Goal: Download file/media

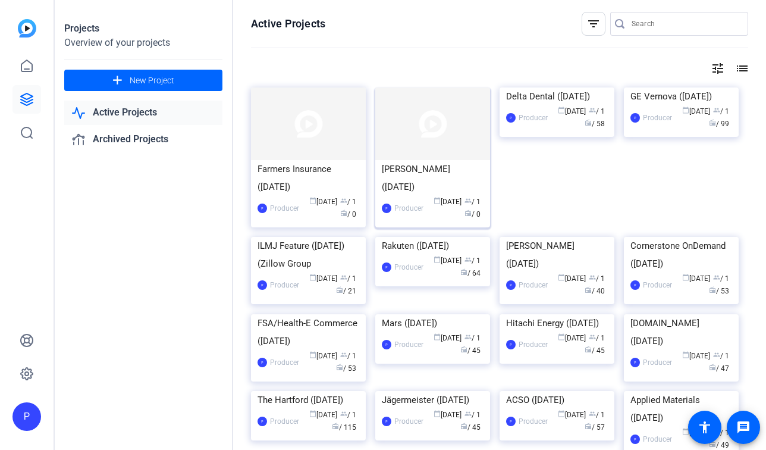
click at [444, 150] on img at bounding box center [432, 123] width 115 height 73
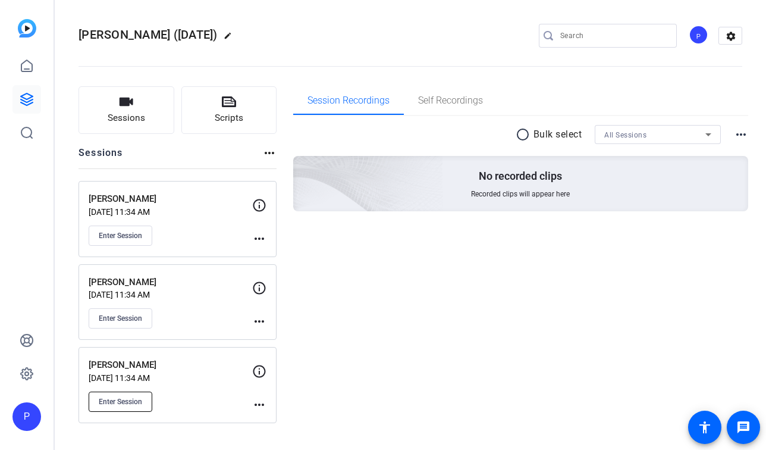
click at [135, 402] on span "Enter Session" at bounding box center [120, 402] width 43 height 10
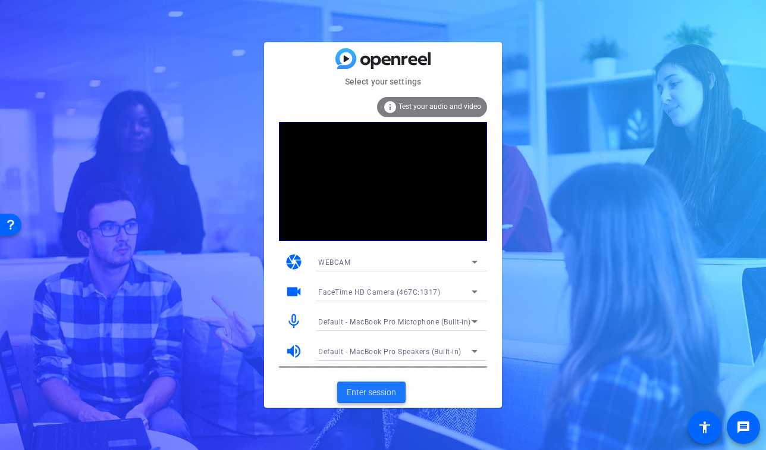
click at [379, 388] on span "Enter session" at bounding box center [371, 392] width 49 height 12
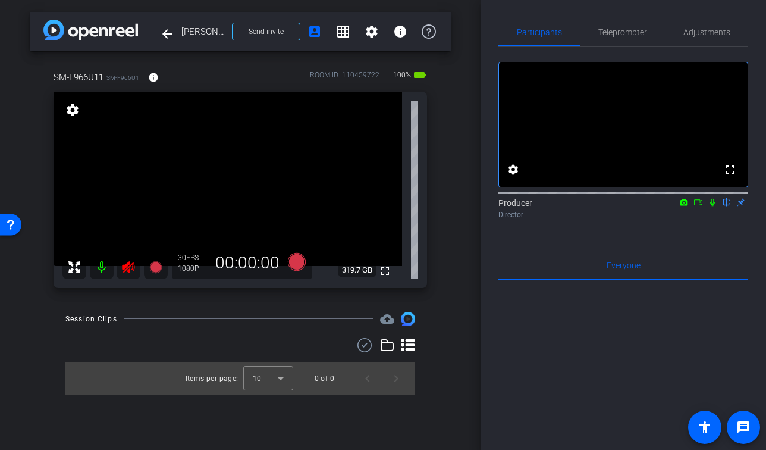
click at [127, 266] on icon at bounding box center [128, 267] width 14 height 14
click at [714, 25] on span "Adjustments" at bounding box center [706, 32] width 47 height 29
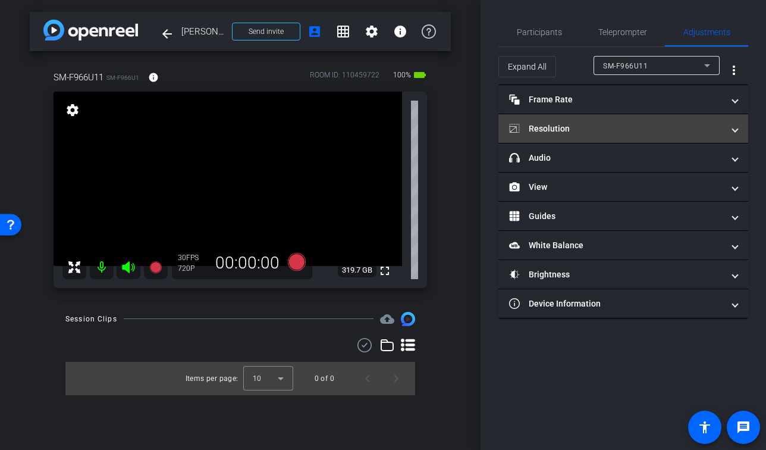
click at [601, 128] on mat-panel-title "Resolution" at bounding box center [616, 129] width 214 height 12
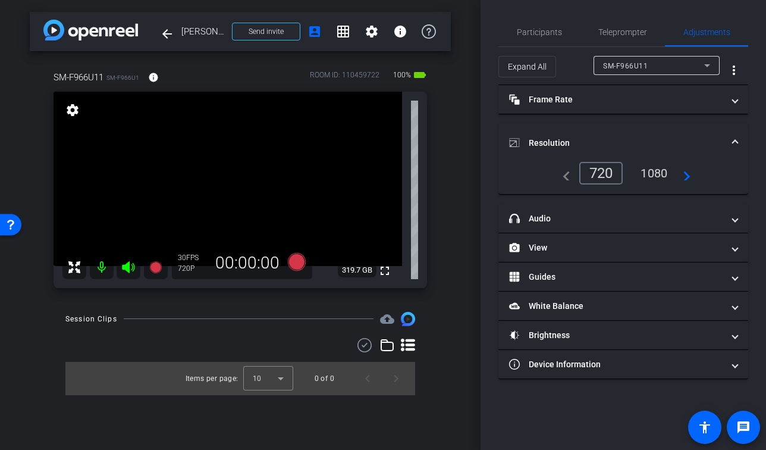
click at [655, 172] on div "1080" at bounding box center [654, 173] width 45 height 20
click at [460, 199] on div "arrow_back Leah Larsen Back to project Send invite account_box grid_on settings…" at bounding box center [240, 225] width 481 height 450
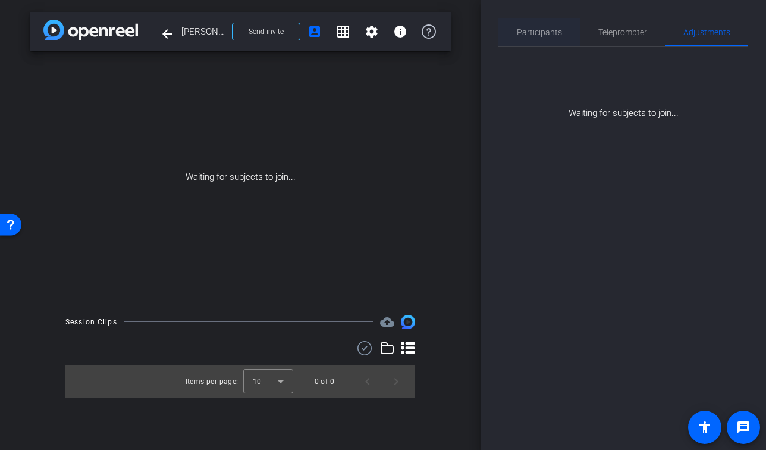
click at [525, 30] on span "Participants" at bounding box center [539, 32] width 45 height 8
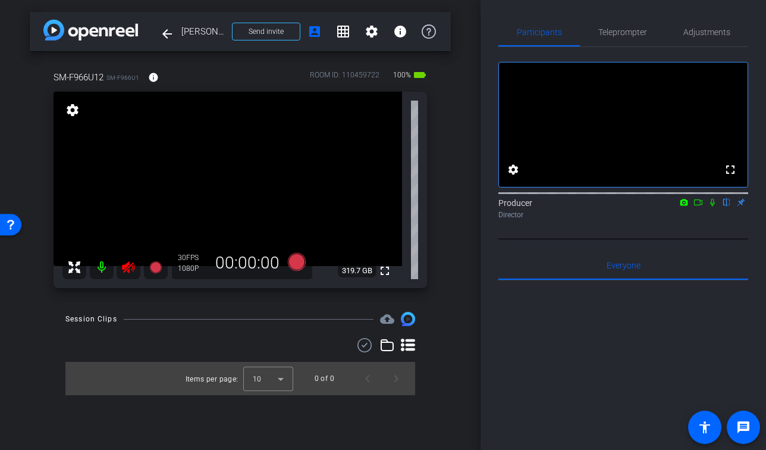
click at [127, 273] on icon at bounding box center [128, 267] width 14 height 14
click at [128, 265] on icon at bounding box center [128, 267] width 14 height 14
click at [715, 31] on span "Adjustments" at bounding box center [706, 32] width 47 height 8
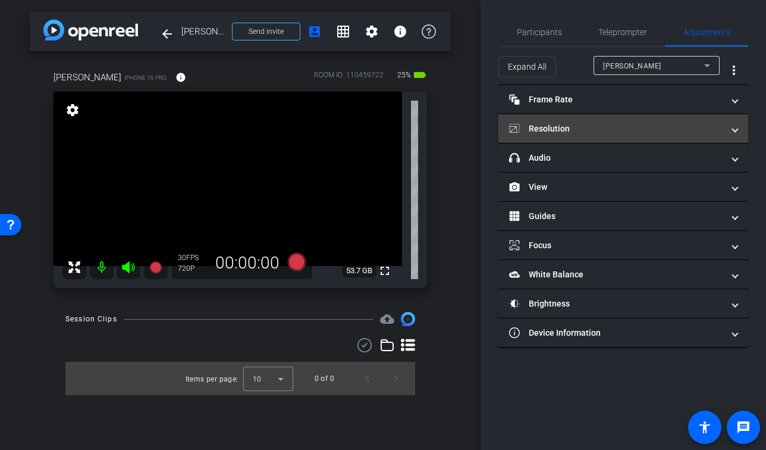
click at [585, 126] on mat-panel-title "Resolution" at bounding box center [616, 129] width 214 height 12
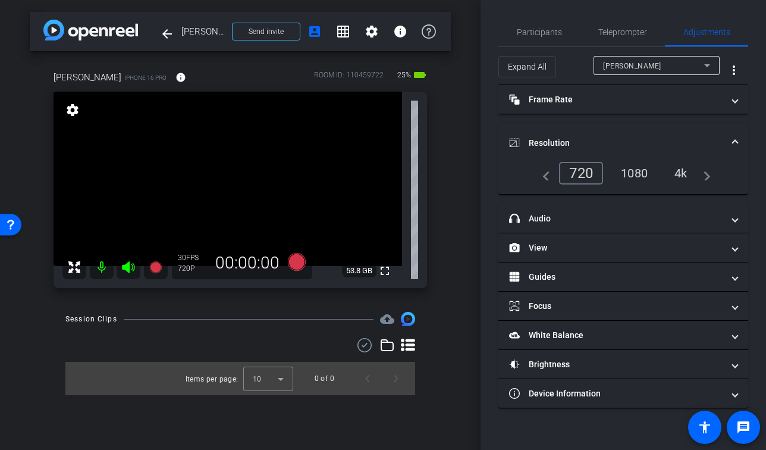
click at [633, 173] on div "1080" at bounding box center [634, 173] width 45 height 20
click at [387, 272] on mat-icon "fullscreen" at bounding box center [385, 270] width 14 height 14
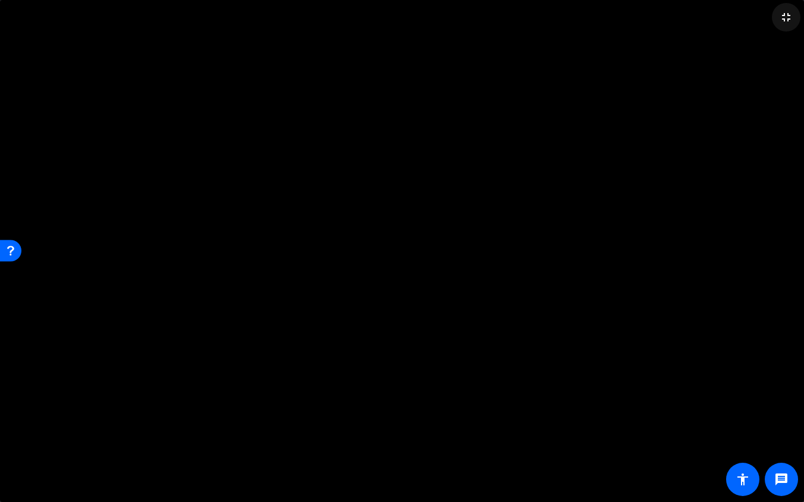
click at [765, 18] on mat-icon "fullscreen_exit" at bounding box center [786, 17] width 14 height 14
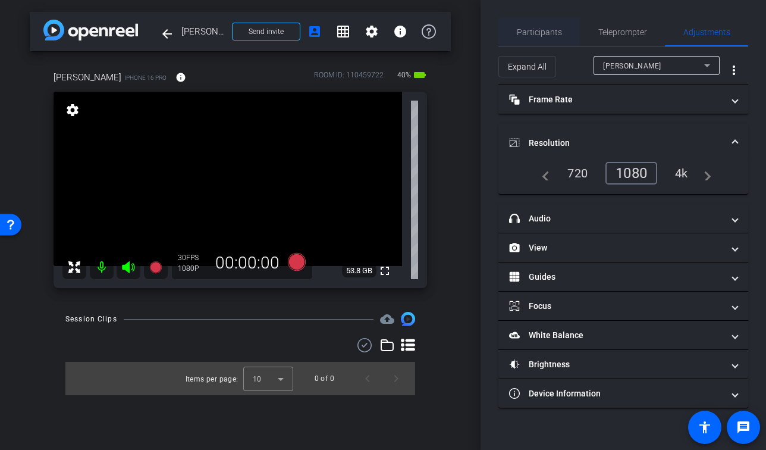
click at [541, 32] on span "Participants" at bounding box center [539, 32] width 45 height 8
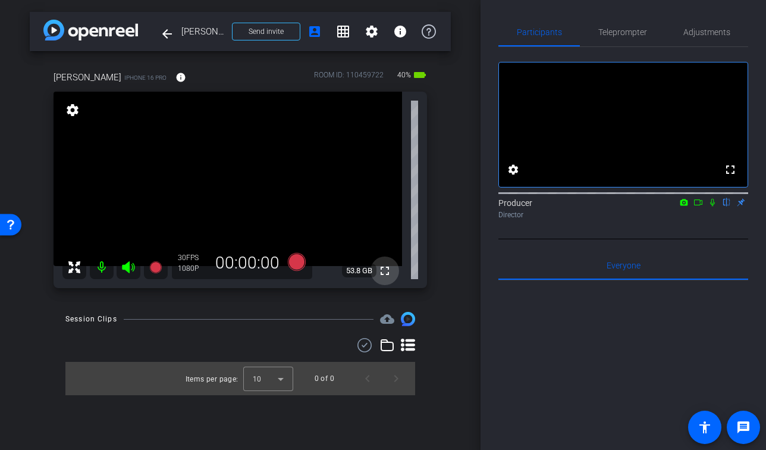
click at [389, 274] on mat-icon "fullscreen" at bounding box center [385, 270] width 14 height 14
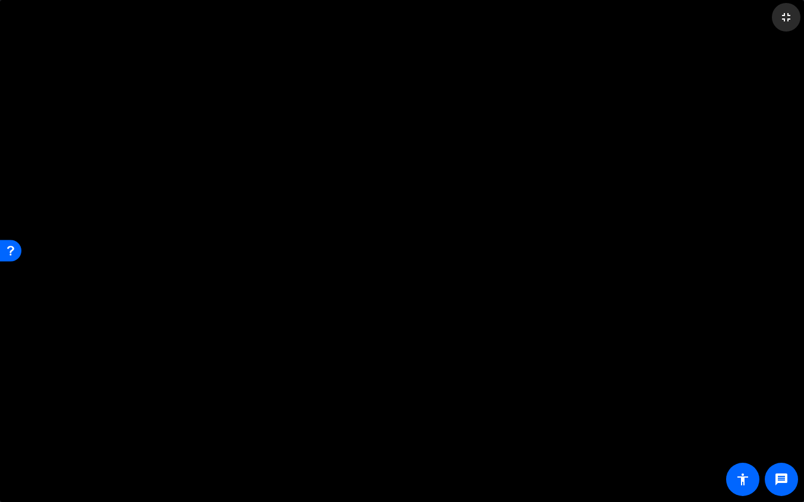
click at [765, 20] on mat-icon "fullscreen_exit" at bounding box center [786, 17] width 14 height 14
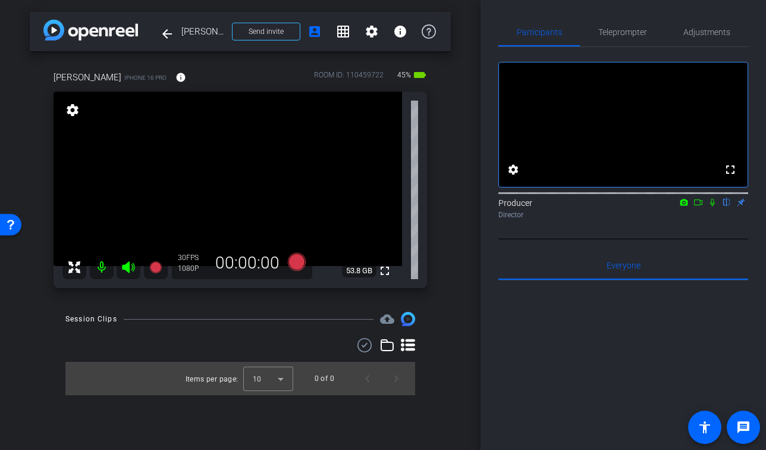
click at [461, 77] on div "arrow_back Leah Larsen Back to project Send invite account_box grid_on settings…" at bounding box center [240, 225] width 481 height 450
click at [243, 344] on div at bounding box center [240, 345] width 350 height 14
click at [462, 248] on div "arrow_back Leah Larsen Back to project Send invite account_box grid_on settings…" at bounding box center [240, 225] width 481 height 450
click at [158, 268] on icon at bounding box center [155, 267] width 12 height 12
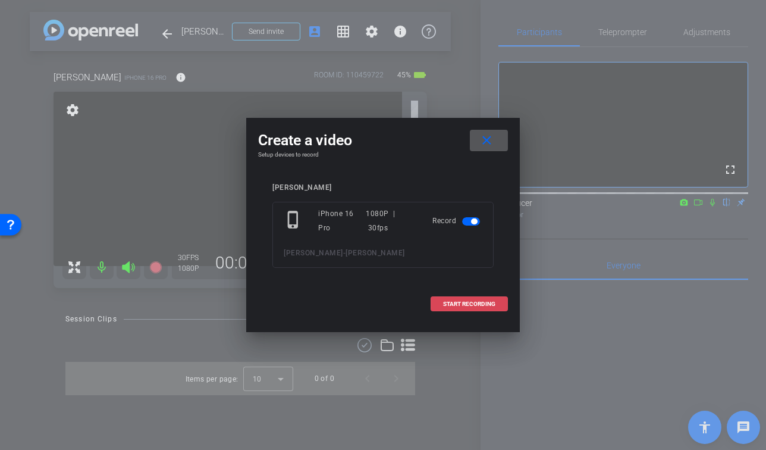
click at [491, 301] on span "START RECORDING" at bounding box center [469, 304] width 52 height 6
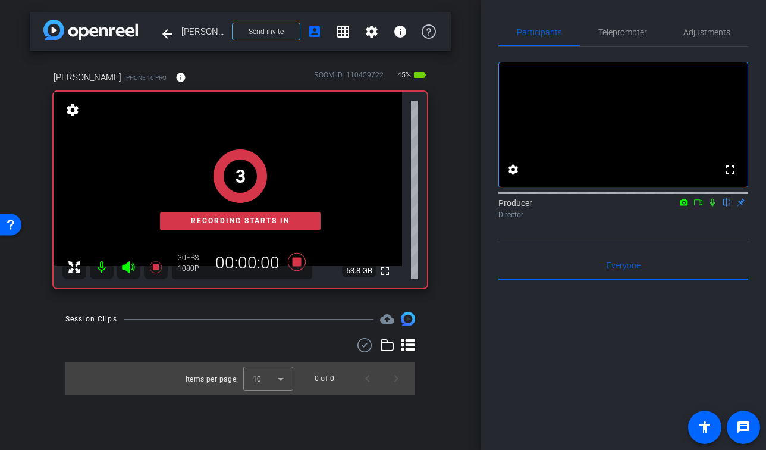
click at [712, 206] on icon at bounding box center [713, 202] width 10 height 8
click at [701, 206] on icon at bounding box center [698, 202] width 10 height 8
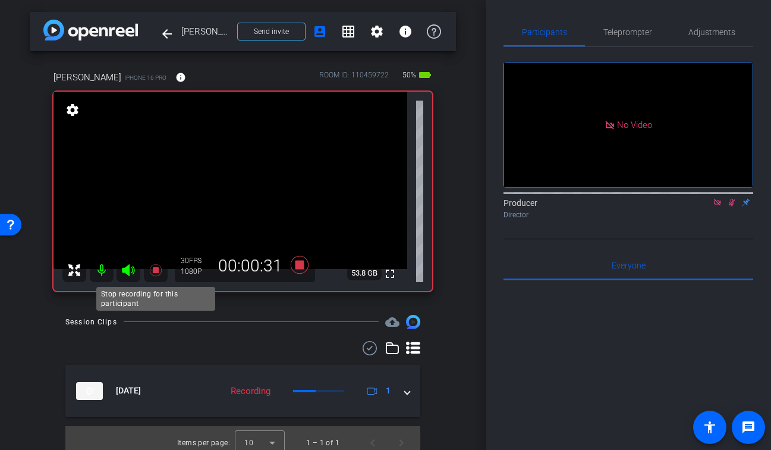
click at [158, 269] on icon at bounding box center [155, 269] width 12 height 12
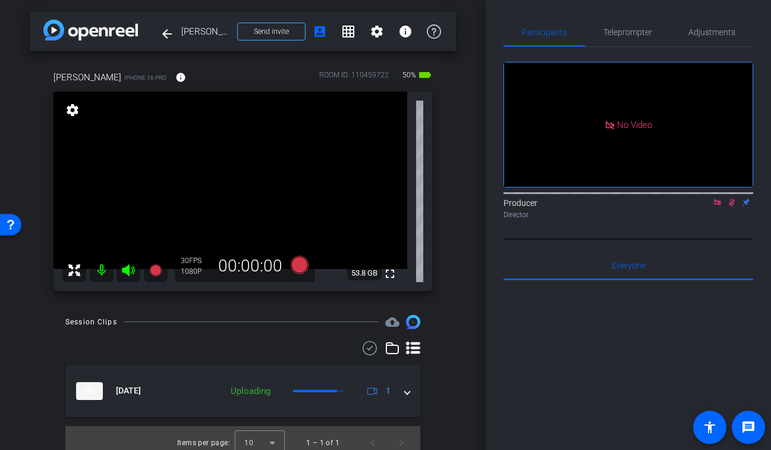
click at [733, 206] on icon at bounding box center [732, 202] width 10 height 8
click at [718, 205] on icon at bounding box center [717, 202] width 7 height 7
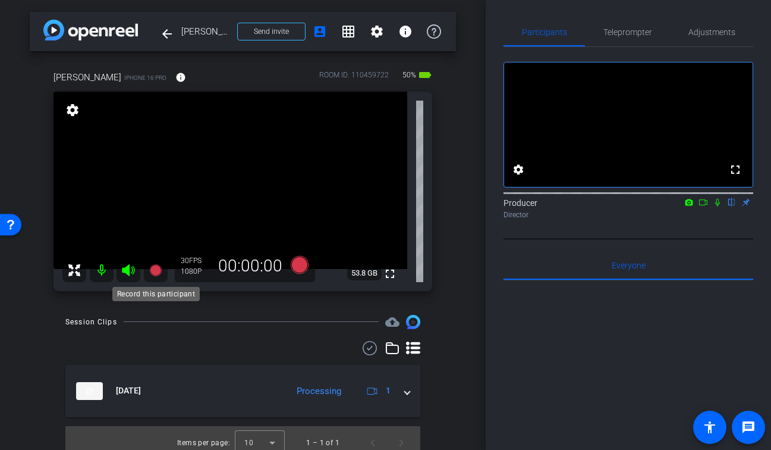
click at [157, 269] on icon at bounding box center [155, 269] width 12 height 12
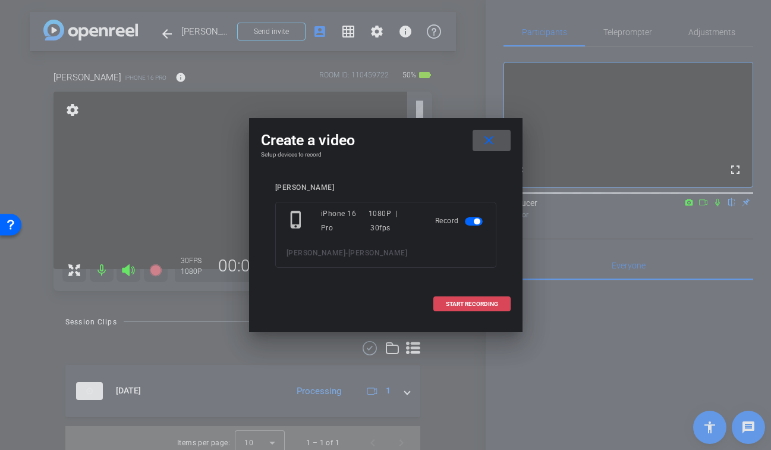
click at [486, 297] on span at bounding box center [472, 304] width 76 height 29
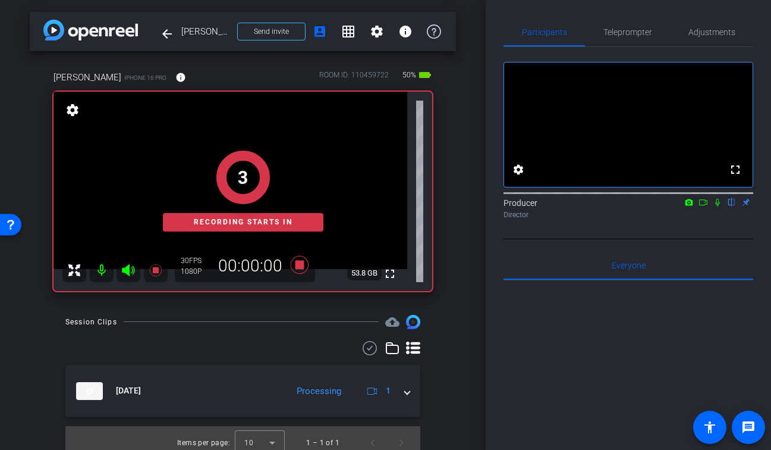
click at [715, 206] on icon at bounding box center [718, 202] width 10 height 8
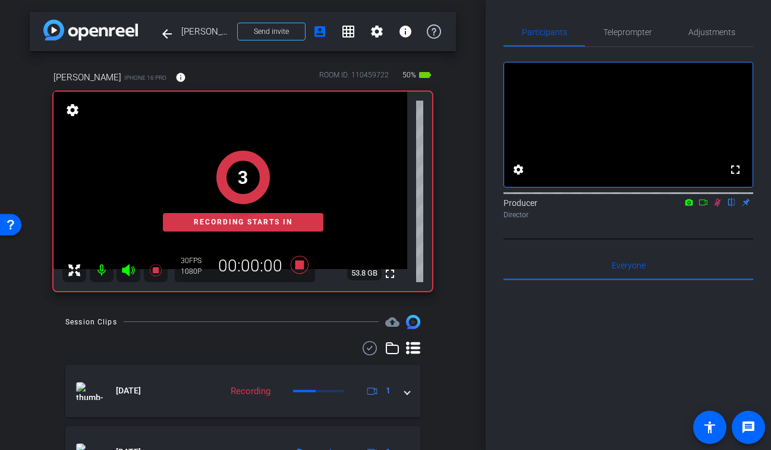
click at [705, 205] on icon at bounding box center [703, 202] width 8 height 6
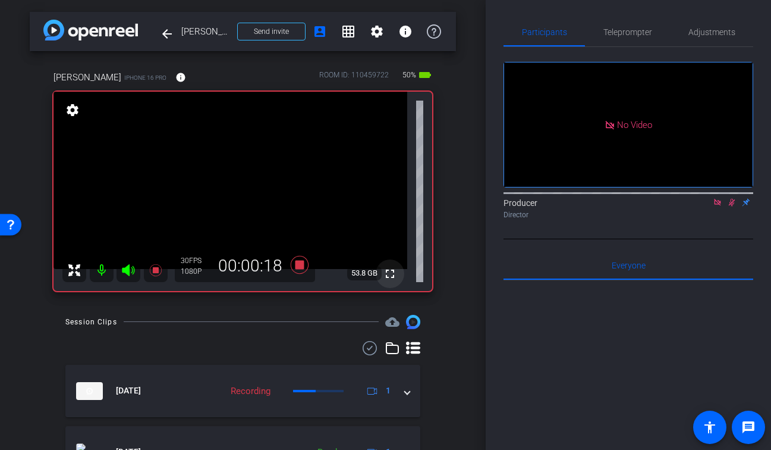
click at [394, 269] on mat-icon "fullscreen" at bounding box center [390, 273] width 14 height 14
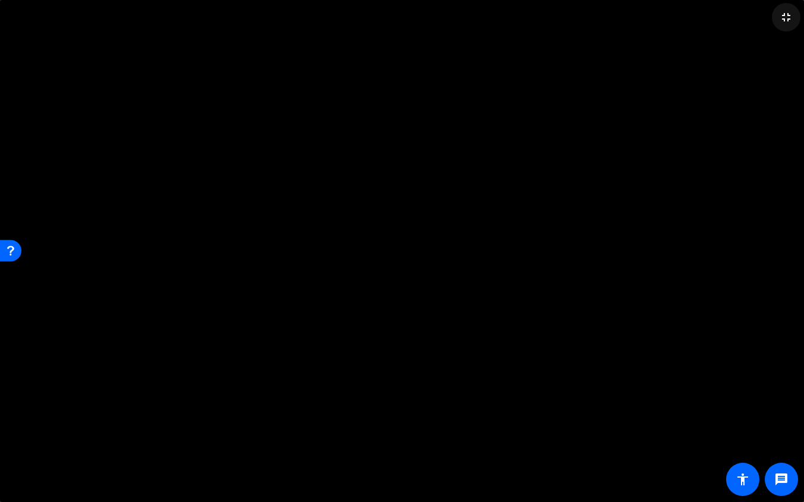
click at [765, 21] on mat-icon "fullscreen_exit" at bounding box center [786, 17] width 14 height 14
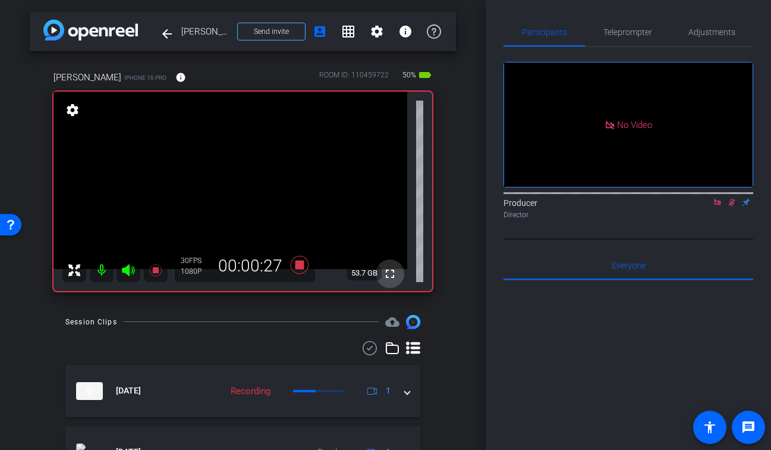
click at [394, 272] on mat-icon "fullscreen" at bounding box center [390, 273] width 14 height 14
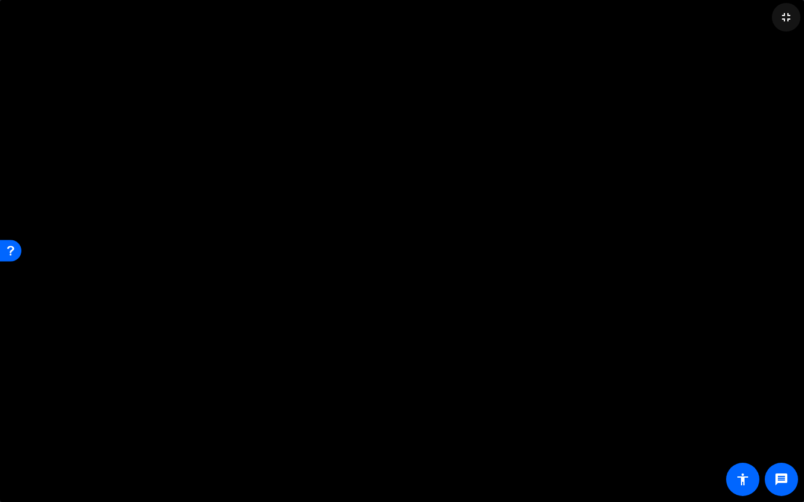
click at [765, 27] on span at bounding box center [786, 17] width 29 height 29
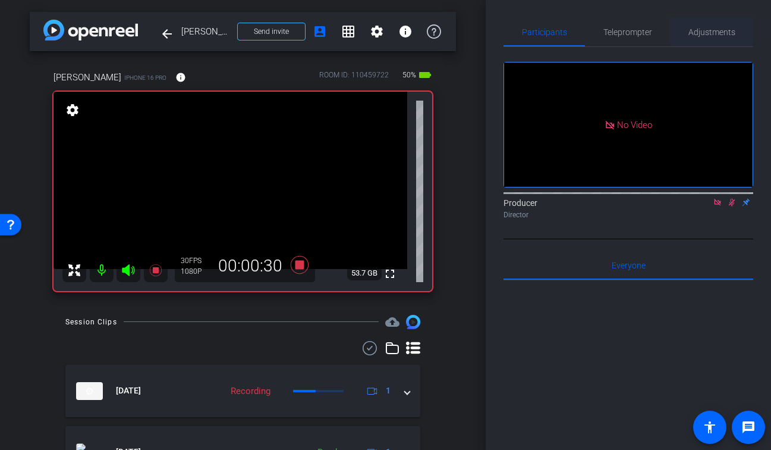
click at [713, 32] on span "Adjustments" at bounding box center [712, 32] width 47 height 8
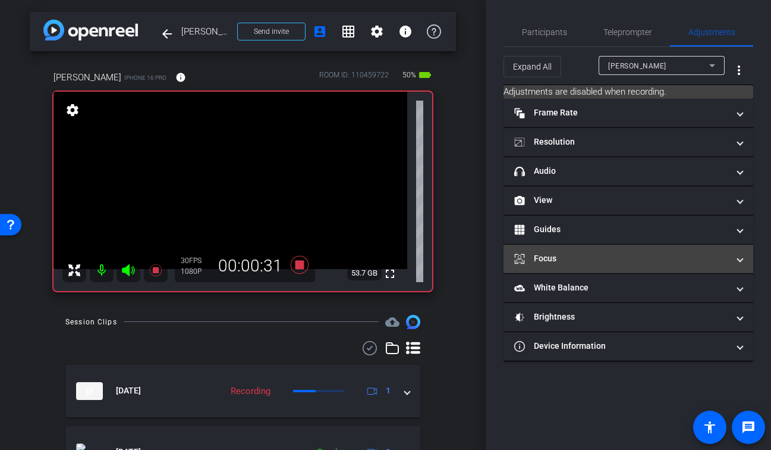
click at [608, 263] on mat-panel-title "Focus" at bounding box center [621, 258] width 214 height 12
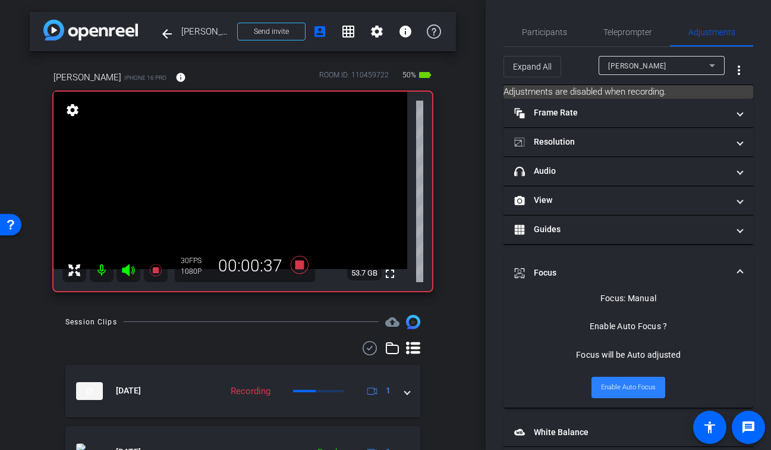
click at [628, 391] on span "Enable Auto Focus" at bounding box center [628, 387] width 55 height 18
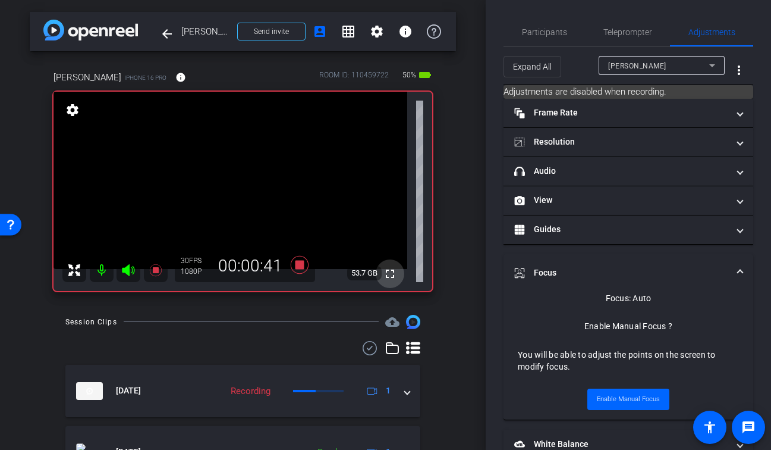
click at [395, 271] on mat-icon "fullscreen" at bounding box center [390, 273] width 14 height 14
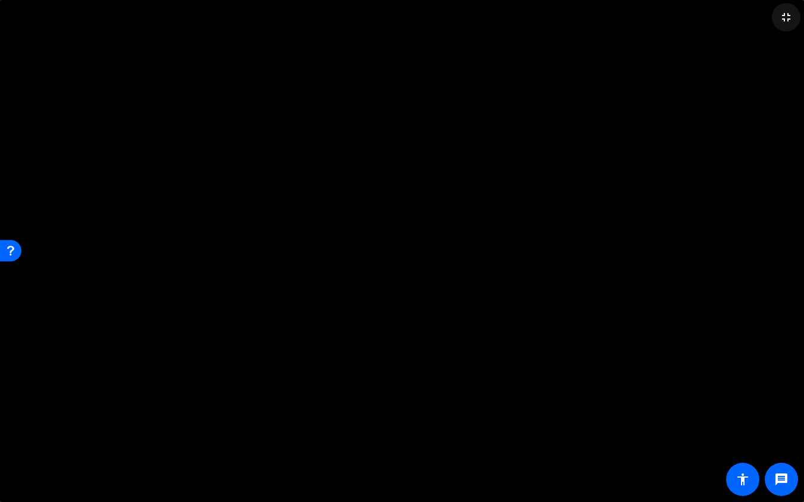
click at [765, 13] on mat-icon "fullscreen_exit" at bounding box center [786, 17] width 14 height 14
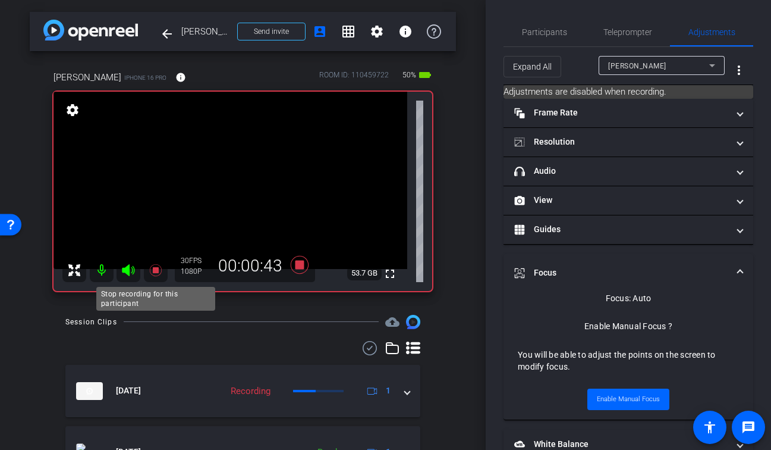
click at [158, 269] on icon at bounding box center [156, 270] width 14 height 14
click at [526, 32] on span "Participants" at bounding box center [544, 32] width 45 height 8
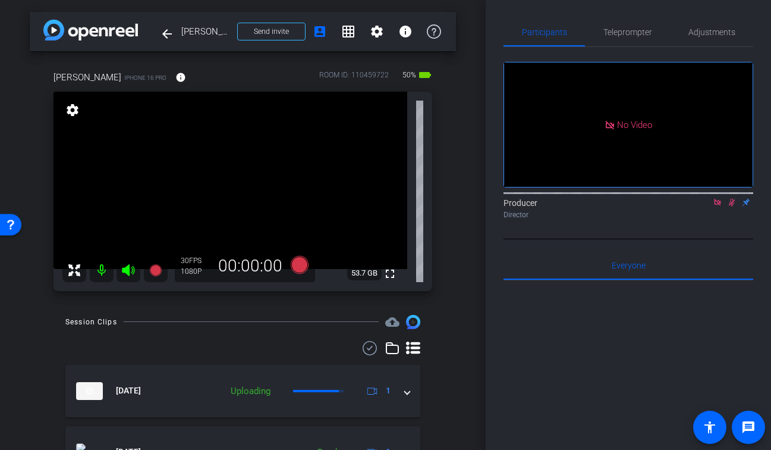
click at [737, 199] on mat-icon at bounding box center [732, 202] width 14 height 11
click at [717, 202] on icon at bounding box center [718, 202] width 10 height 8
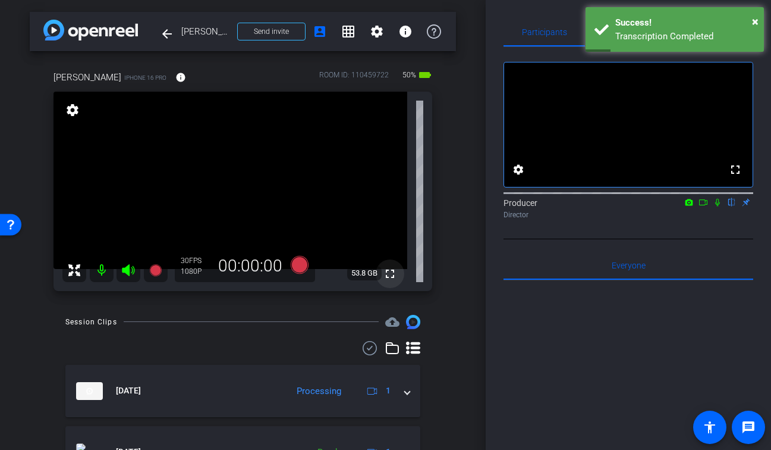
click at [392, 271] on mat-icon "fullscreen" at bounding box center [390, 273] width 14 height 14
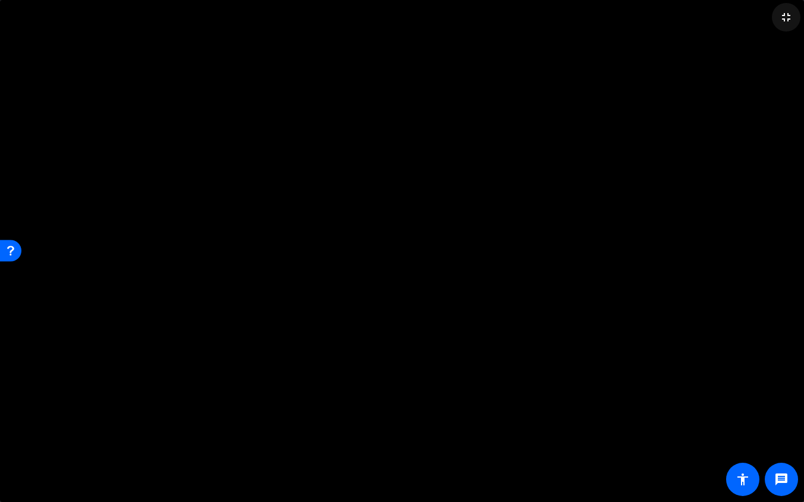
click at [765, 20] on mat-icon "fullscreen_exit" at bounding box center [786, 17] width 14 height 14
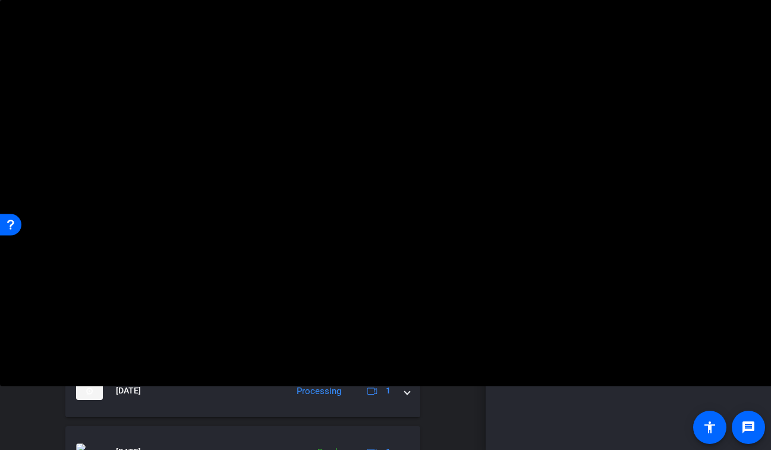
click at [197, 333] on div "Session Clips cloud_upload Oct 13, 2025 Processing 1 Oct 13, 2025 Ready 1 Items…" at bounding box center [243, 418] width 426 height 206
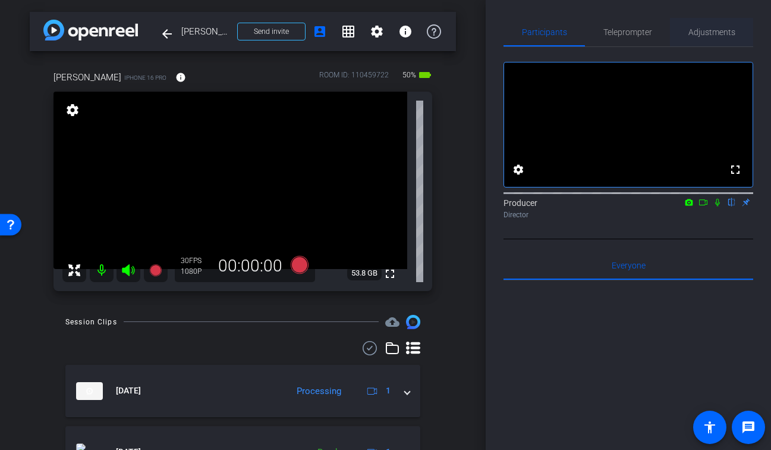
click at [724, 36] on span "Adjustments" at bounding box center [712, 32] width 47 height 8
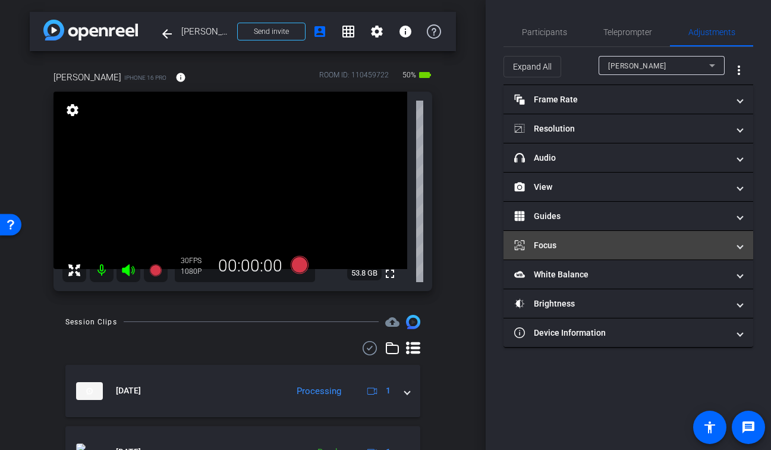
click at [562, 252] on mat-expansion-panel-header "Focus" at bounding box center [629, 245] width 250 height 29
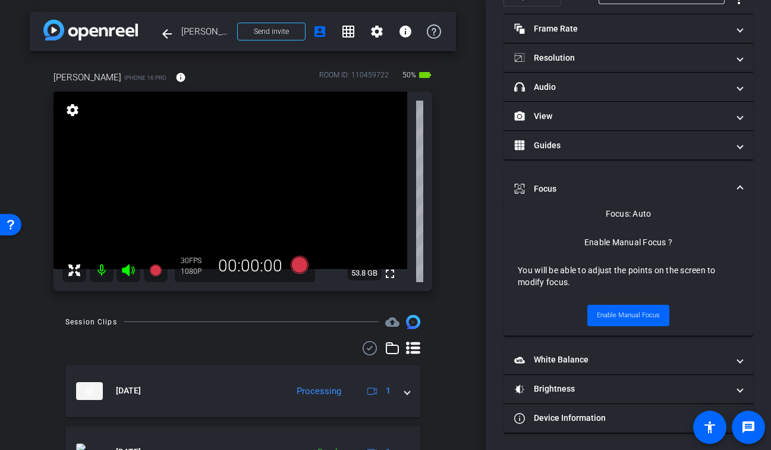
scroll to position [71, 0]
click at [464, 252] on div "arrow_back Leah Larsen Back to project Send invite account_box grid_on settings…" at bounding box center [243, 225] width 486 height 450
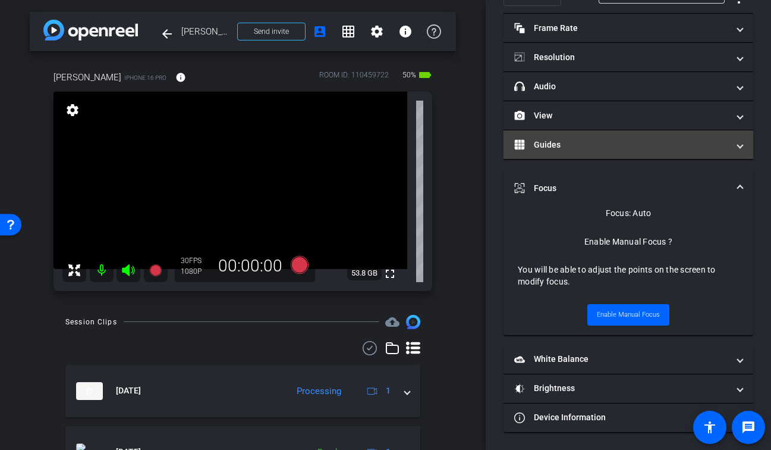
scroll to position [0, 0]
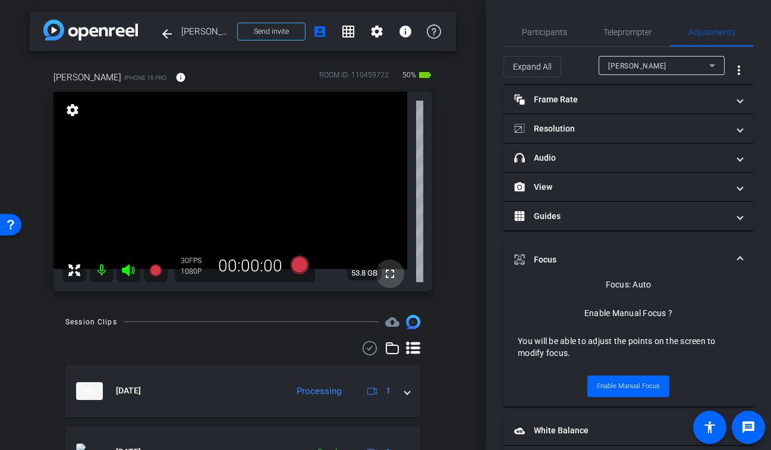
click at [388, 272] on mat-icon "fullscreen" at bounding box center [390, 273] width 14 height 14
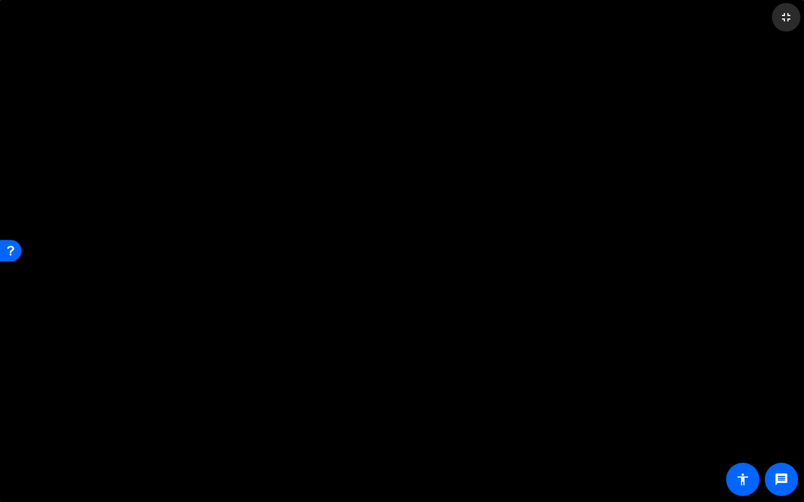
click at [765, 19] on mat-icon "fullscreen_exit" at bounding box center [786, 17] width 14 height 14
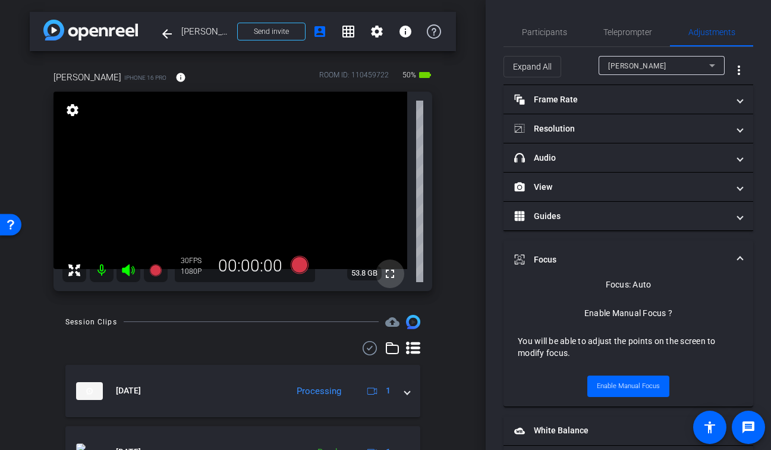
click at [386, 275] on mat-icon "fullscreen" at bounding box center [390, 273] width 14 height 14
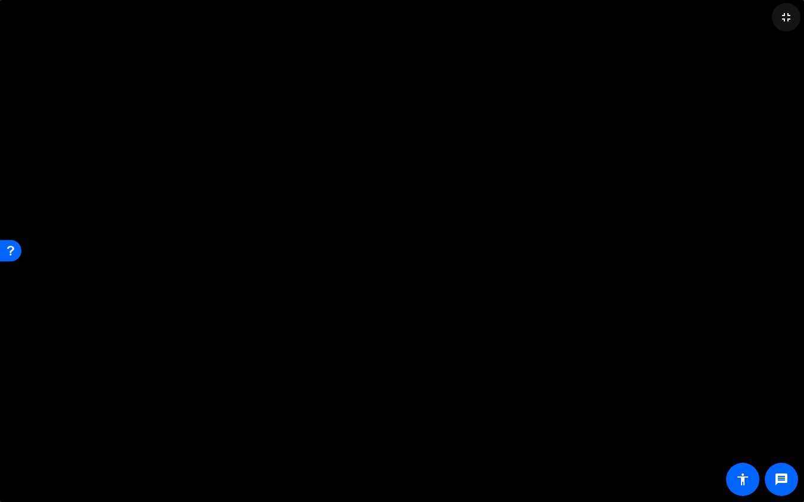
click at [765, 24] on mat-icon "fullscreen_exit" at bounding box center [786, 17] width 14 height 14
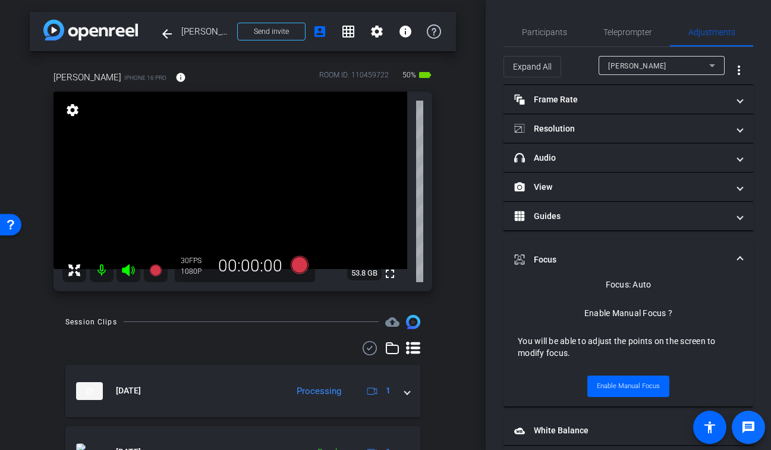
click at [744, 434] on mat-icon "message" at bounding box center [749, 427] width 14 height 14
click at [537, 34] on span "Participants" at bounding box center [544, 32] width 45 height 8
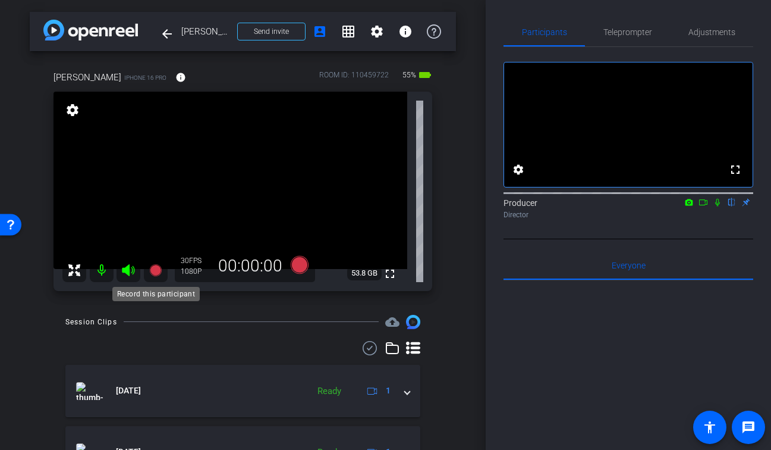
click at [157, 272] on icon at bounding box center [155, 269] width 12 height 12
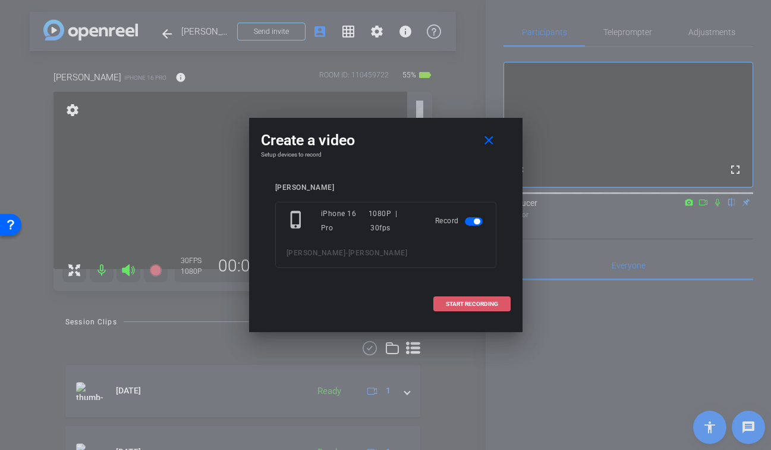
click at [491, 301] on span "START RECORDING" at bounding box center [472, 304] width 52 height 6
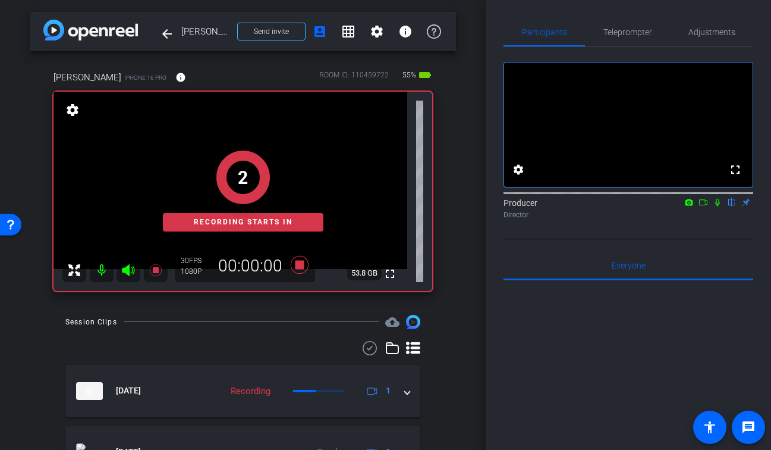
click at [718, 206] on icon at bounding box center [718, 202] width 10 height 8
click at [702, 208] on mat-icon at bounding box center [703, 202] width 14 height 11
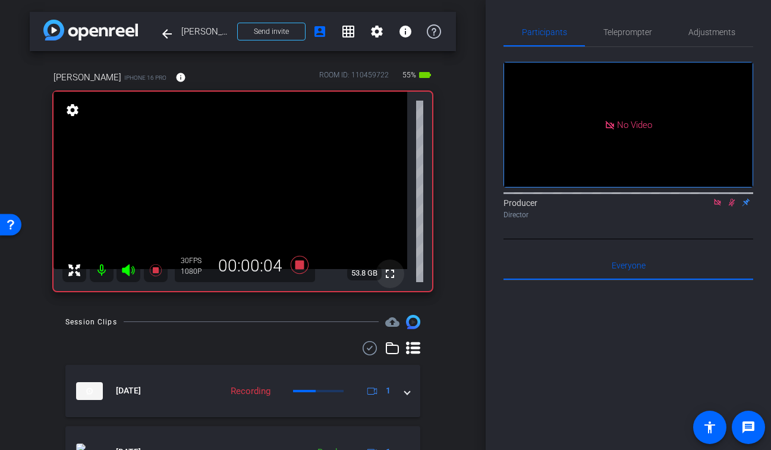
click at [388, 276] on mat-icon "fullscreen" at bounding box center [390, 273] width 14 height 14
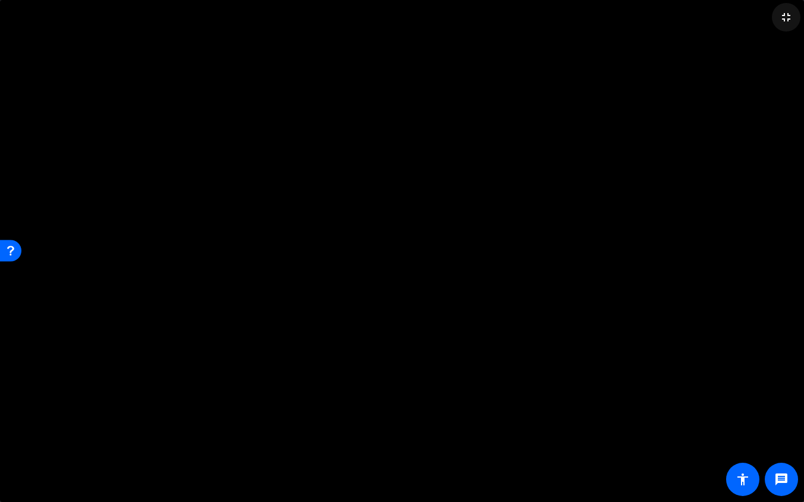
click at [765, 18] on mat-icon "fullscreen_exit" at bounding box center [786, 17] width 14 height 14
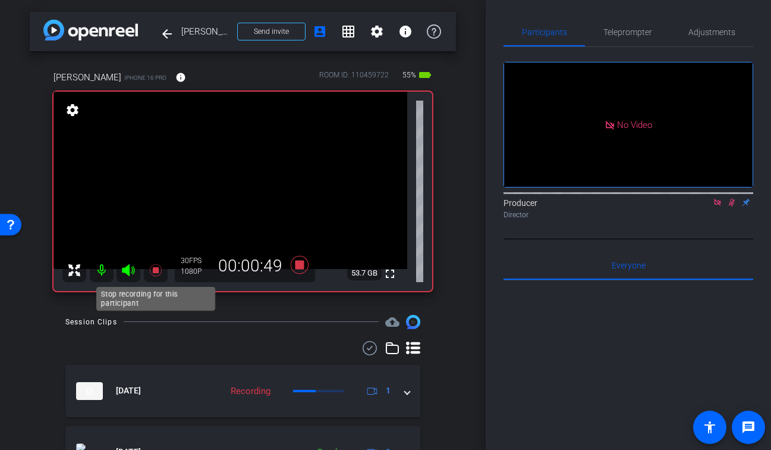
click at [155, 271] on icon at bounding box center [155, 269] width 12 height 12
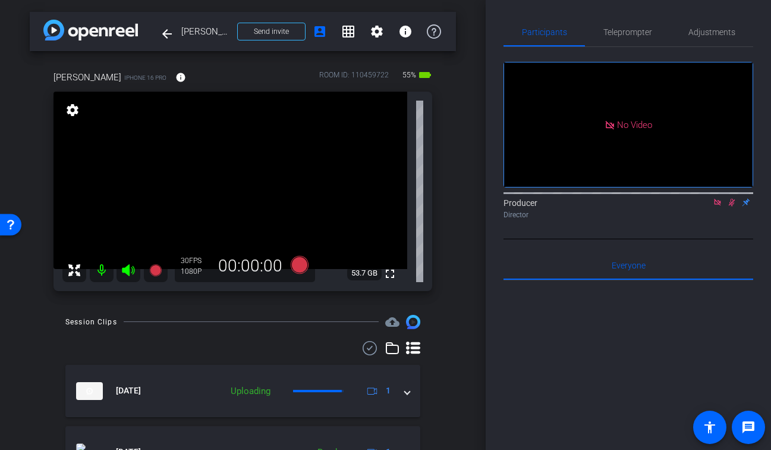
click at [734, 206] on icon at bounding box center [732, 202] width 10 height 8
click at [716, 205] on icon at bounding box center [717, 202] width 7 height 7
click at [388, 276] on mat-icon "fullscreen" at bounding box center [390, 273] width 14 height 14
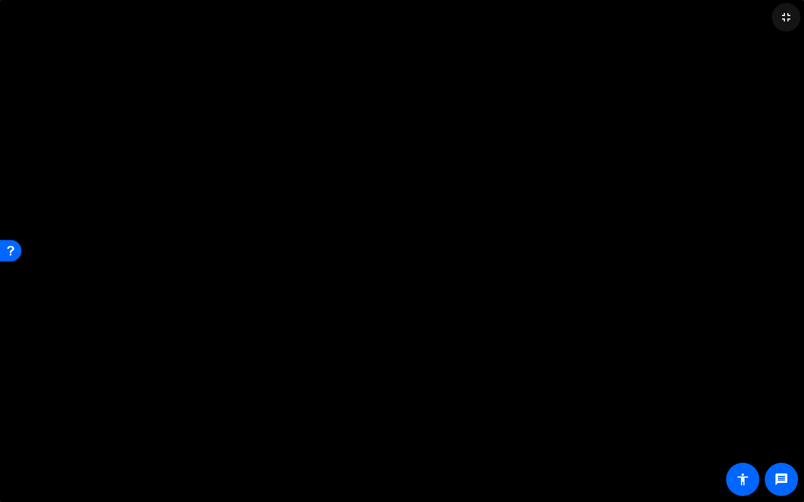
click at [765, 21] on mat-icon "fullscreen_exit" at bounding box center [786, 17] width 14 height 14
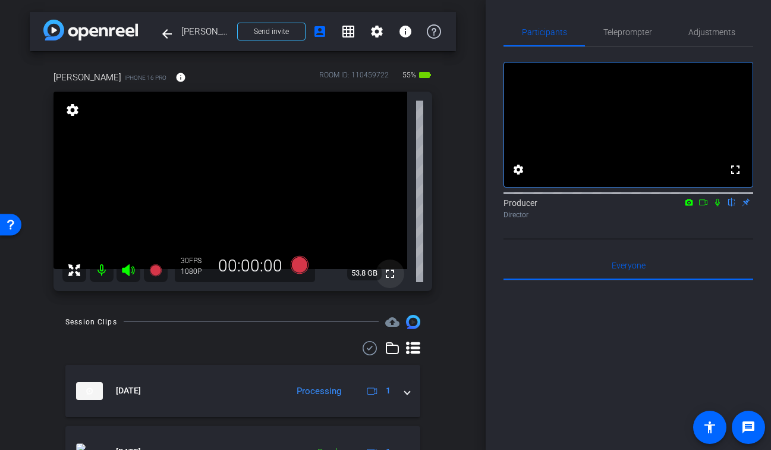
click at [388, 275] on mat-icon "fullscreen" at bounding box center [390, 273] width 14 height 14
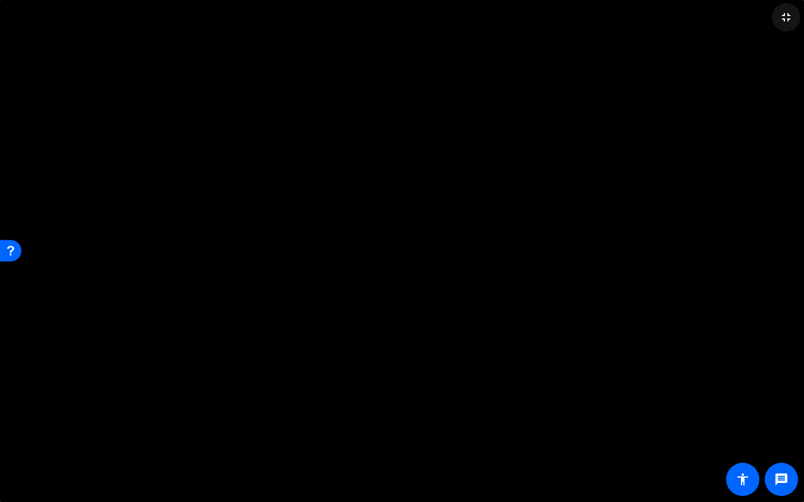
click at [765, 24] on mat-icon "fullscreen_exit" at bounding box center [786, 17] width 14 height 14
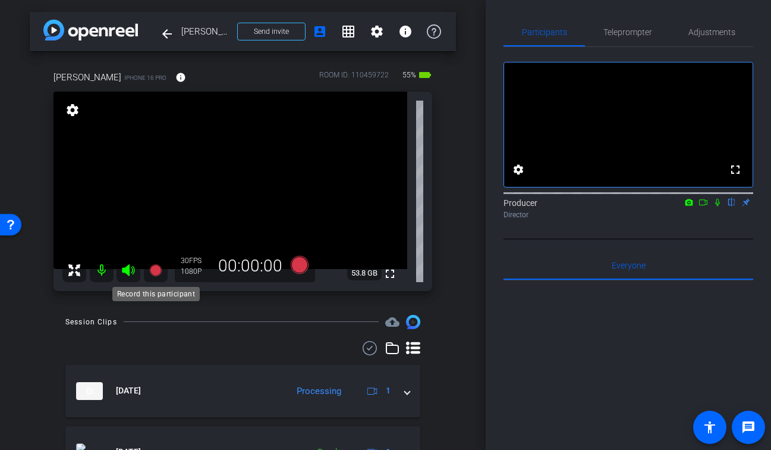
click at [155, 271] on icon at bounding box center [155, 269] width 12 height 12
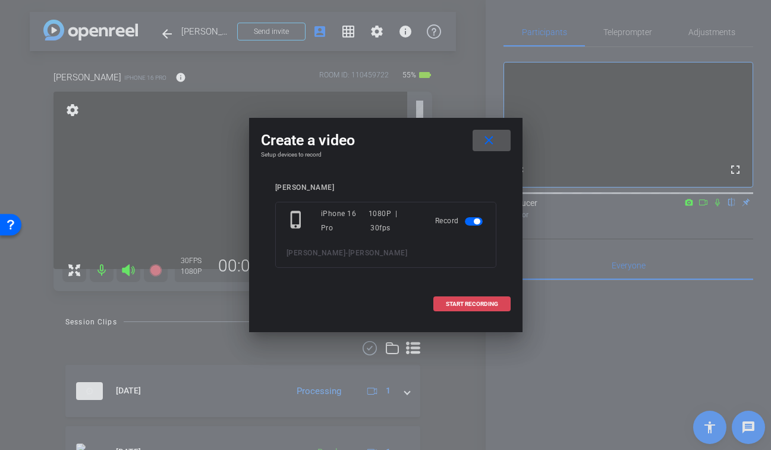
click at [457, 306] on span "START RECORDING" at bounding box center [472, 304] width 52 height 6
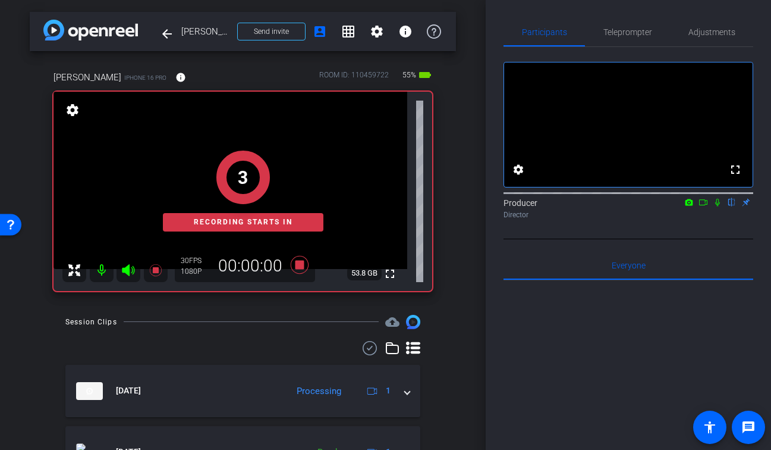
click at [718, 206] on icon at bounding box center [717, 203] width 5 height 8
click at [704, 206] on icon at bounding box center [704, 202] width 10 height 8
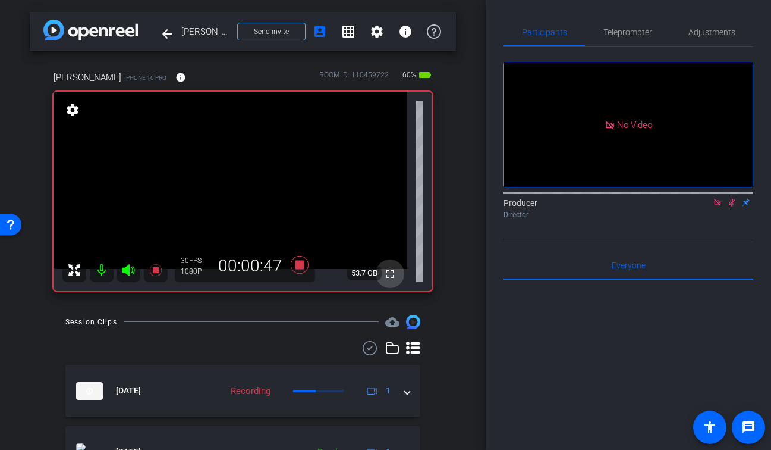
click at [391, 274] on mat-icon "fullscreen" at bounding box center [390, 273] width 14 height 14
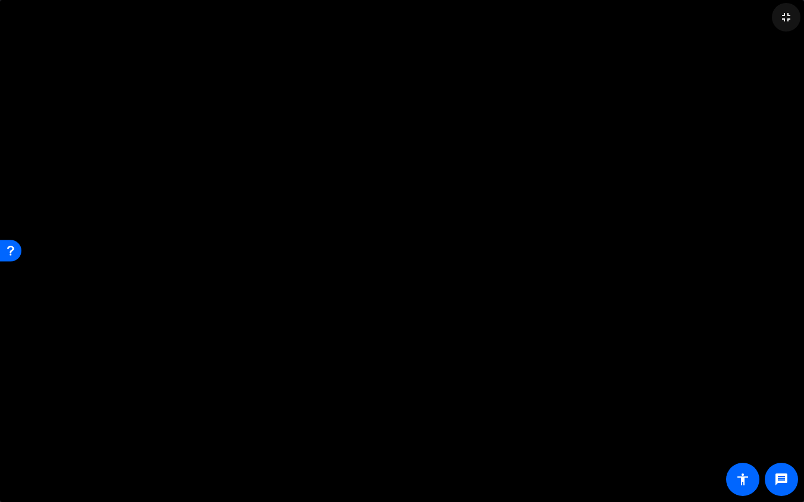
click at [765, 13] on mat-icon "fullscreen_exit" at bounding box center [786, 17] width 14 height 14
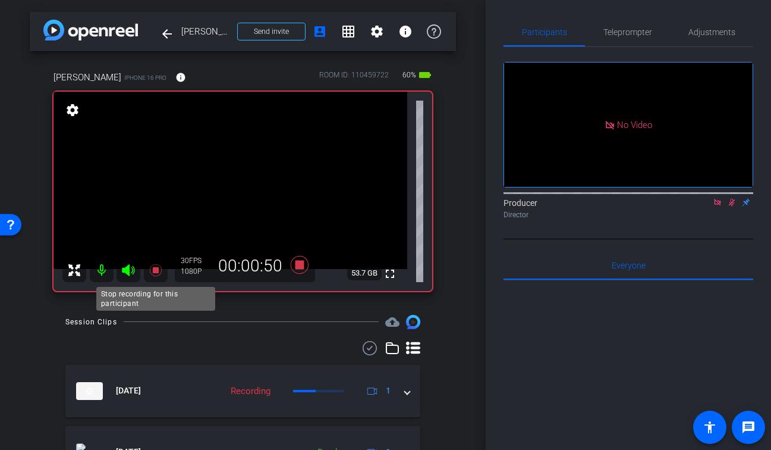
click at [156, 268] on icon at bounding box center [155, 269] width 12 height 12
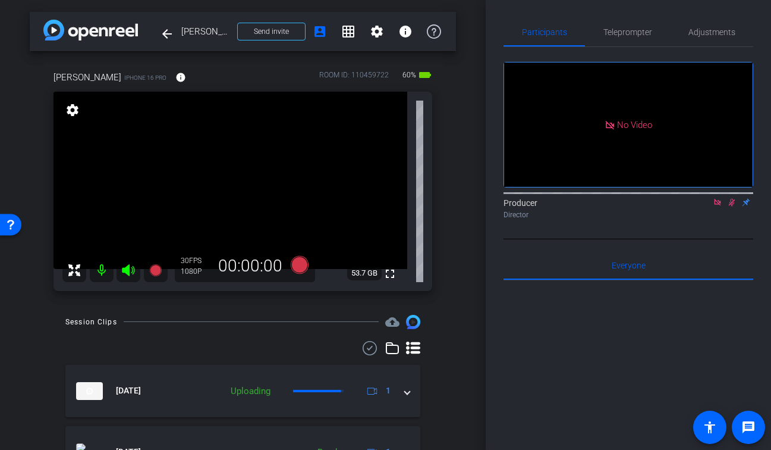
click at [732, 206] on icon at bounding box center [732, 202] width 10 height 8
click at [720, 205] on icon at bounding box center [717, 202] width 7 height 7
click at [243, 320] on div "Session Clips cloud_upload" at bounding box center [242, 322] width 355 height 14
click at [156, 269] on icon at bounding box center [155, 269] width 12 height 12
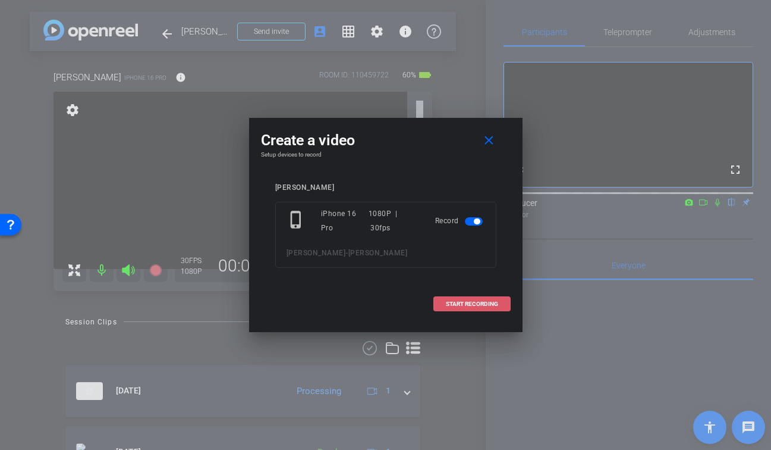
click at [501, 303] on span at bounding box center [472, 304] width 76 height 29
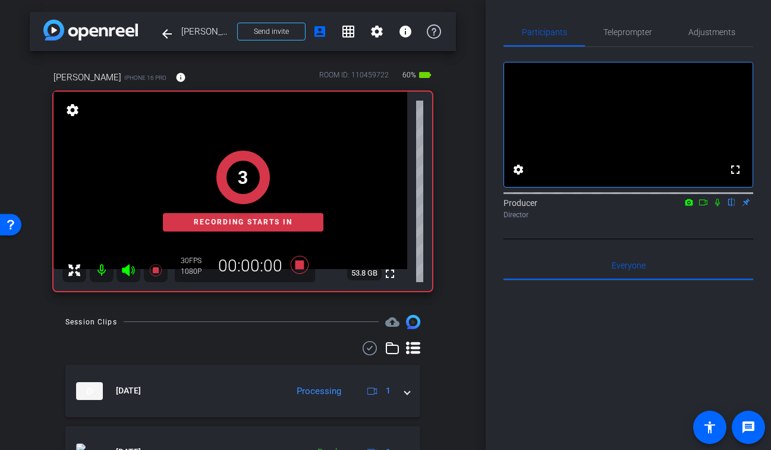
click at [717, 206] on icon at bounding box center [717, 203] width 5 height 8
click at [703, 206] on icon at bounding box center [704, 202] width 10 height 8
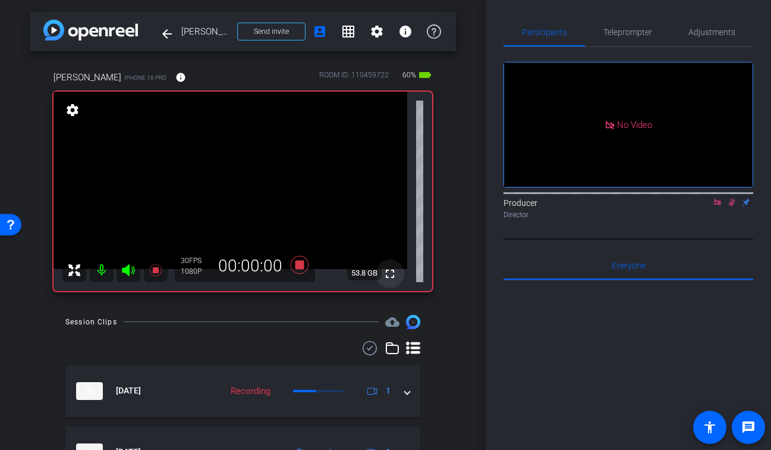
click at [398, 269] on span at bounding box center [390, 273] width 29 height 29
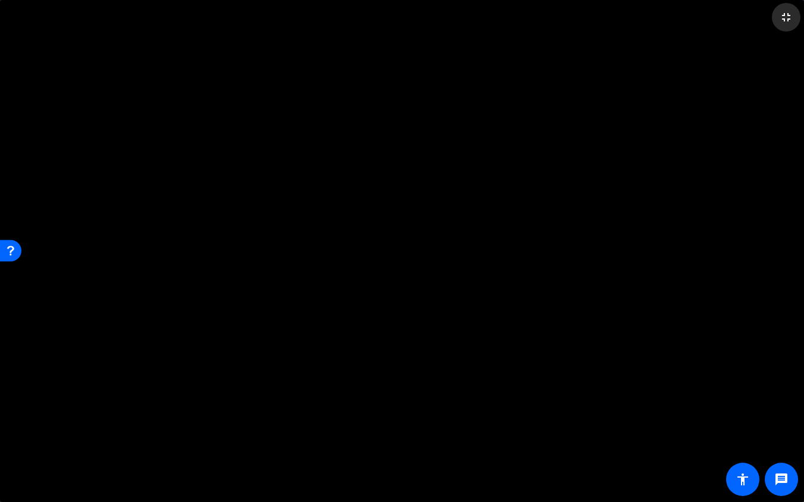
click at [765, 21] on mat-icon "fullscreen_exit" at bounding box center [786, 17] width 14 height 14
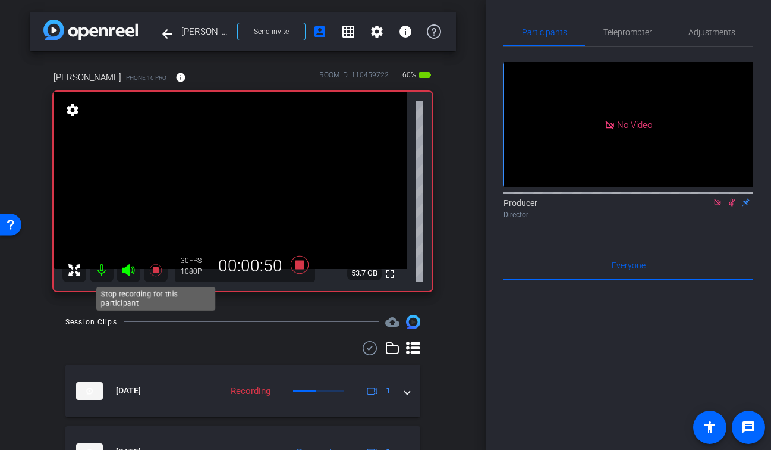
click at [155, 267] on icon at bounding box center [155, 269] width 12 height 12
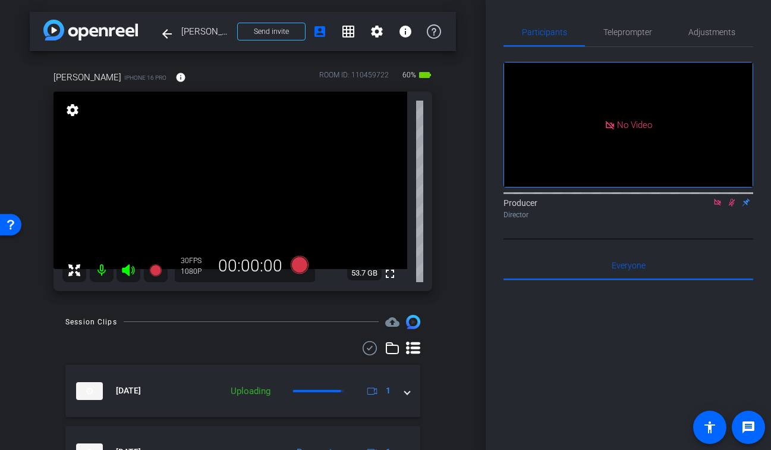
click at [733, 208] on mat-icon at bounding box center [732, 202] width 14 height 11
click at [718, 206] on icon at bounding box center [718, 202] width 10 height 8
click at [390, 269] on mat-icon "fullscreen" at bounding box center [390, 273] width 14 height 14
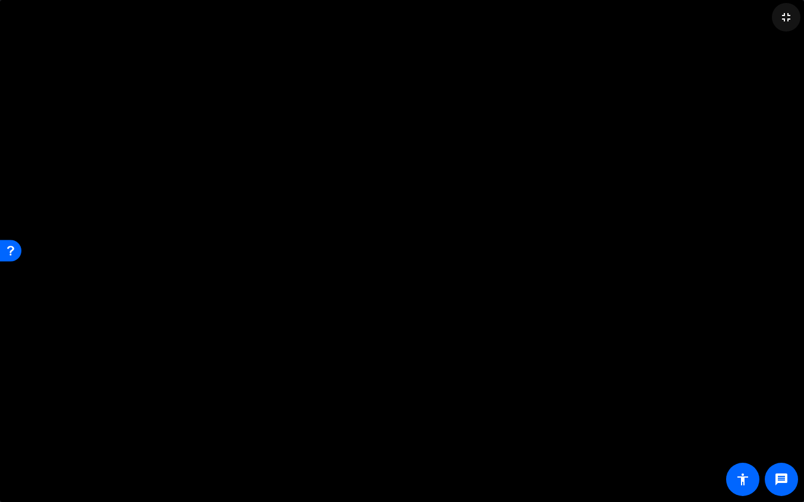
click at [765, 18] on mat-icon "fullscreen_exit" at bounding box center [786, 17] width 14 height 14
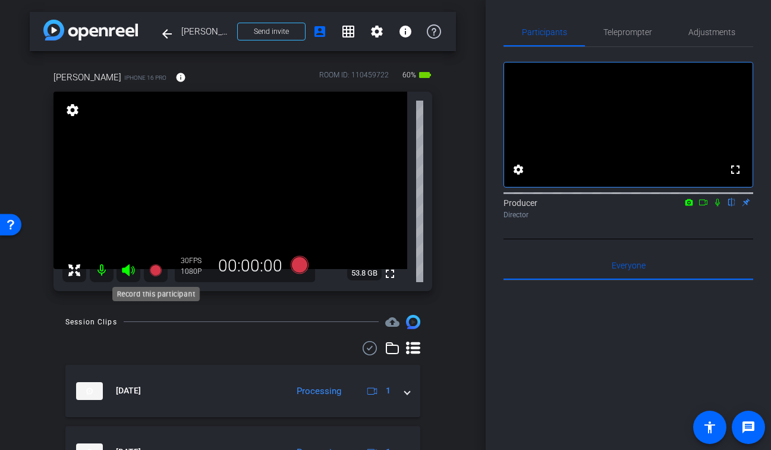
click at [158, 265] on icon at bounding box center [156, 270] width 14 height 14
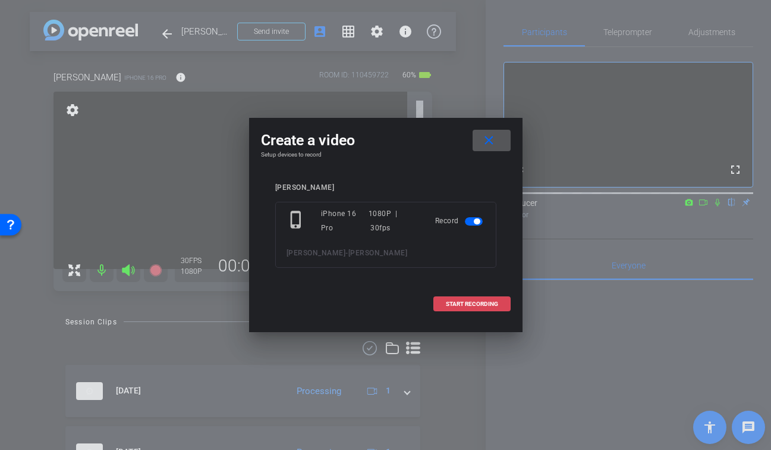
click at [474, 310] on span at bounding box center [472, 304] width 76 height 29
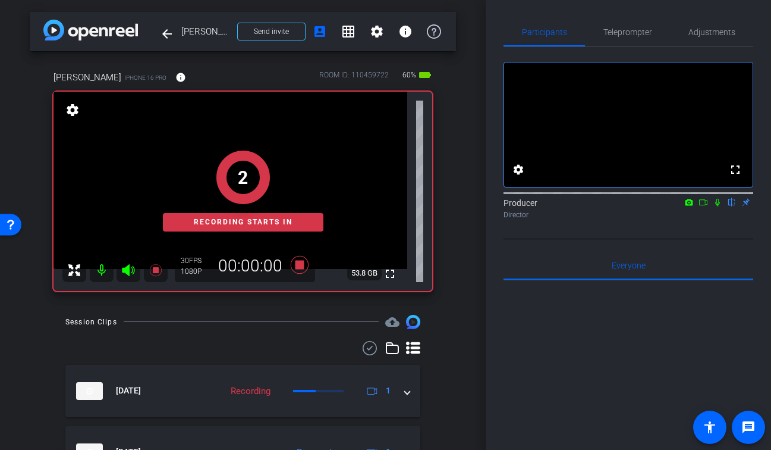
click at [717, 206] on icon at bounding box center [718, 202] width 10 height 8
click at [708, 206] on icon at bounding box center [704, 202] width 10 height 8
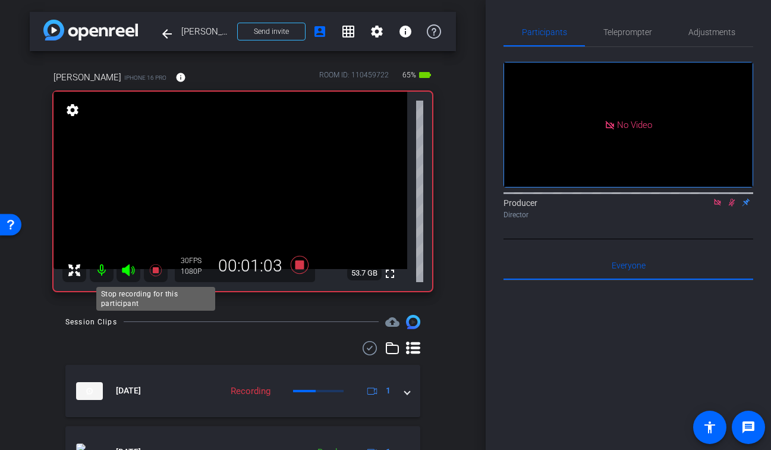
click at [158, 265] on icon at bounding box center [156, 270] width 14 height 14
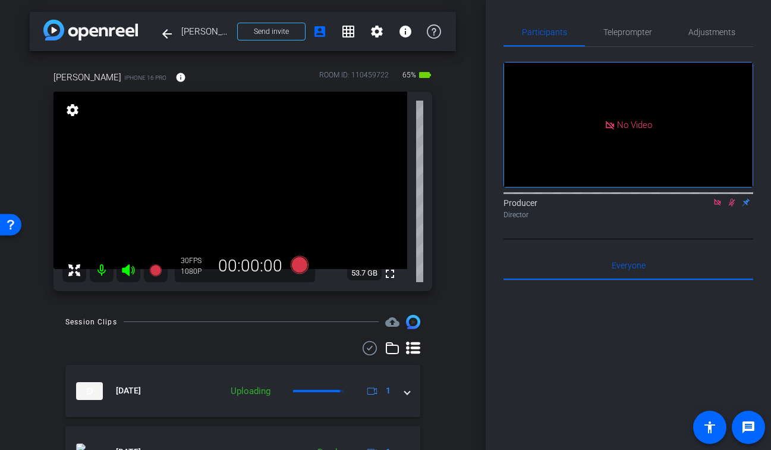
click at [733, 206] on icon at bounding box center [732, 203] width 7 height 8
click at [717, 205] on icon at bounding box center [717, 202] width 7 height 7
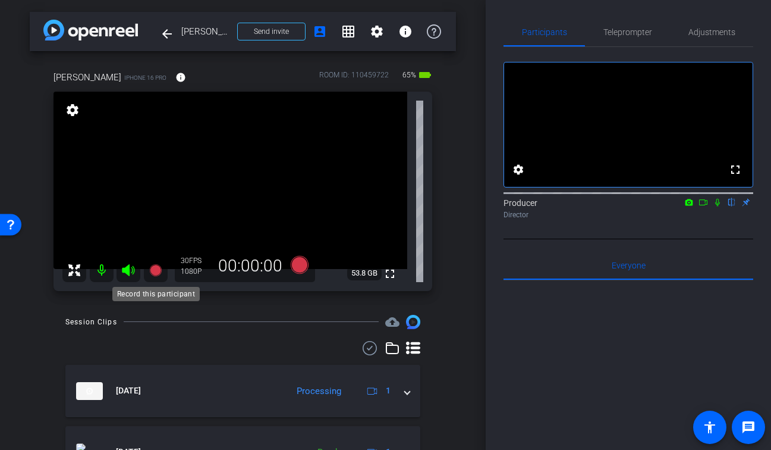
click at [155, 272] on icon at bounding box center [155, 269] width 12 height 12
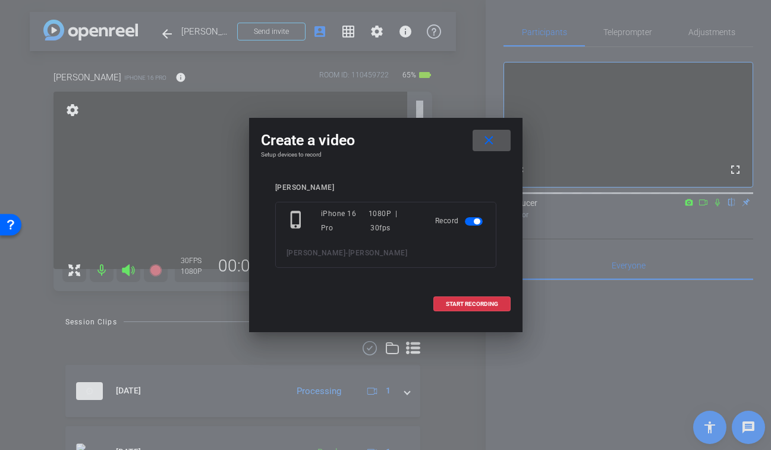
click at [497, 146] on span at bounding box center [492, 140] width 38 height 29
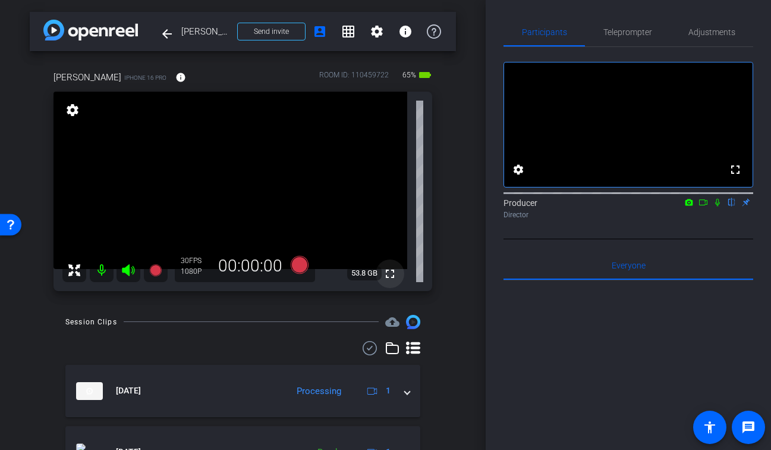
click at [388, 275] on mat-icon "fullscreen" at bounding box center [390, 273] width 14 height 14
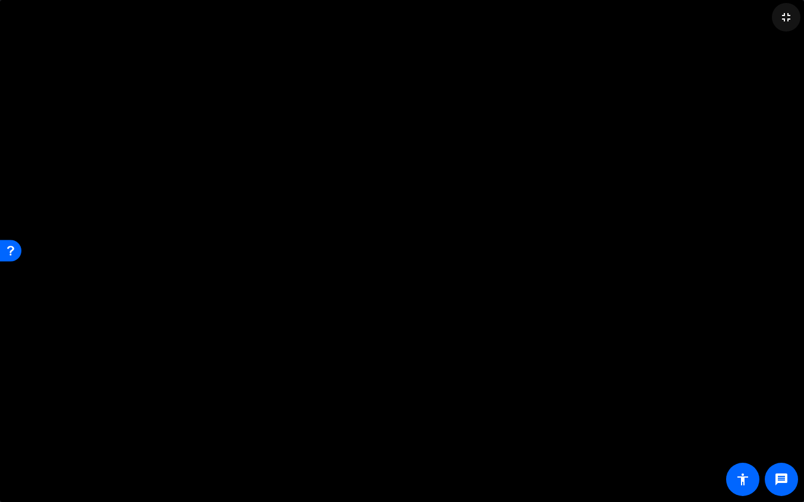
click at [765, 22] on mat-icon "fullscreen_exit" at bounding box center [786, 17] width 14 height 14
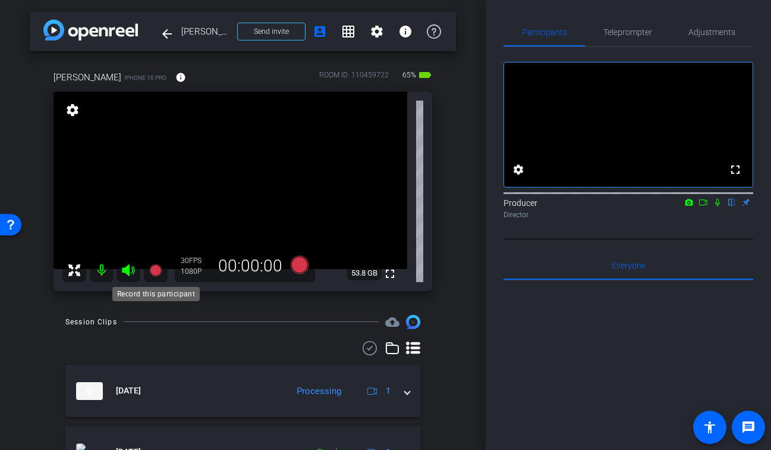
click at [159, 266] on icon at bounding box center [155, 269] width 12 height 12
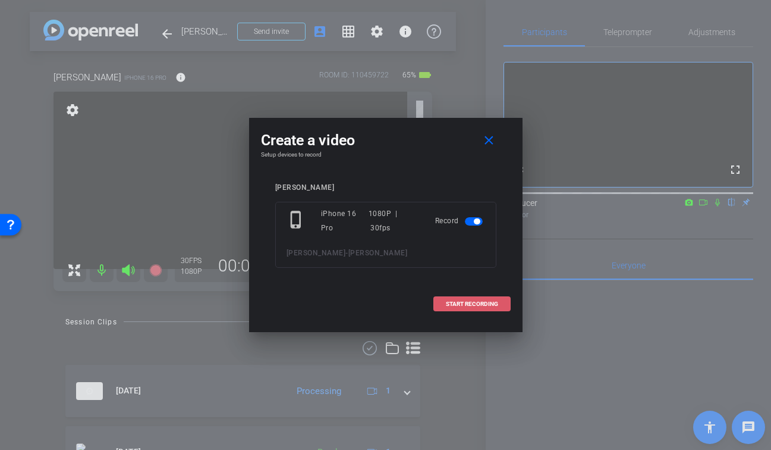
click at [471, 302] on span "START RECORDING" at bounding box center [472, 304] width 52 height 6
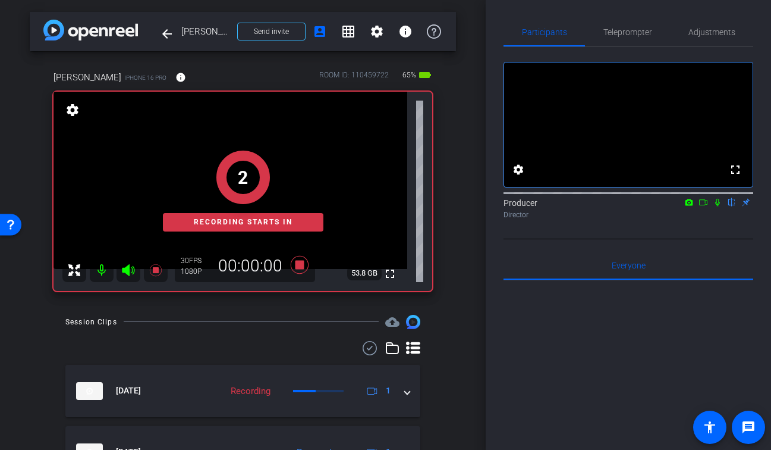
click at [720, 206] on icon at bounding box center [718, 202] width 10 height 8
click at [708, 206] on icon at bounding box center [704, 202] width 10 height 8
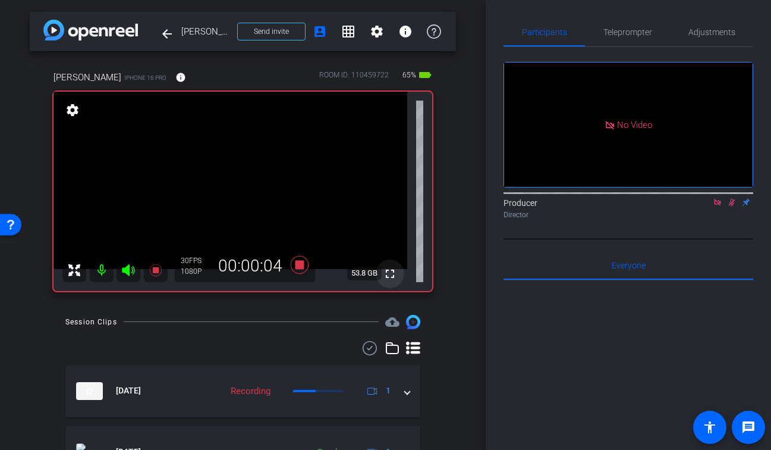
click at [397, 275] on span at bounding box center [390, 273] width 29 height 29
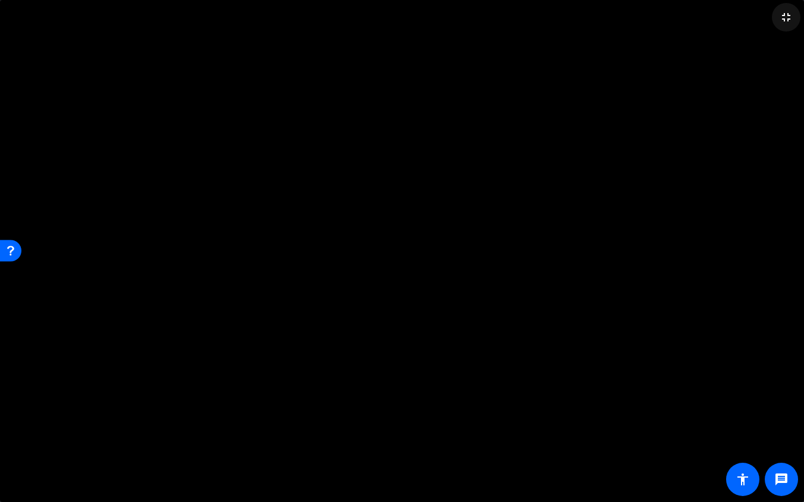
click at [765, 21] on mat-icon "fullscreen_exit" at bounding box center [786, 17] width 14 height 14
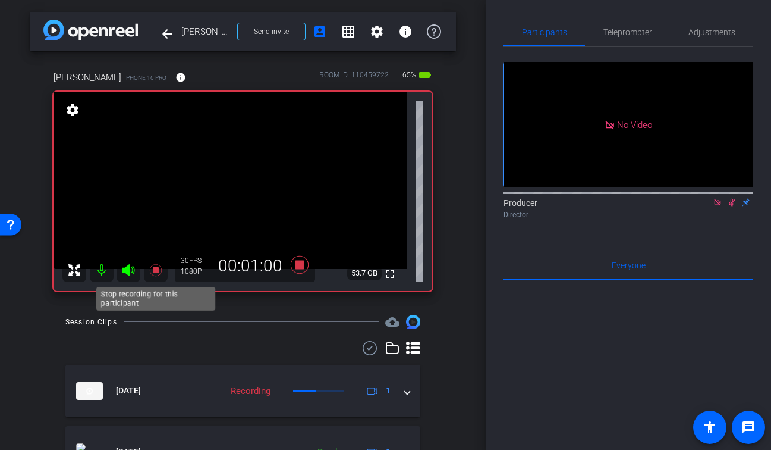
click at [155, 268] on icon at bounding box center [155, 269] width 12 height 12
click at [734, 206] on icon at bounding box center [732, 202] width 10 height 8
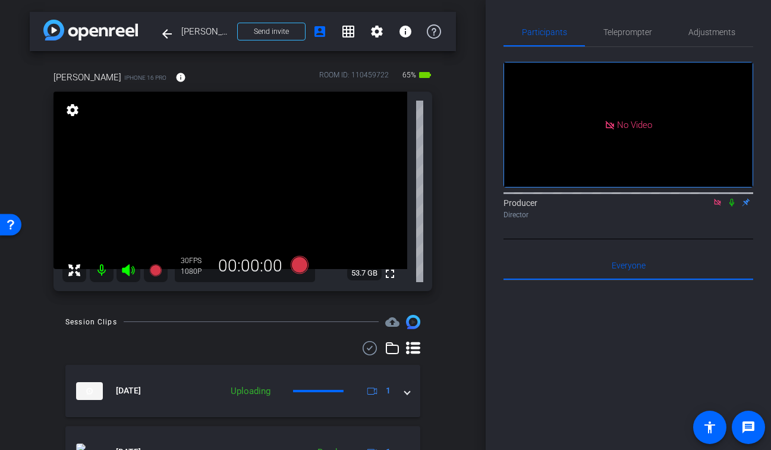
click at [721, 206] on icon at bounding box center [718, 202] width 10 height 8
click at [391, 274] on mat-icon "fullscreen" at bounding box center [390, 273] width 14 height 14
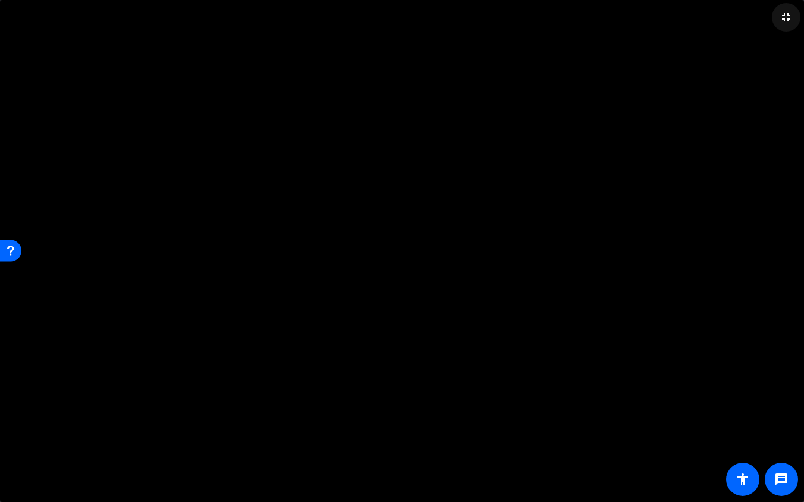
click at [765, 19] on mat-icon "fullscreen_exit" at bounding box center [786, 17] width 14 height 14
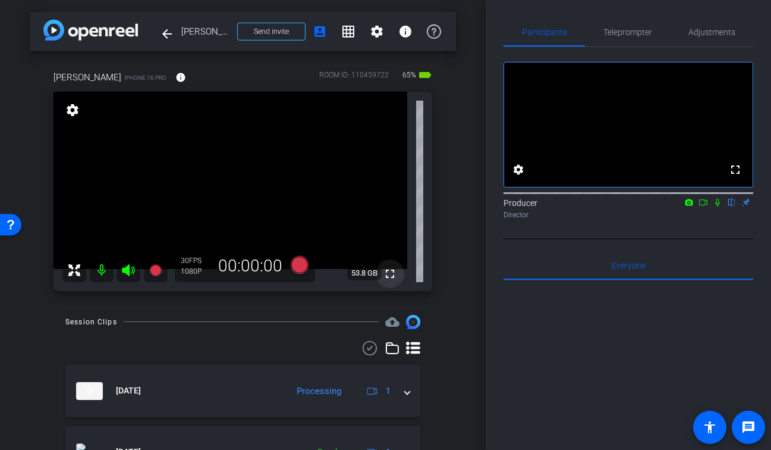
click at [388, 271] on mat-icon "fullscreen" at bounding box center [390, 273] width 14 height 14
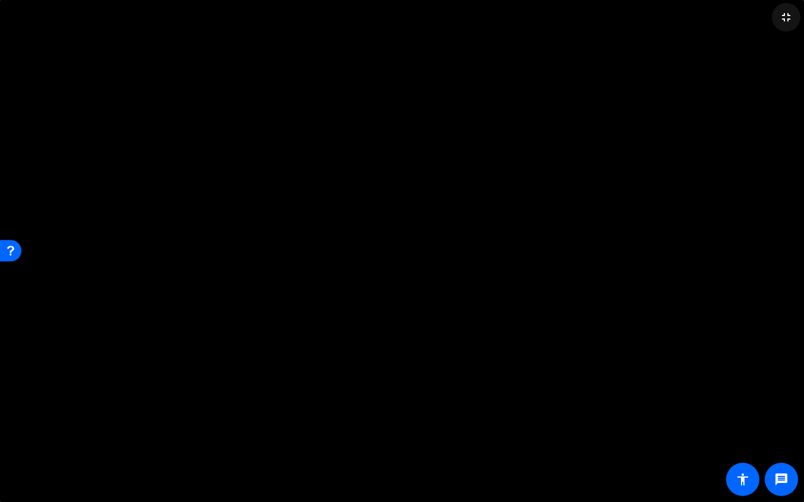
click at [765, 17] on mat-icon "fullscreen_exit" at bounding box center [786, 17] width 14 height 14
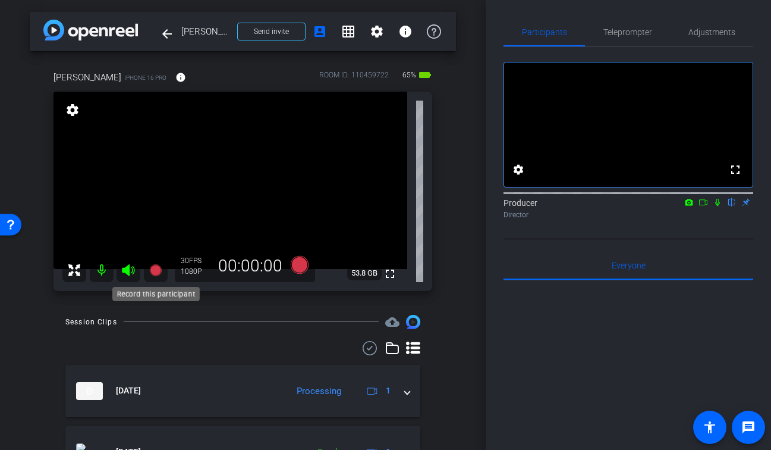
click at [157, 266] on icon at bounding box center [155, 269] width 12 height 12
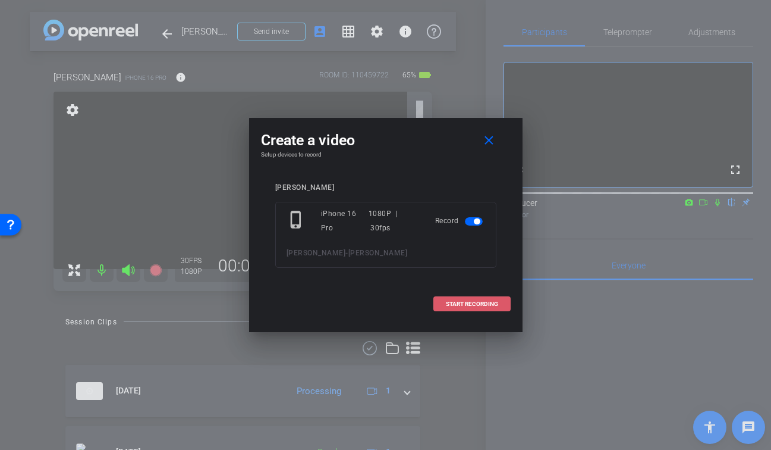
click at [485, 302] on span "START RECORDING" at bounding box center [472, 304] width 52 height 6
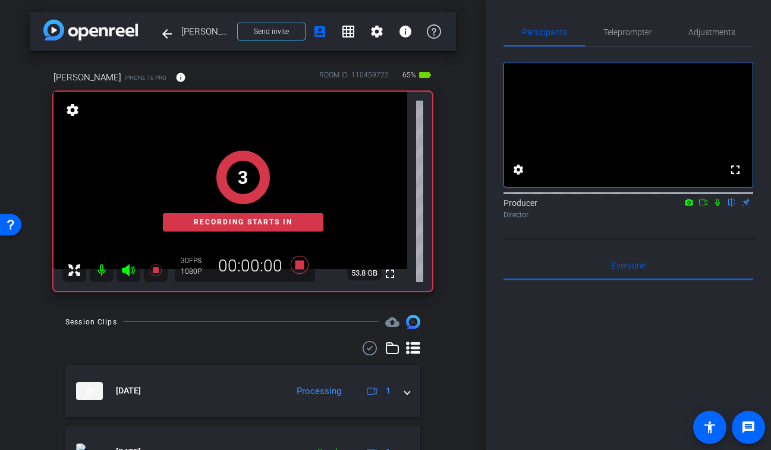
click at [718, 206] on icon at bounding box center [718, 202] width 10 height 8
click at [702, 206] on icon at bounding box center [704, 202] width 10 height 8
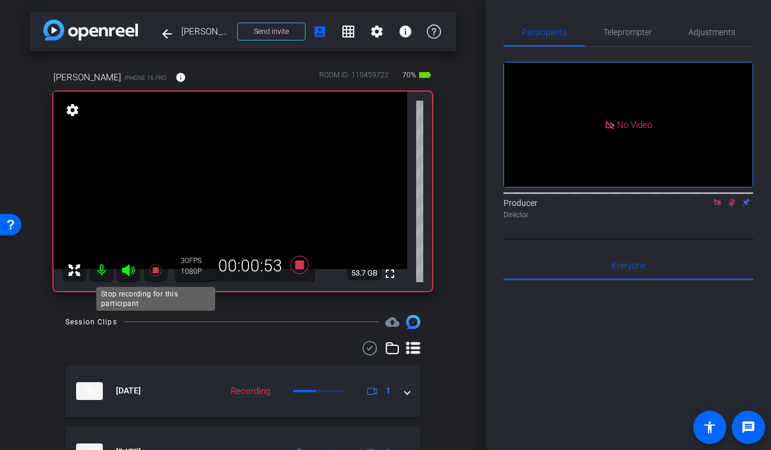
click at [155, 269] on icon at bounding box center [155, 269] width 12 height 12
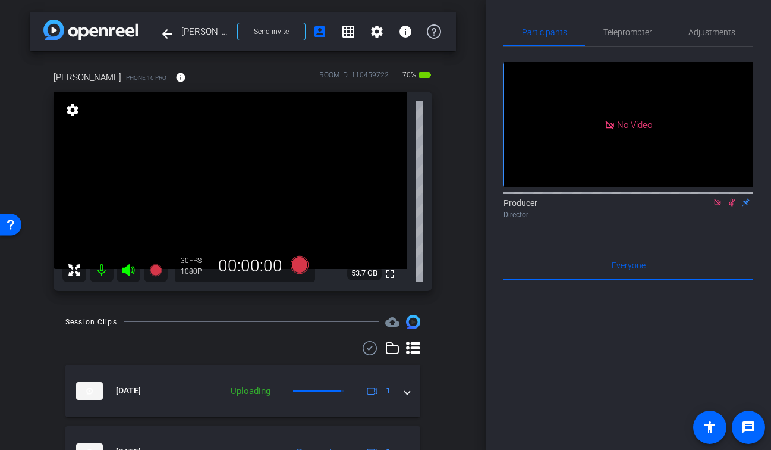
click at [734, 206] on icon at bounding box center [732, 202] width 10 height 8
click at [721, 206] on icon at bounding box center [718, 202] width 10 height 8
click at [387, 274] on mat-icon "fullscreen" at bounding box center [390, 273] width 14 height 14
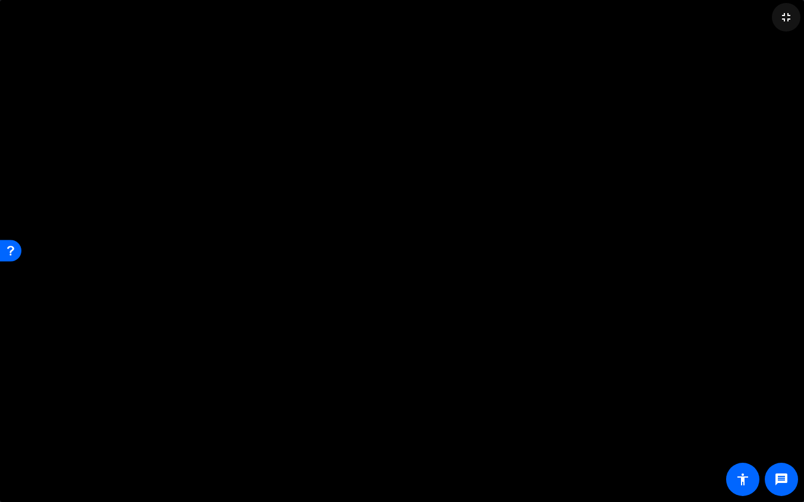
click at [765, 12] on mat-icon "fullscreen_exit" at bounding box center [786, 17] width 14 height 14
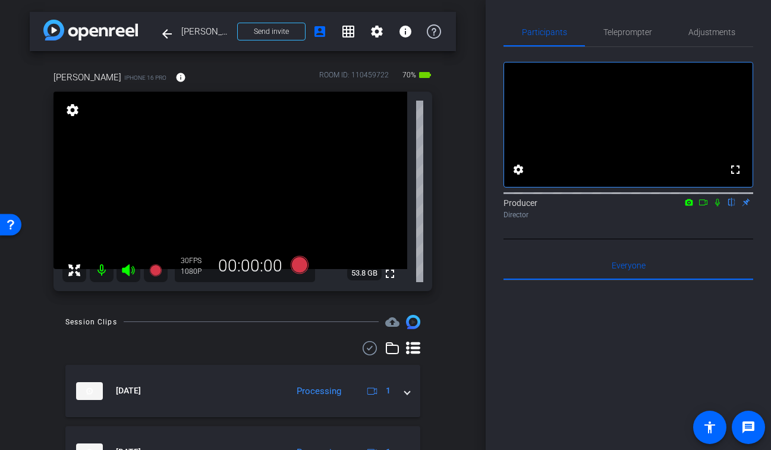
click at [152, 269] on icon at bounding box center [155, 269] width 12 height 12
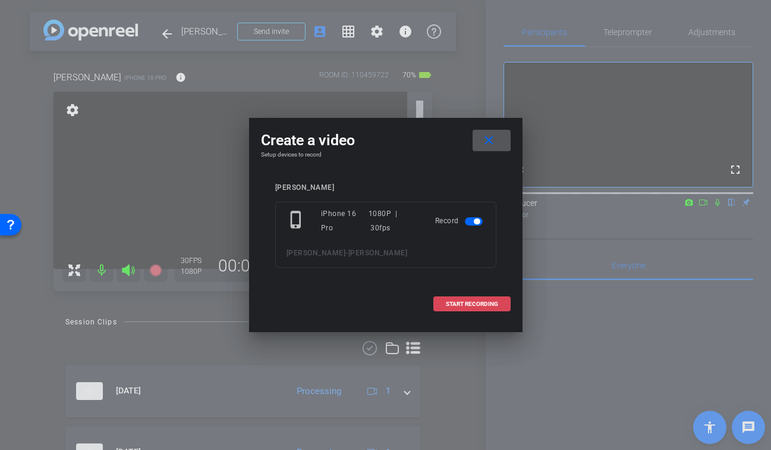
click at [454, 302] on span "START RECORDING" at bounding box center [472, 304] width 52 height 6
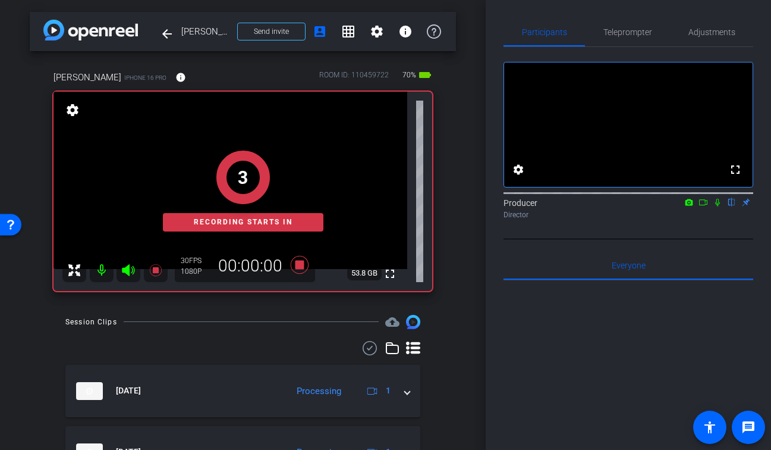
click at [719, 197] on div at bounding box center [629, 192] width 250 height 10
click at [715, 206] on icon at bounding box center [718, 202] width 10 height 8
click at [704, 206] on icon at bounding box center [704, 202] width 10 height 8
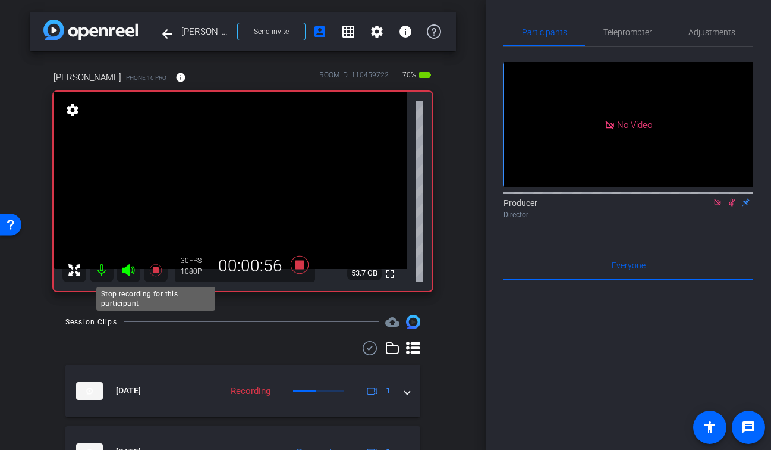
click at [157, 268] on icon at bounding box center [155, 269] width 12 height 12
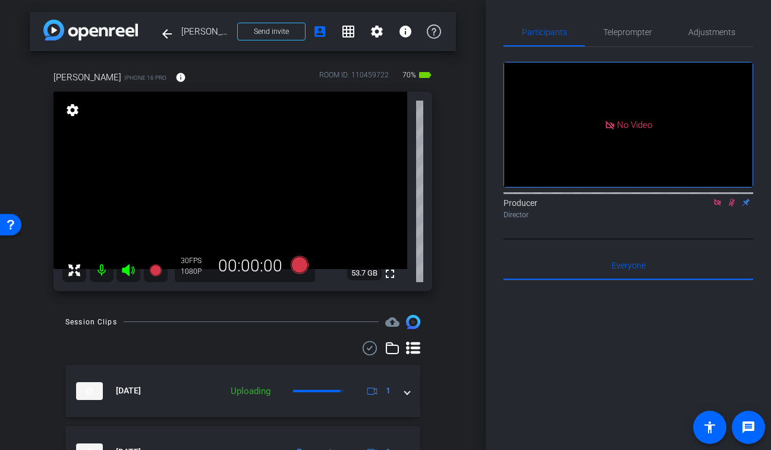
click at [730, 206] on icon at bounding box center [732, 202] width 10 height 8
click at [718, 206] on icon at bounding box center [718, 202] width 10 height 8
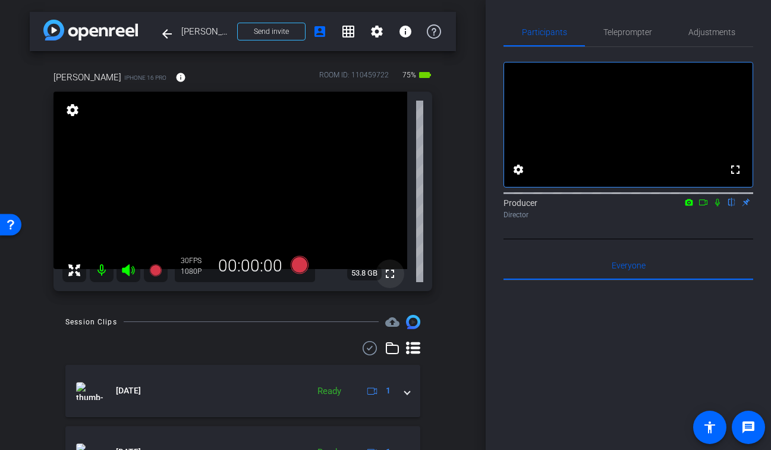
click at [391, 274] on mat-icon "fullscreen" at bounding box center [390, 273] width 14 height 14
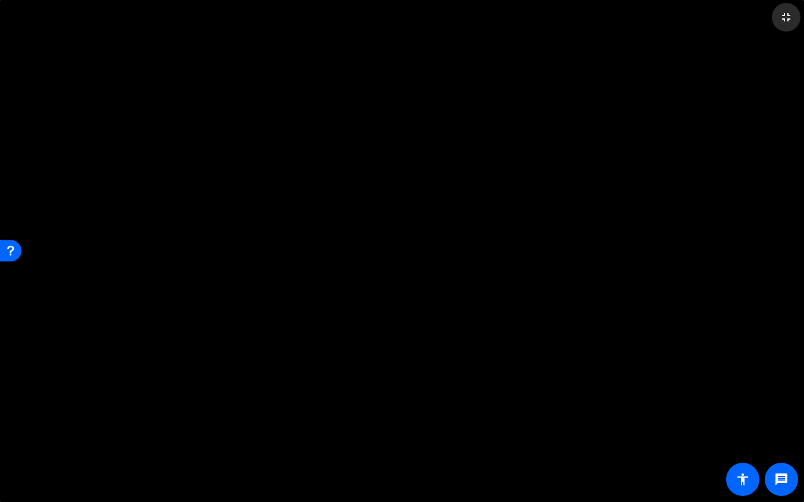
click at [765, 22] on mat-icon "fullscreen_exit" at bounding box center [786, 17] width 14 height 14
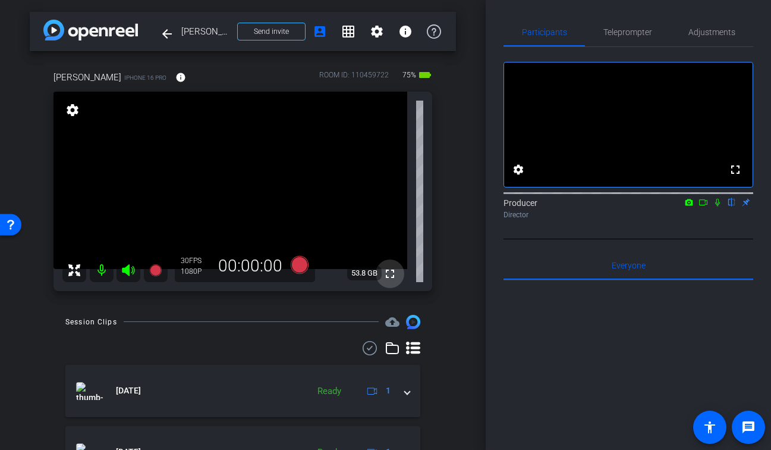
click at [387, 269] on mat-icon "fullscreen" at bounding box center [390, 273] width 14 height 14
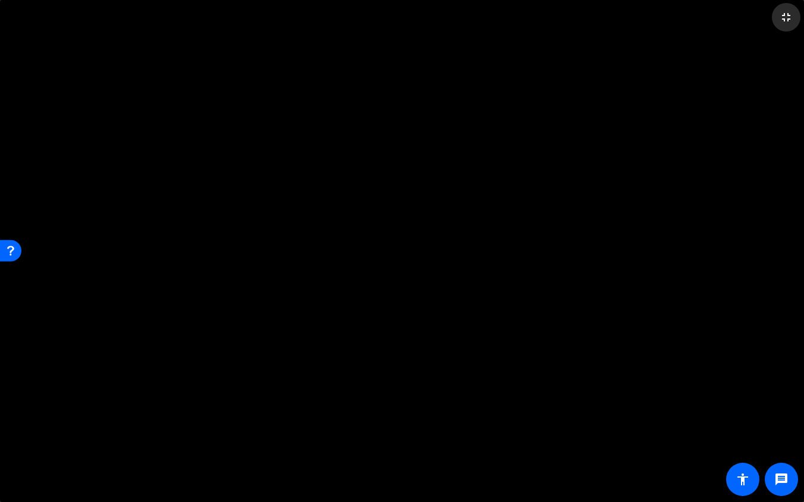
click at [765, 24] on mat-icon "fullscreen_exit" at bounding box center [786, 17] width 14 height 14
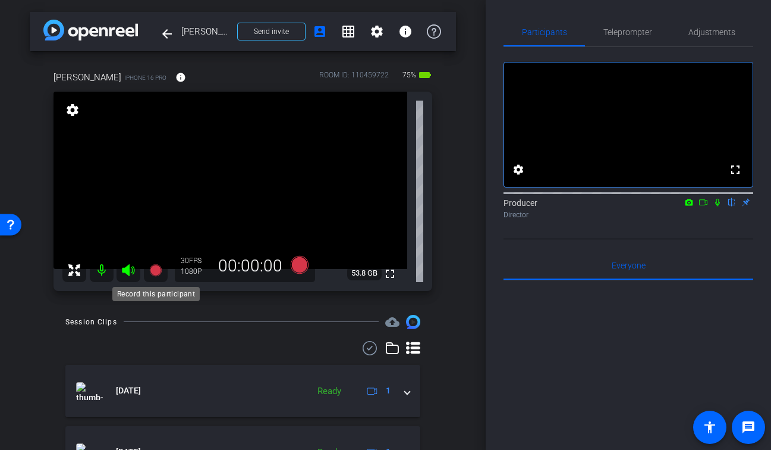
click at [150, 269] on icon at bounding box center [155, 269] width 12 height 12
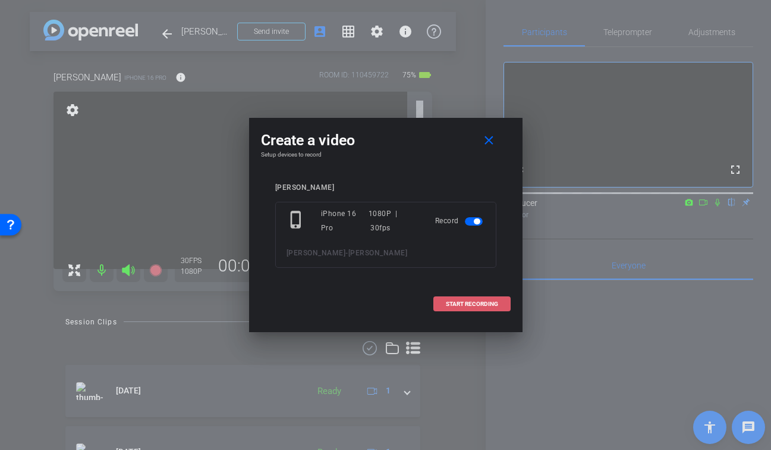
click at [466, 299] on span at bounding box center [472, 304] width 76 height 29
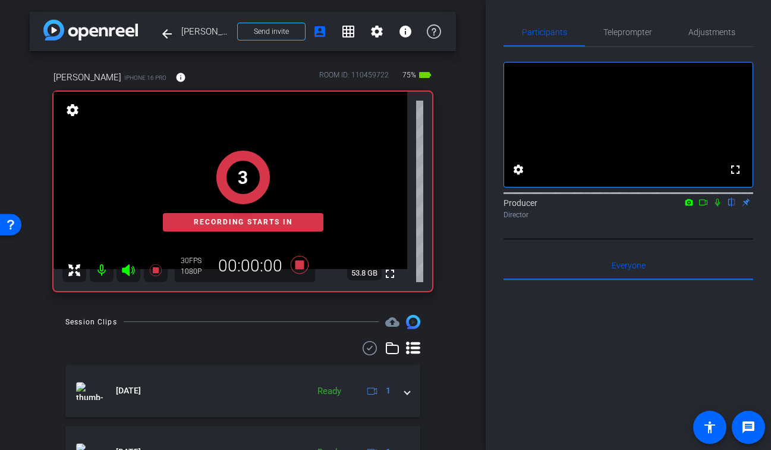
click at [723, 208] on mat-icon at bounding box center [718, 202] width 14 height 11
click at [708, 208] on mat-icon at bounding box center [703, 202] width 14 height 11
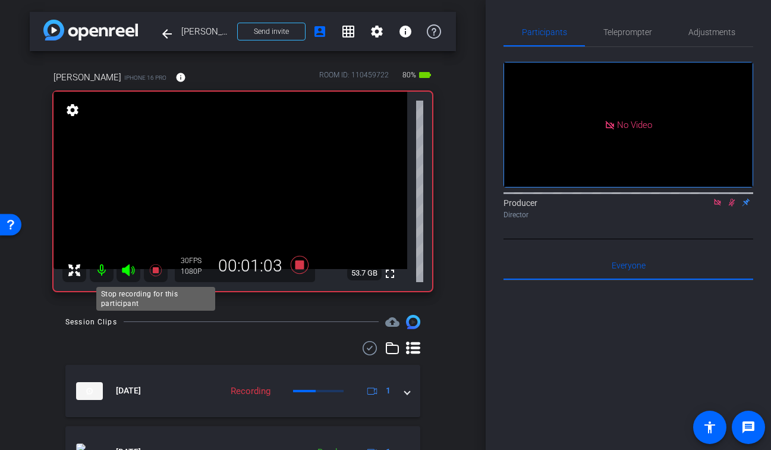
click at [154, 274] on icon at bounding box center [156, 270] width 14 height 14
click at [730, 206] on icon at bounding box center [732, 203] width 7 height 8
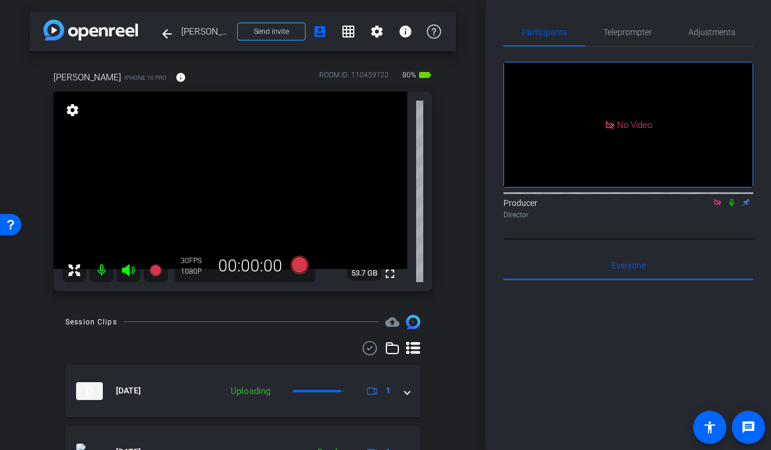
click at [717, 206] on icon at bounding box center [718, 202] width 10 height 8
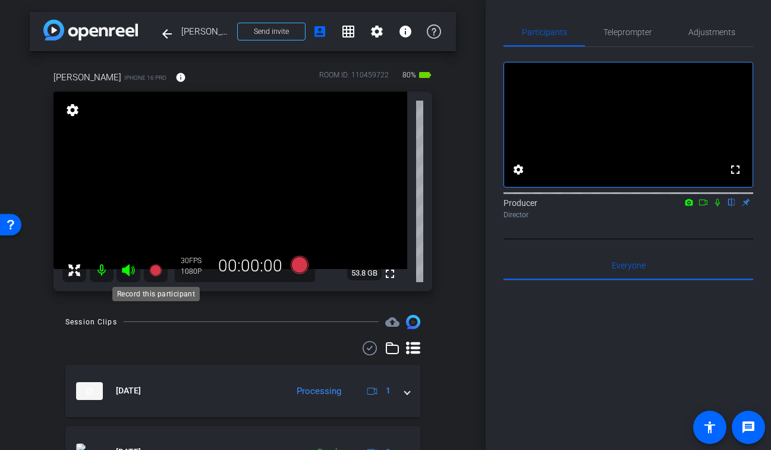
click at [156, 273] on icon at bounding box center [155, 269] width 12 height 12
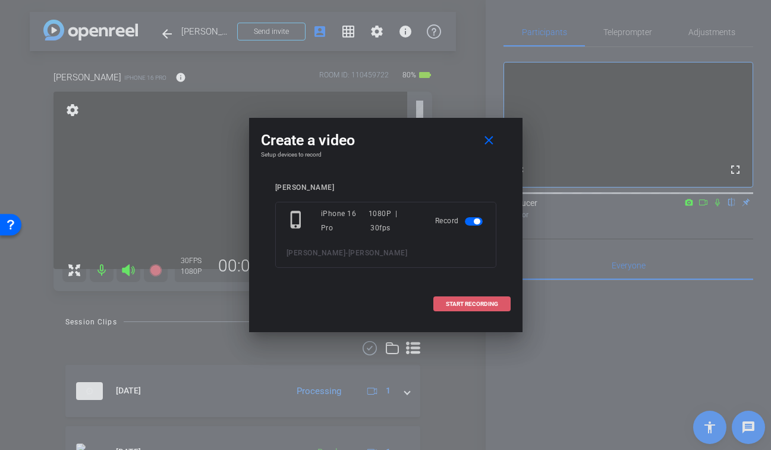
click at [486, 305] on span "START RECORDING" at bounding box center [472, 304] width 52 height 6
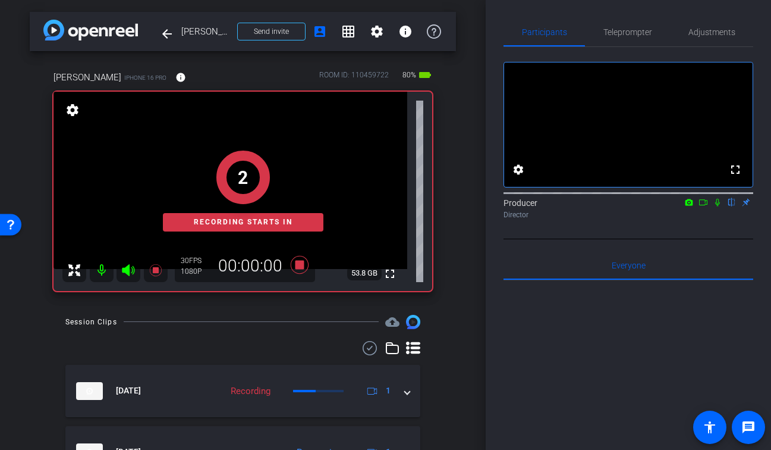
click at [718, 206] on icon at bounding box center [717, 203] width 5 height 8
click at [704, 206] on icon at bounding box center [704, 202] width 10 height 8
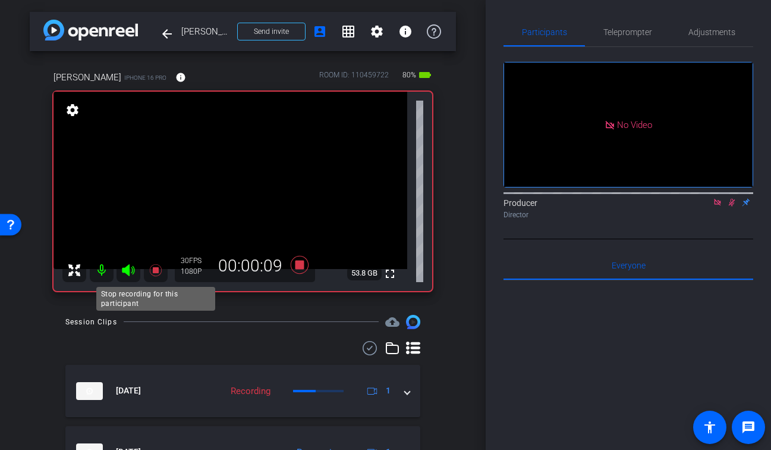
click at [160, 272] on icon at bounding box center [156, 270] width 14 height 14
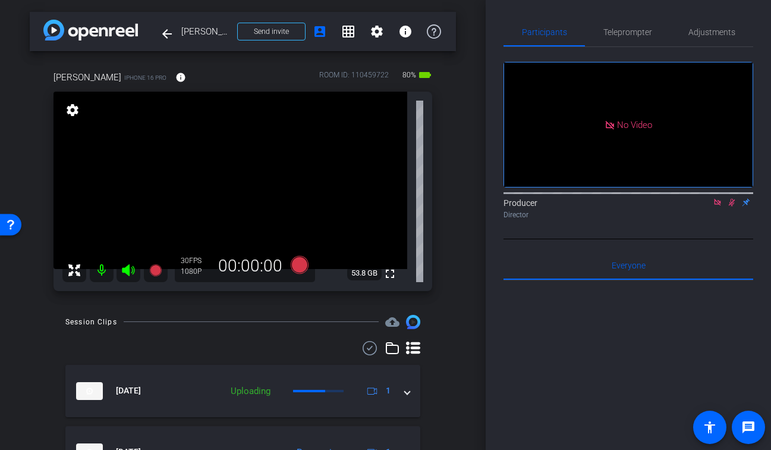
click at [731, 206] on icon at bounding box center [732, 203] width 7 height 8
click at [721, 206] on icon at bounding box center [718, 202] width 10 height 8
click at [222, 341] on div at bounding box center [242, 348] width 355 height 14
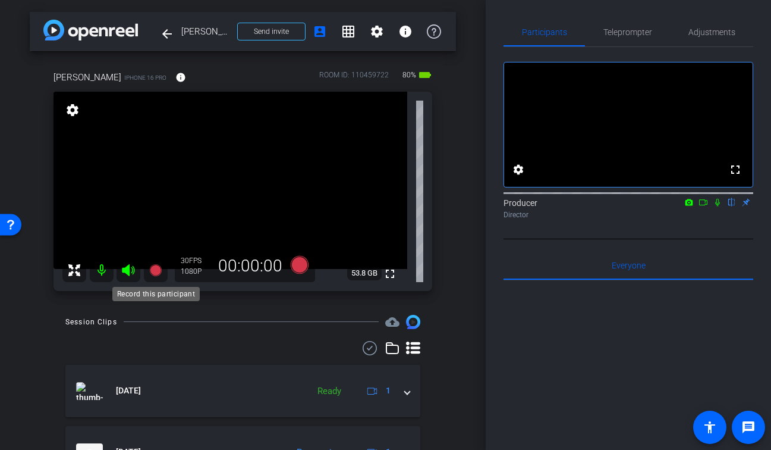
click at [154, 275] on icon at bounding box center [155, 269] width 12 height 12
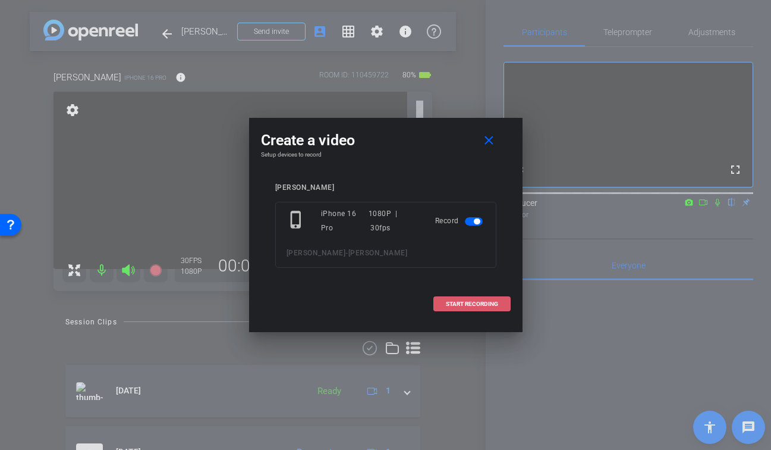
click at [501, 303] on span at bounding box center [472, 304] width 76 height 29
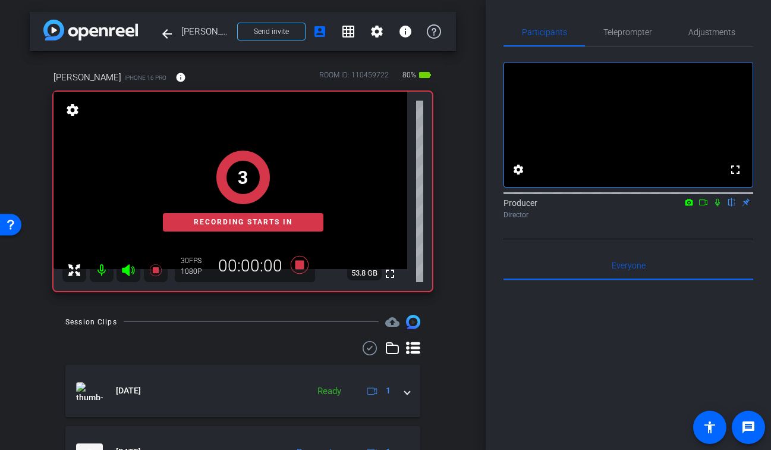
click at [718, 206] on icon at bounding box center [718, 202] width 10 height 8
click at [693, 206] on icon at bounding box center [689, 202] width 10 height 8
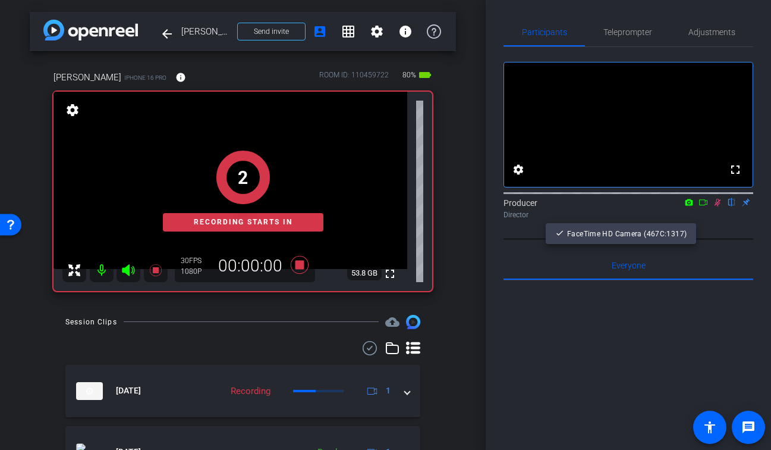
click at [702, 219] on div at bounding box center [385, 225] width 771 height 450
click at [702, 206] on icon at bounding box center [704, 202] width 10 height 8
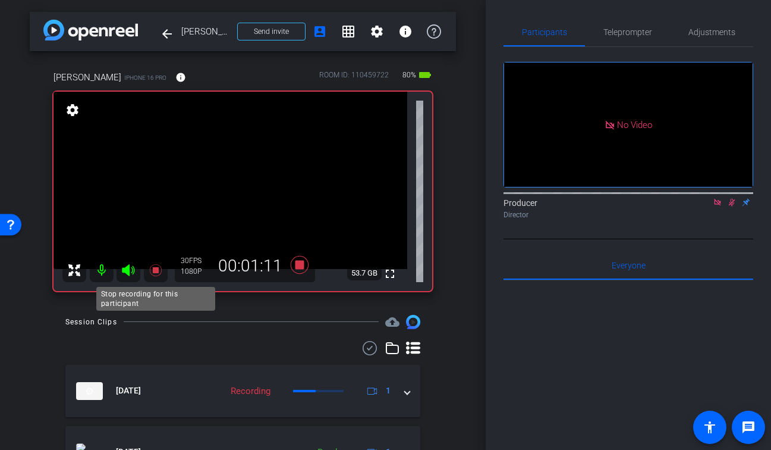
click at [155, 268] on icon at bounding box center [155, 269] width 12 height 12
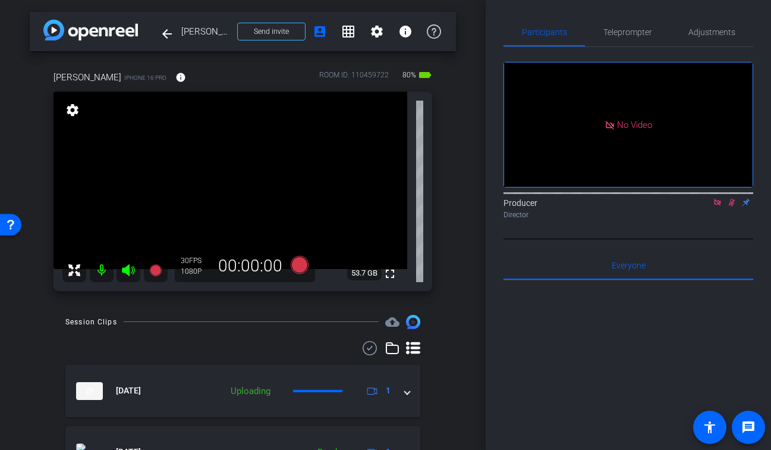
click at [733, 206] on icon at bounding box center [732, 203] width 7 height 8
click at [716, 206] on icon at bounding box center [718, 202] width 10 height 8
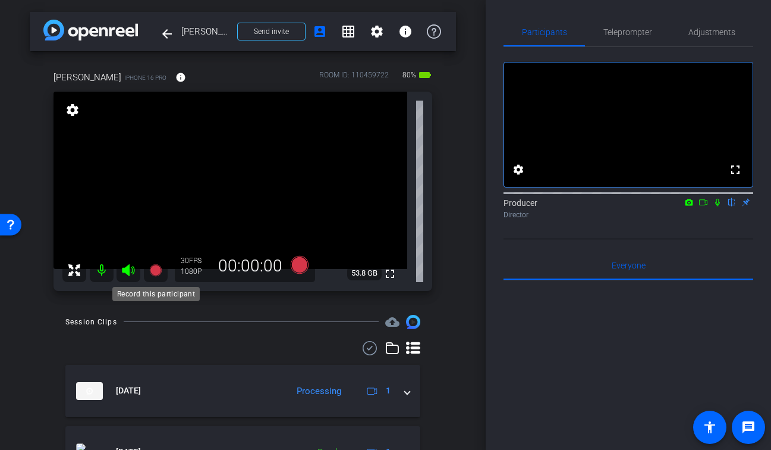
click at [160, 268] on icon at bounding box center [155, 269] width 12 height 12
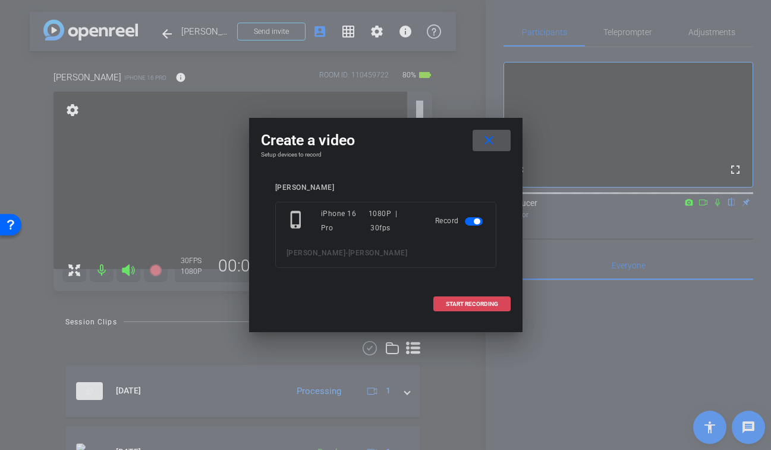
click at [485, 304] on span "START RECORDING" at bounding box center [472, 304] width 52 height 6
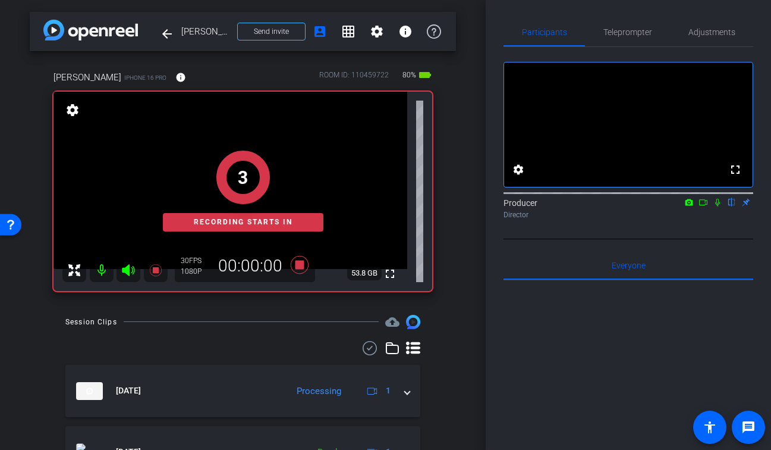
click at [719, 206] on icon at bounding box center [718, 202] width 10 height 8
click at [704, 206] on icon at bounding box center [704, 202] width 10 height 8
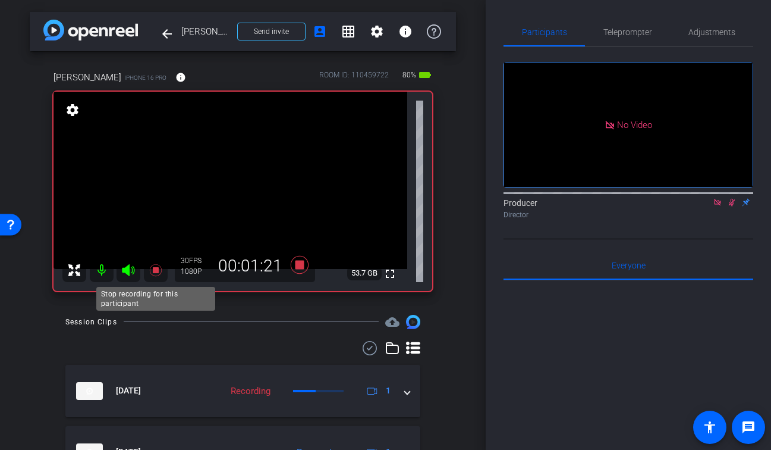
click at [153, 274] on icon at bounding box center [156, 270] width 14 height 14
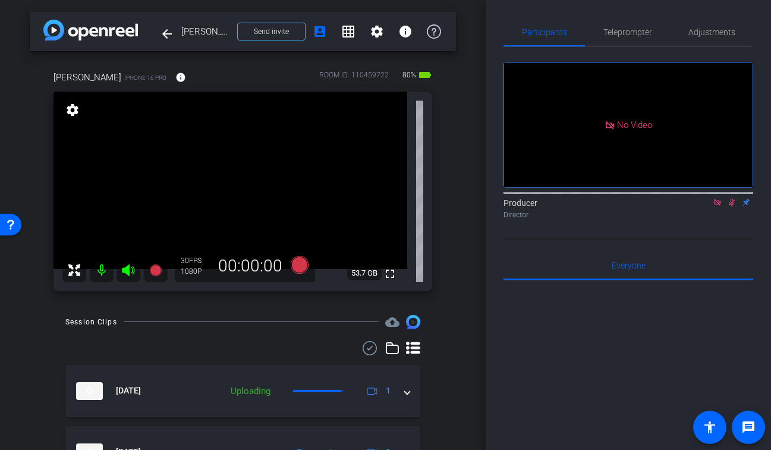
click at [734, 206] on icon at bounding box center [732, 202] width 10 height 8
click at [716, 206] on icon at bounding box center [718, 202] width 10 height 8
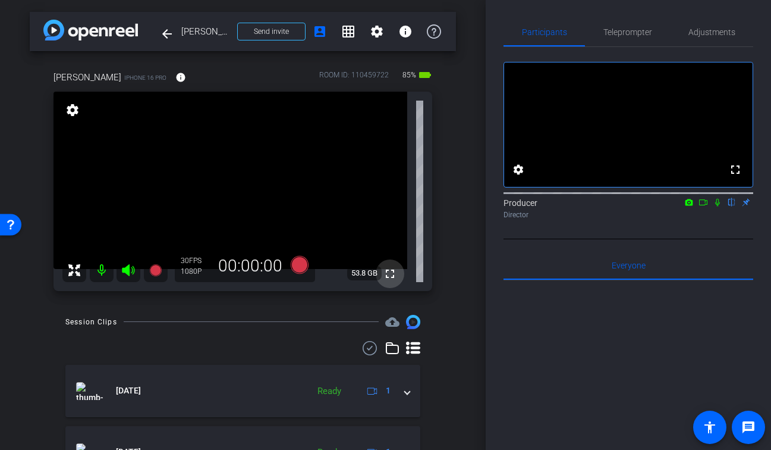
click at [393, 272] on mat-icon "fullscreen" at bounding box center [390, 273] width 14 height 14
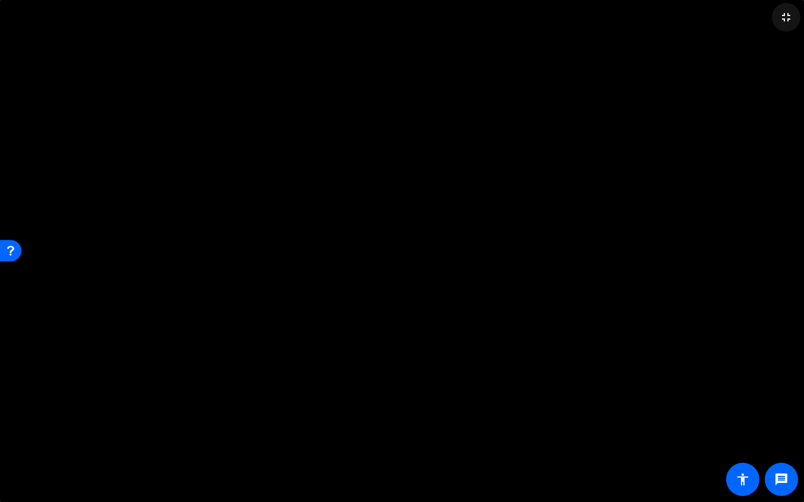
click at [765, 19] on mat-icon "fullscreen_exit" at bounding box center [786, 17] width 14 height 14
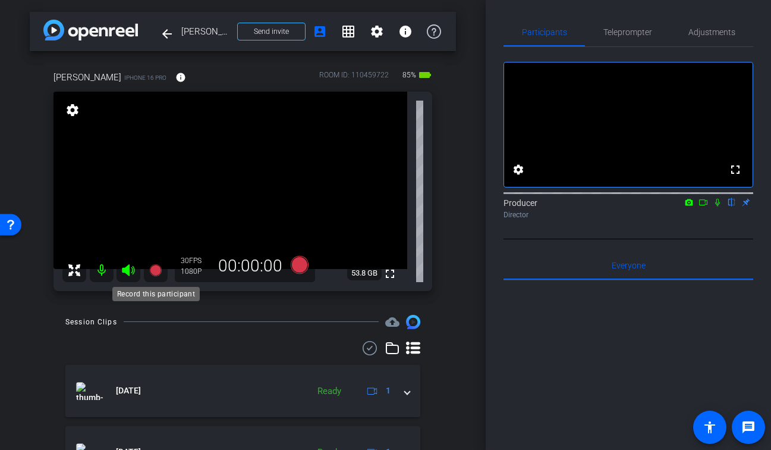
click at [158, 267] on icon at bounding box center [155, 269] width 12 height 12
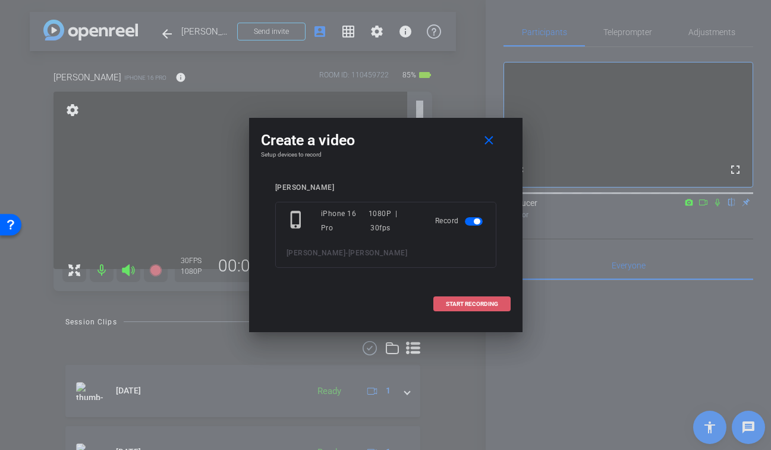
click at [495, 304] on span "START RECORDING" at bounding box center [472, 304] width 52 height 6
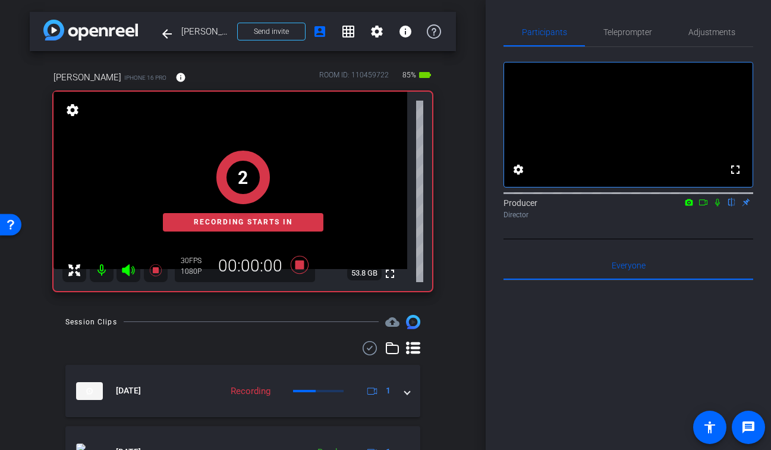
click at [717, 208] on mat-icon at bounding box center [718, 202] width 14 height 11
click at [708, 206] on icon at bounding box center [704, 202] width 10 height 8
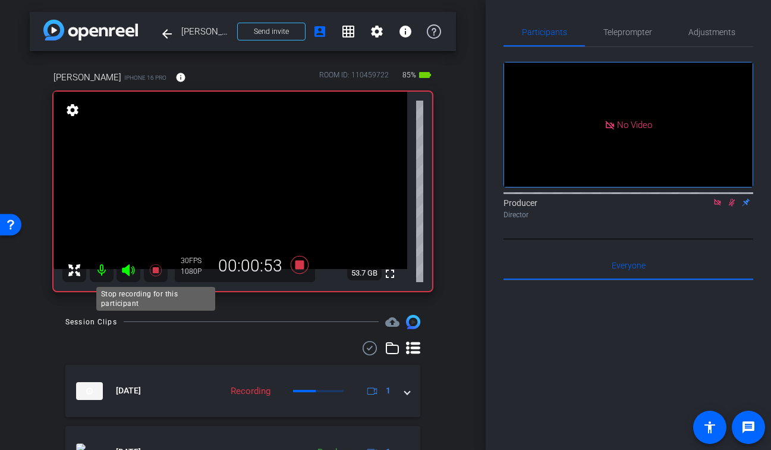
click at [155, 266] on icon at bounding box center [156, 270] width 14 height 14
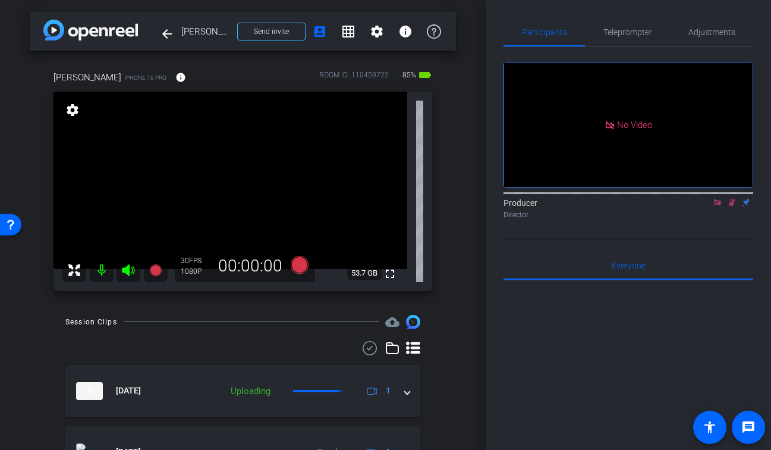
click at [730, 206] on icon at bounding box center [732, 202] width 10 height 8
click at [720, 206] on icon at bounding box center [718, 202] width 10 height 8
click at [711, 30] on span "Adjustments" at bounding box center [712, 32] width 47 height 8
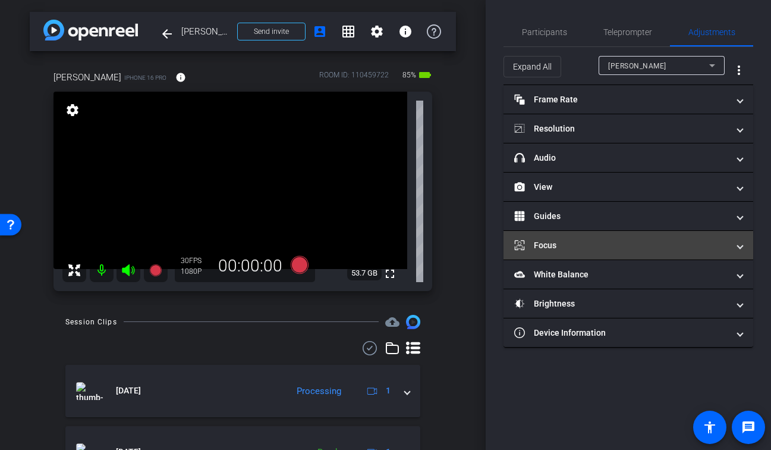
click at [583, 239] on mat-panel-title "Focus" at bounding box center [621, 245] width 214 height 12
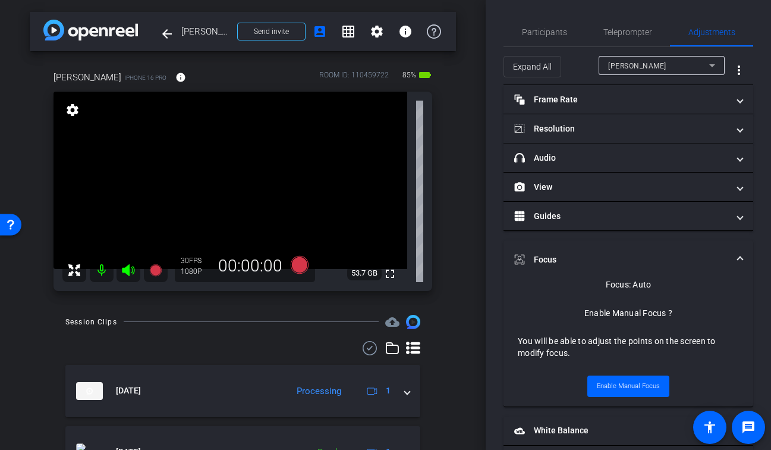
click at [389, 275] on mat-icon "fullscreen" at bounding box center [390, 273] width 14 height 14
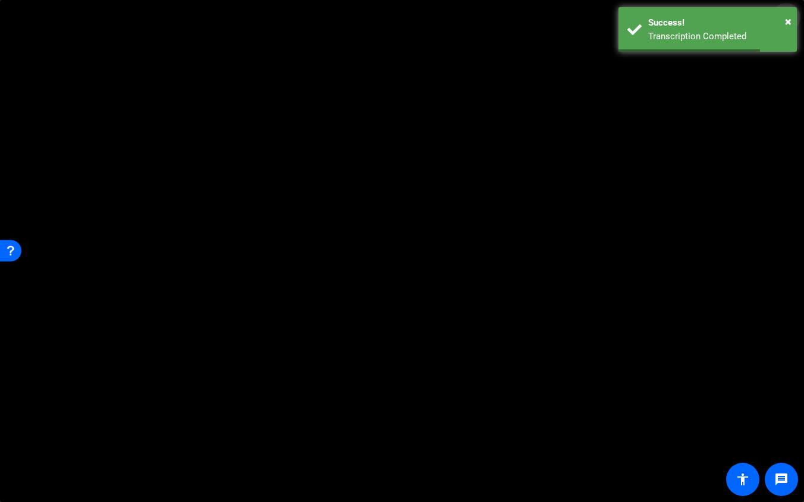
click at [765, 25] on span at bounding box center [786, 17] width 29 height 29
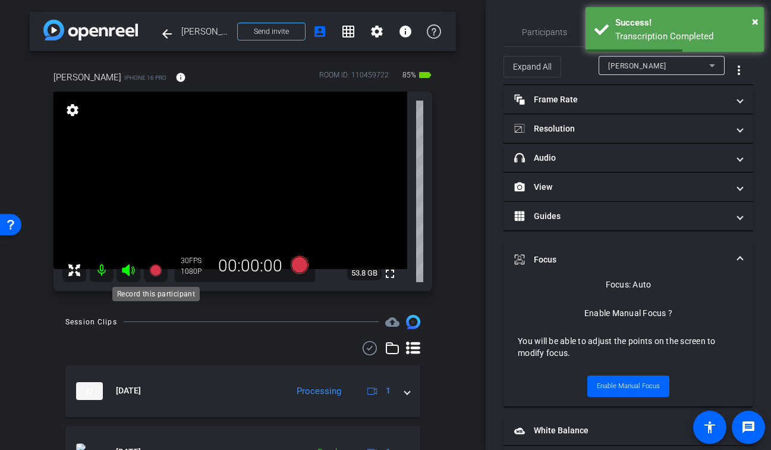
click at [156, 267] on icon at bounding box center [155, 269] width 12 height 12
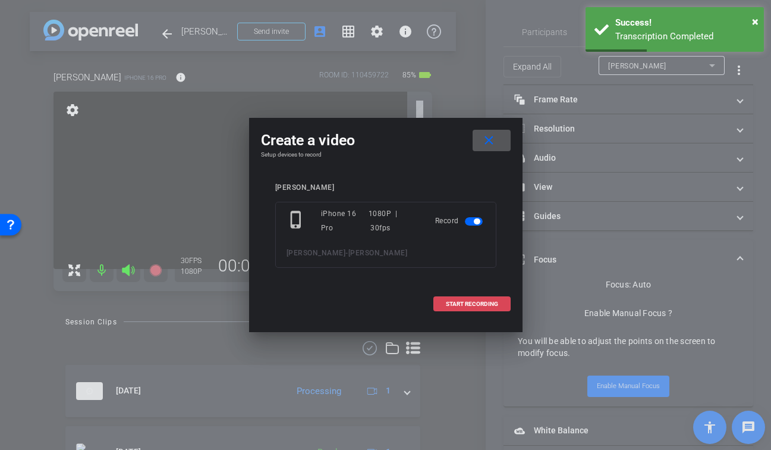
click at [484, 306] on span "START RECORDING" at bounding box center [472, 304] width 52 height 6
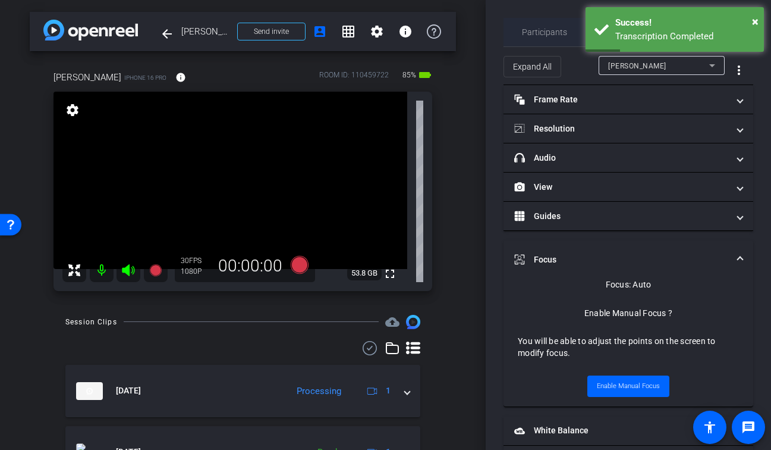
click at [542, 20] on span "Participants" at bounding box center [544, 32] width 45 height 29
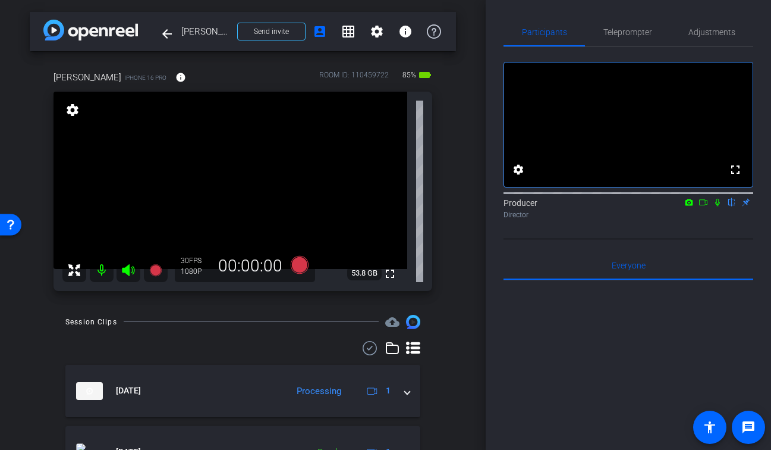
click at [715, 206] on icon at bounding box center [718, 202] width 10 height 8
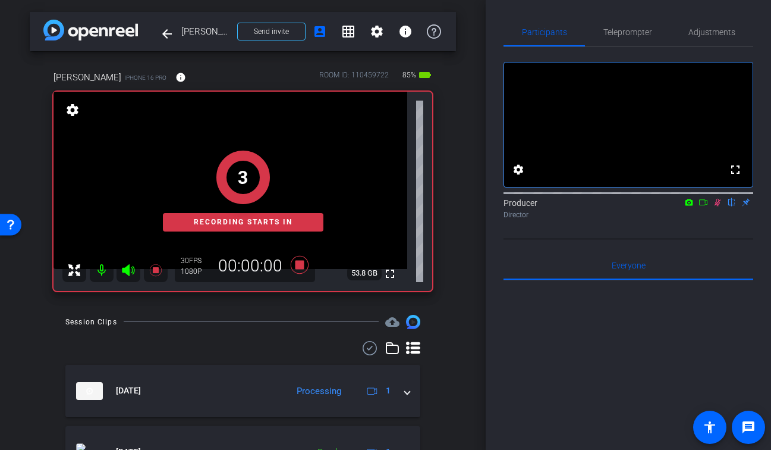
click at [704, 206] on icon at bounding box center [704, 202] width 10 height 8
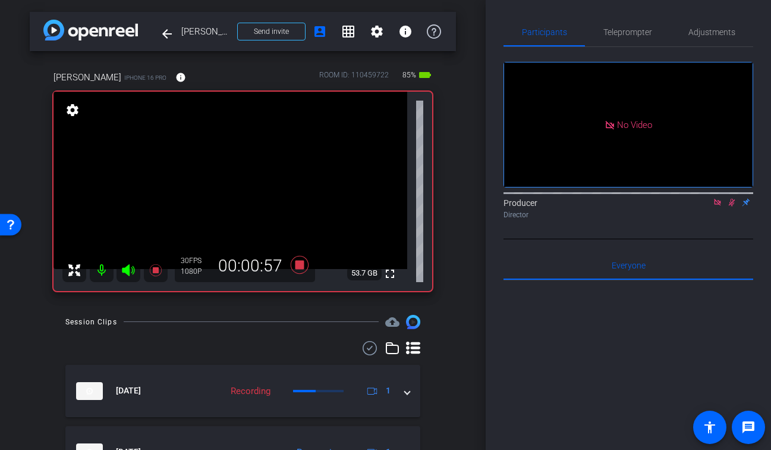
click at [150, 273] on icon at bounding box center [156, 270] width 14 height 14
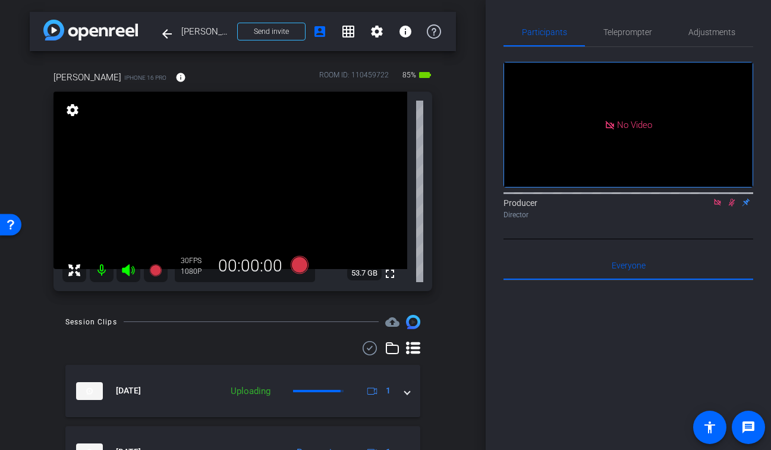
click at [733, 206] on icon at bounding box center [732, 202] width 10 height 8
click at [721, 206] on icon at bounding box center [718, 202] width 10 height 8
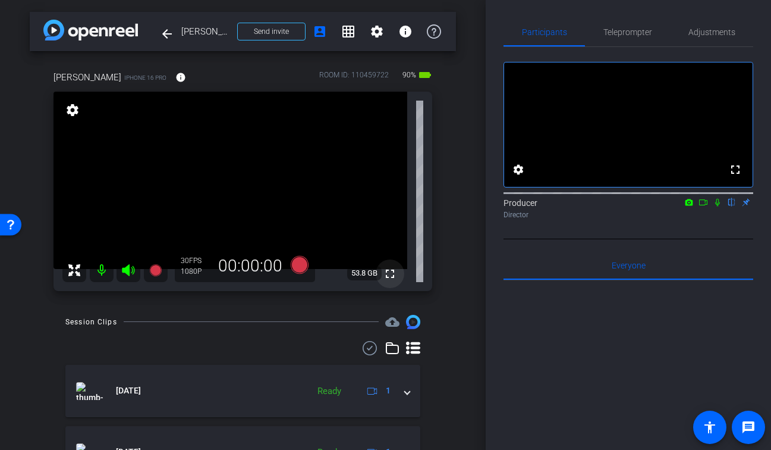
click at [393, 275] on mat-icon "fullscreen" at bounding box center [390, 273] width 14 height 14
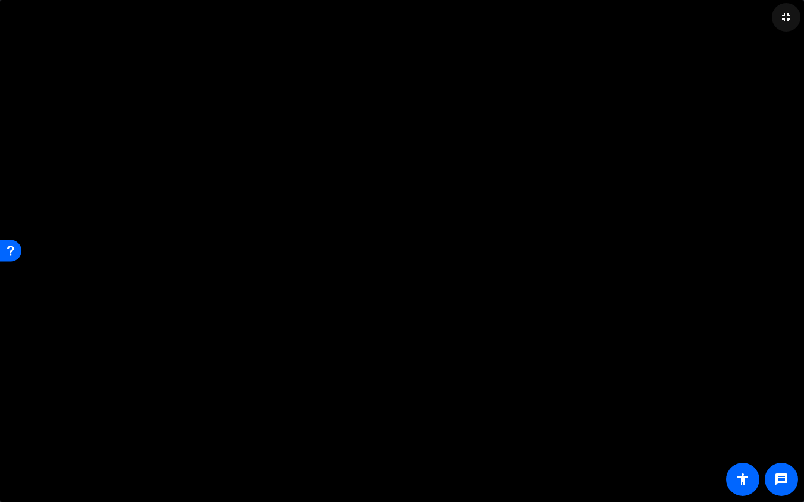
click at [765, 22] on mat-icon "fullscreen_exit" at bounding box center [786, 17] width 14 height 14
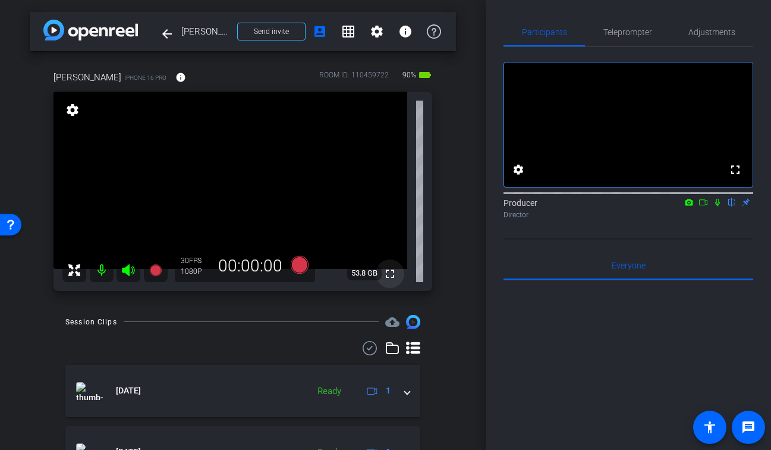
click at [384, 275] on mat-icon "fullscreen" at bounding box center [390, 273] width 14 height 14
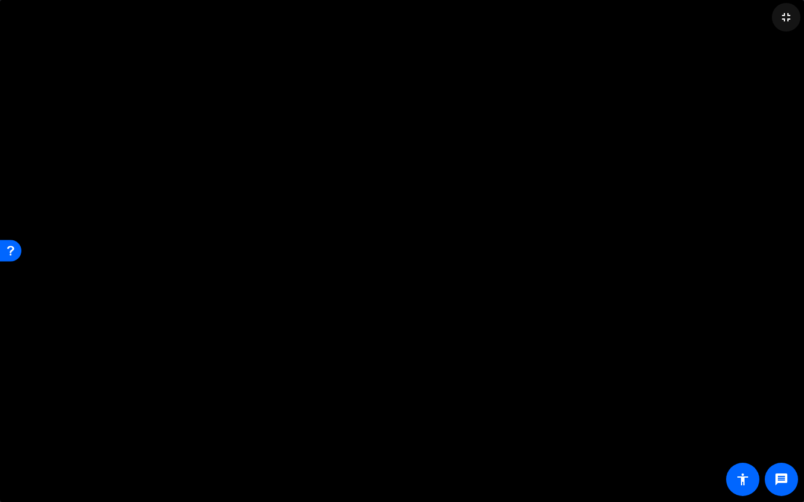
click at [765, 17] on mat-icon "fullscreen_exit" at bounding box center [786, 17] width 14 height 14
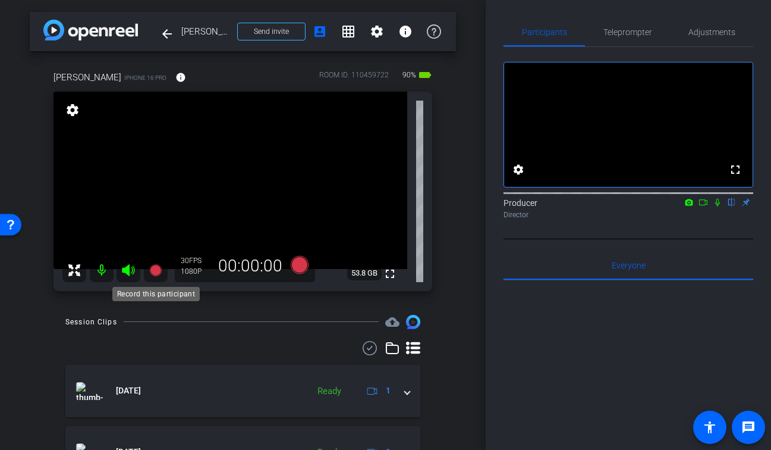
click at [155, 271] on icon at bounding box center [155, 269] width 12 height 12
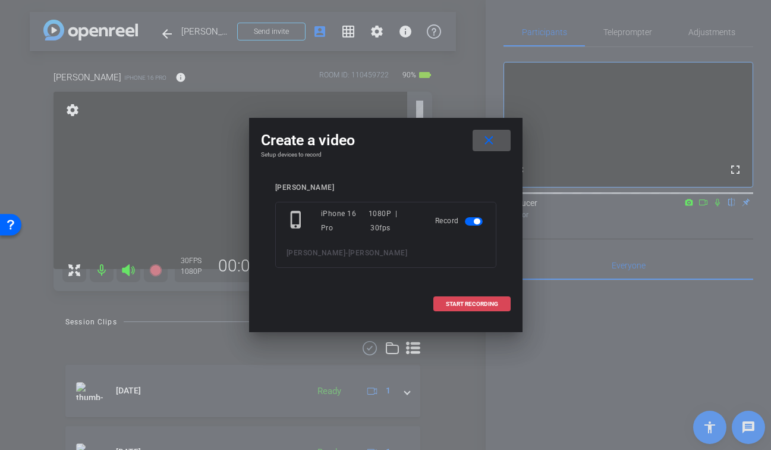
click at [453, 303] on span "START RECORDING" at bounding box center [472, 304] width 52 height 6
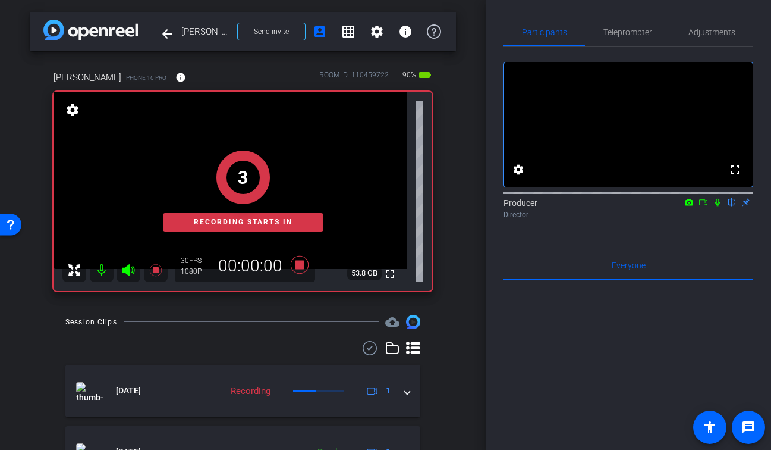
click at [718, 206] on icon at bounding box center [718, 202] width 10 height 8
click at [708, 208] on mat-icon at bounding box center [703, 202] width 14 height 11
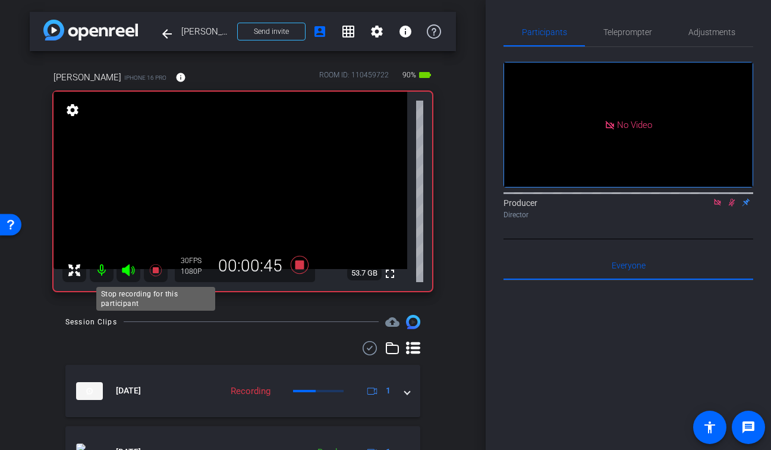
click at [152, 272] on icon at bounding box center [156, 270] width 14 height 14
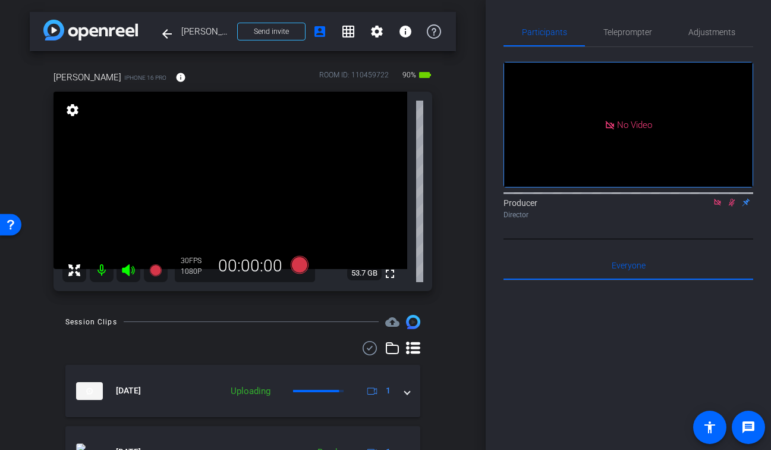
click at [731, 206] on icon at bounding box center [732, 203] width 7 height 8
click at [718, 205] on icon at bounding box center [717, 202] width 7 height 7
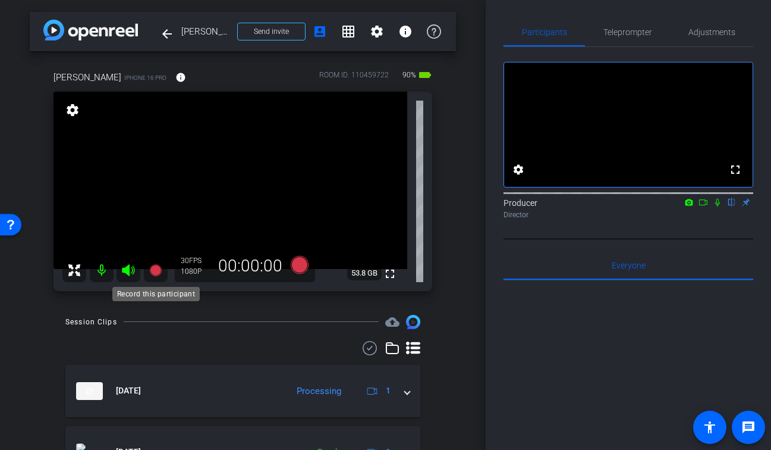
click at [153, 269] on icon at bounding box center [155, 269] width 12 height 12
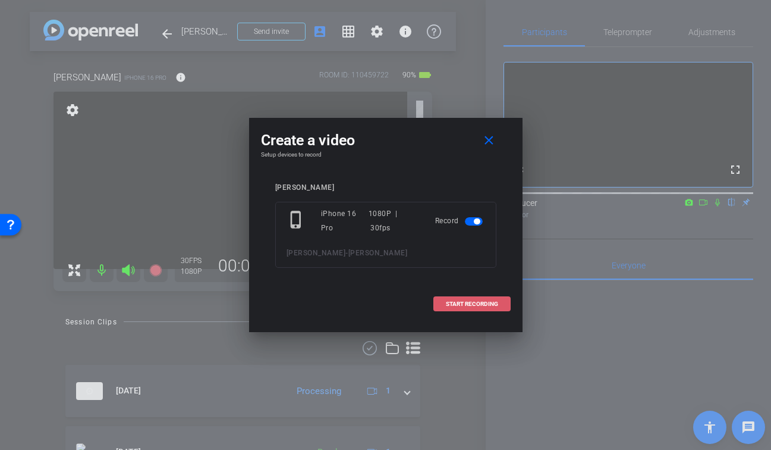
click at [481, 305] on span "START RECORDING" at bounding box center [472, 304] width 52 height 6
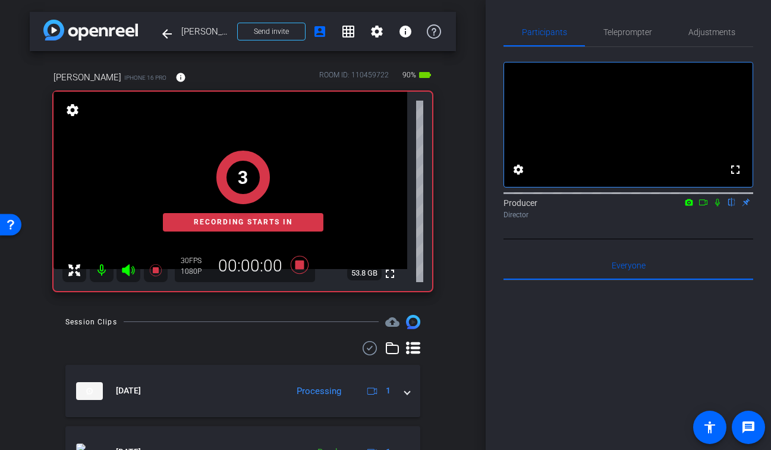
click at [718, 206] on icon at bounding box center [717, 203] width 5 height 8
click at [703, 206] on icon at bounding box center [704, 202] width 10 height 8
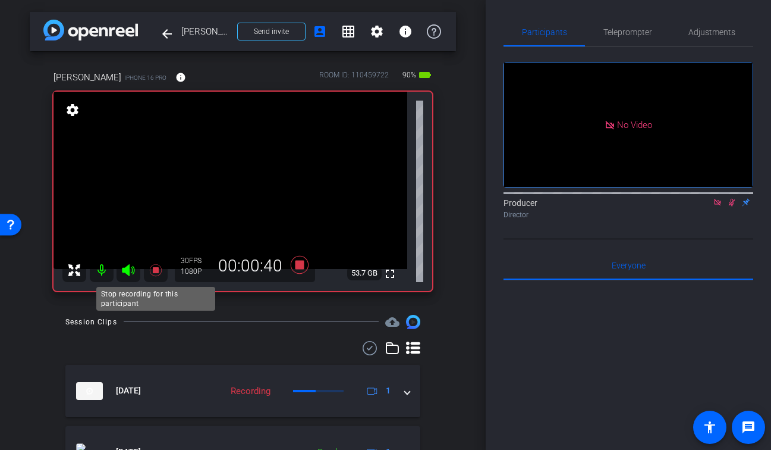
click at [159, 269] on icon at bounding box center [156, 270] width 14 height 14
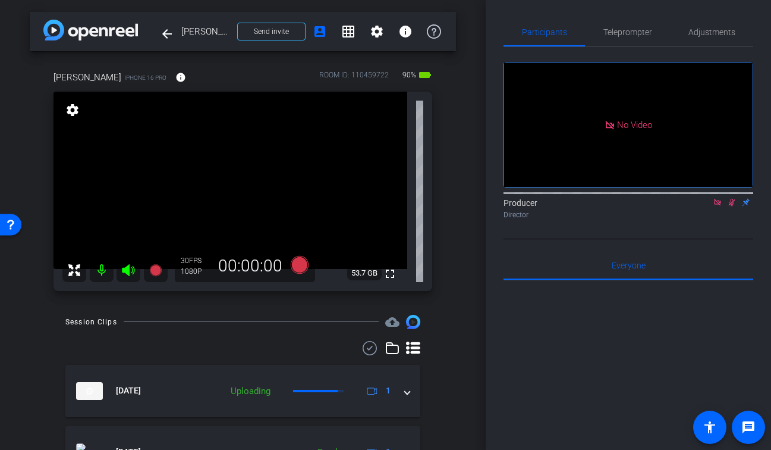
click at [734, 206] on icon at bounding box center [732, 203] width 7 height 8
click at [720, 205] on icon at bounding box center [717, 202] width 7 height 7
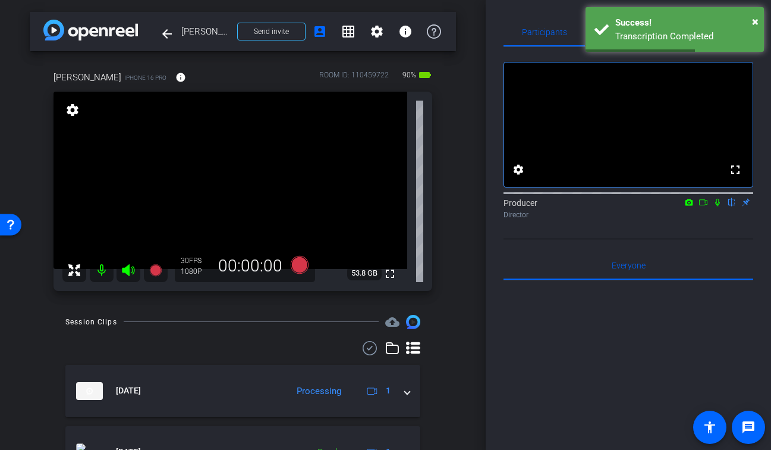
click at [460, 335] on div "arrow_back Leah Larsen Back to project Send invite account_box grid_on settings…" at bounding box center [243, 225] width 486 height 450
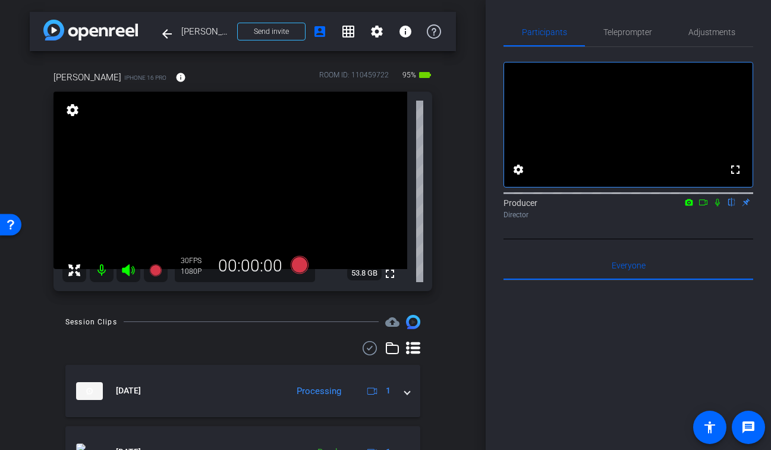
click at [718, 206] on icon at bounding box center [718, 202] width 10 height 8
click at [705, 205] on icon at bounding box center [703, 202] width 8 height 6
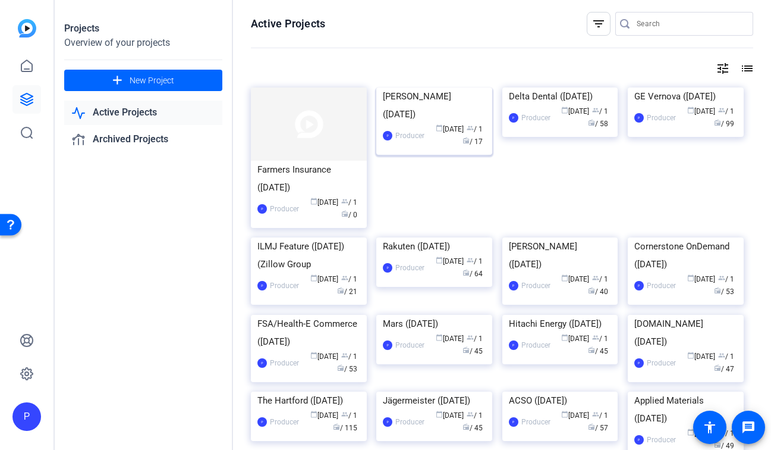
click at [401, 87] on img at bounding box center [434, 87] width 116 height 0
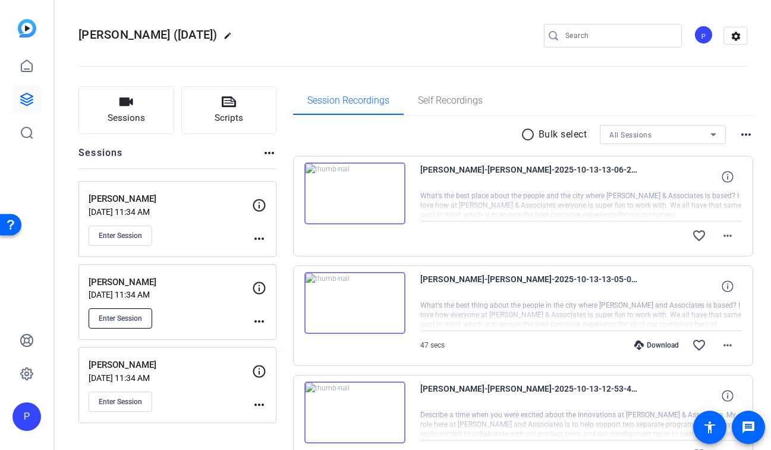
click at [124, 313] on span "Enter Session" at bounding box center [120, 318] width 43 height 10
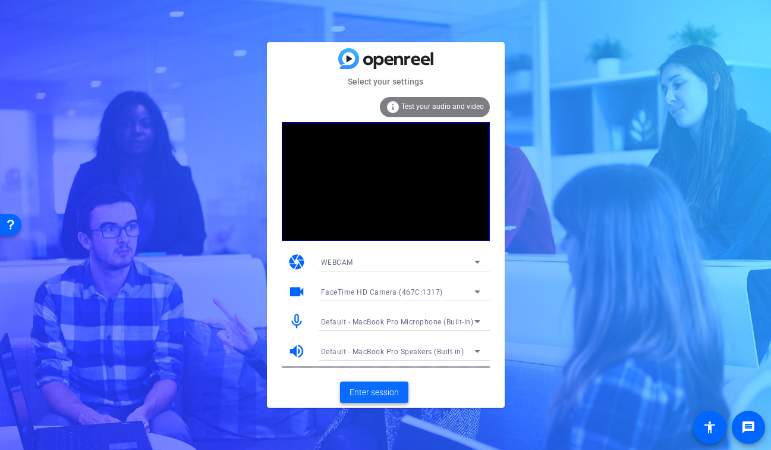
click at [374, 387] on span "Enter session" at bounding box center [374, 392] width 49 height 12
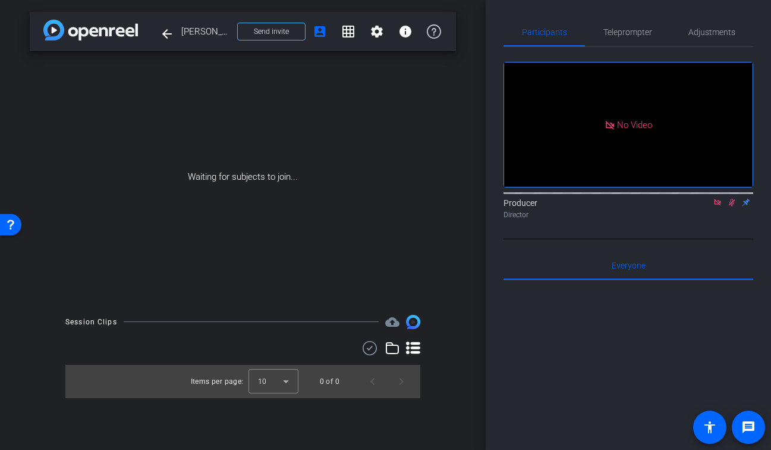
click at [716, 206] on icon at bounding box center [718, 202] width 10 height 8
click at [718, 206] on icon at bounding box center [718, 203] width 7 height 8
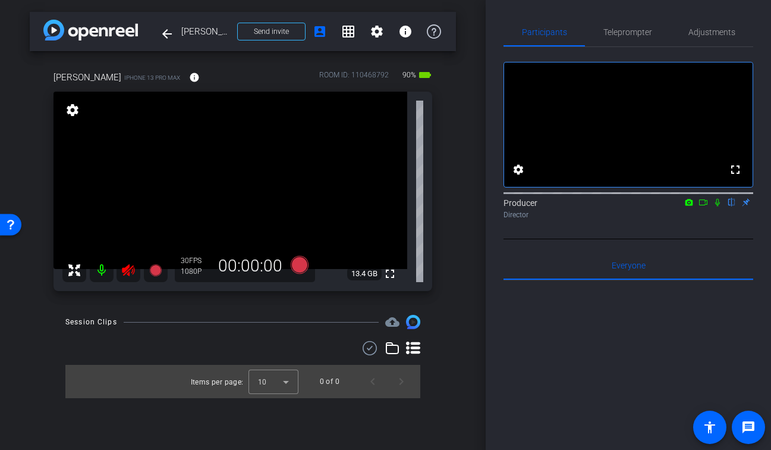
click at [127, 272] on icon at bounding box center [128, 270] width 14 height 14
click at [393, 279] on mat-icon "fullscreen" at bounding box center [390, 273] width 14 height 14
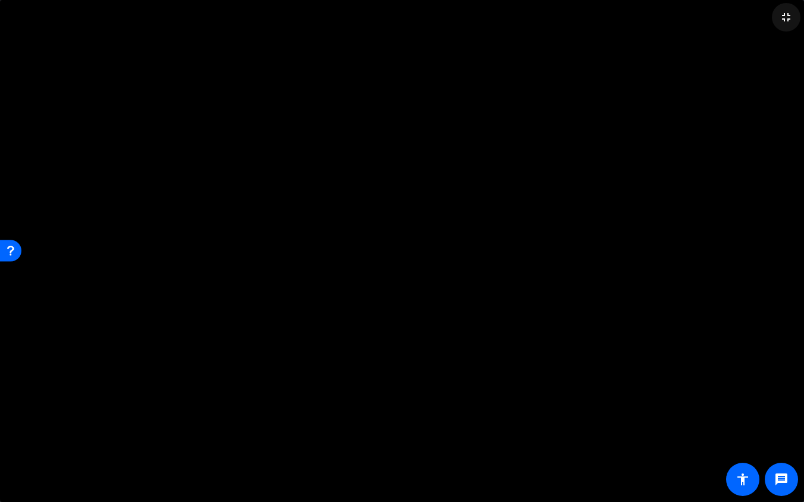
click at [771, 16] on span at bounding box center [786, 17] width 29 height 29
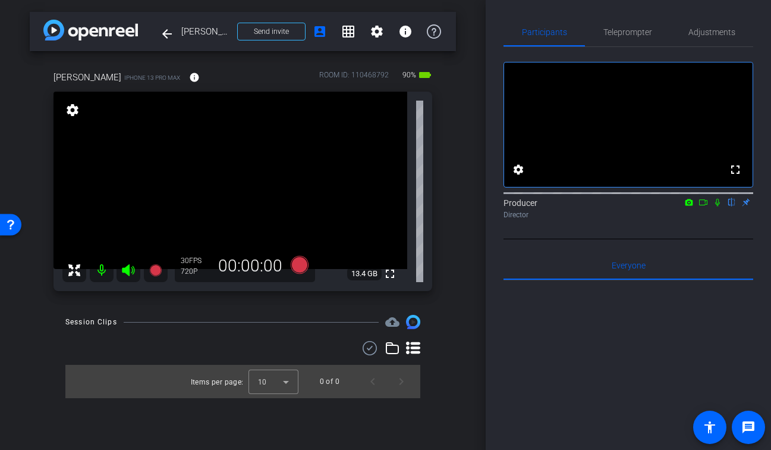
click at [444, 256] on div "[PERSON_NAME] iPhone 13 Pro Max info ROOM ID: 110468792 90% battery_std fullscr…" at bounding box center [243, 177] width 426 height 252
click at [716, 34] on span "Adjustments" at bounding box center [712, 32] width 47 height 8
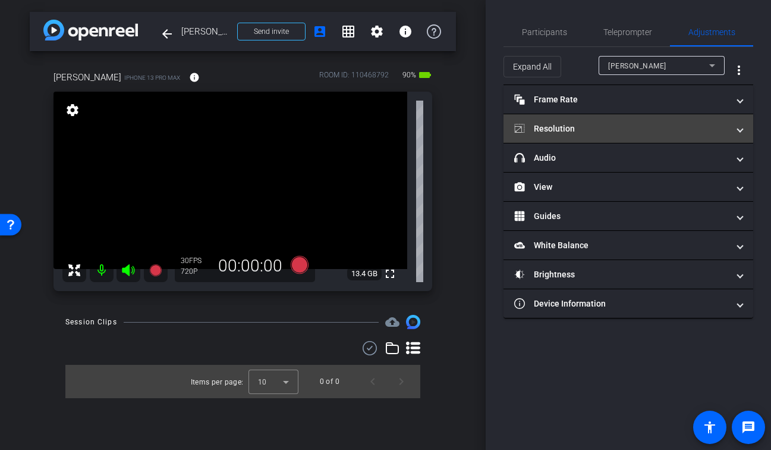
click at [563, 126] on mat-panel-title "Resolution" at bounding box center [621, 129] width 214 height 12
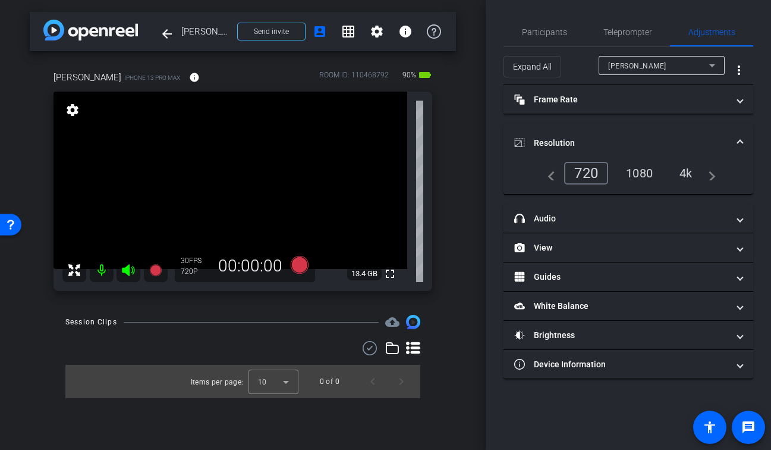
click at [638, 170] on div "1080" at bounding box center [639, 173] width 45 height 20
click at [550, 32] on span "Participants" at bounding box center [544, 32] width 45 height 8
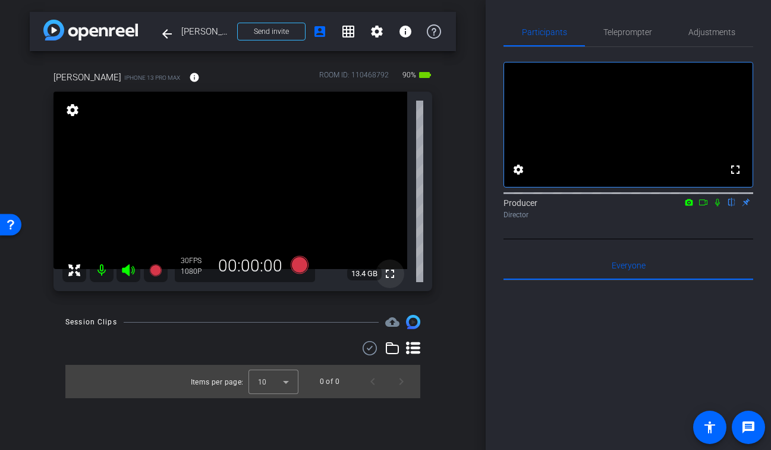
click at [385, 276] on mat-icon "fullscreen" at bounding box center [390, 273] width 14 height 14
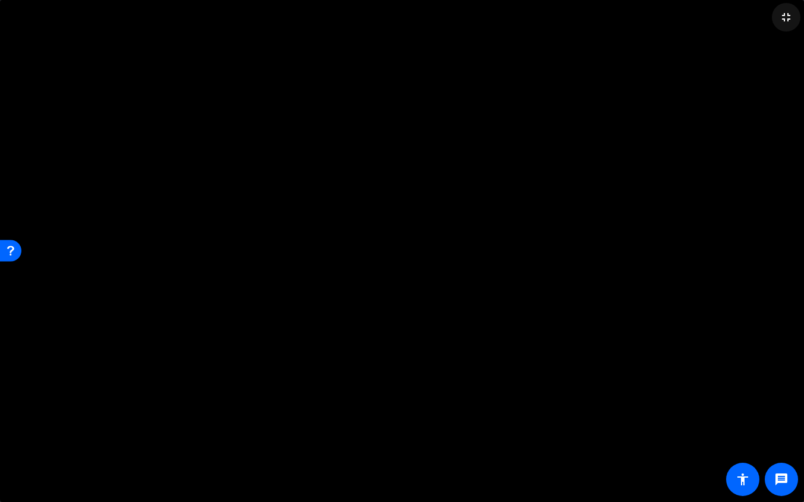
click at [771, 21] on mat-icon "fullscreen_exit" at bounding box center [786, 17] width 14 height 14
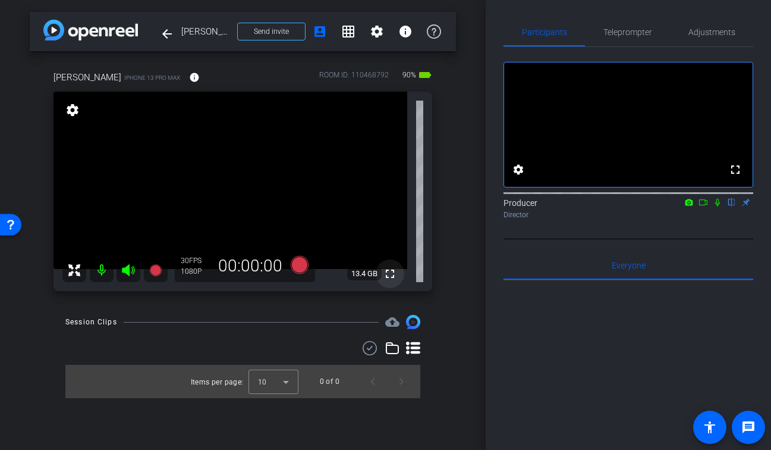
click at [394, 270] on mat-icon "fullscreen" at bounding box center [390, 273] width 14 height 14
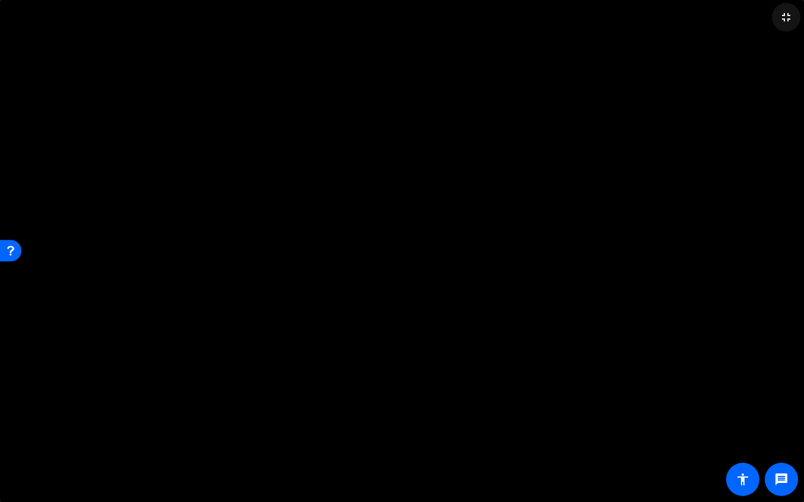
click at [771, 18] on mat-icon "fullscreen_exit" at bounding box center [786, 17] width 14 height 14
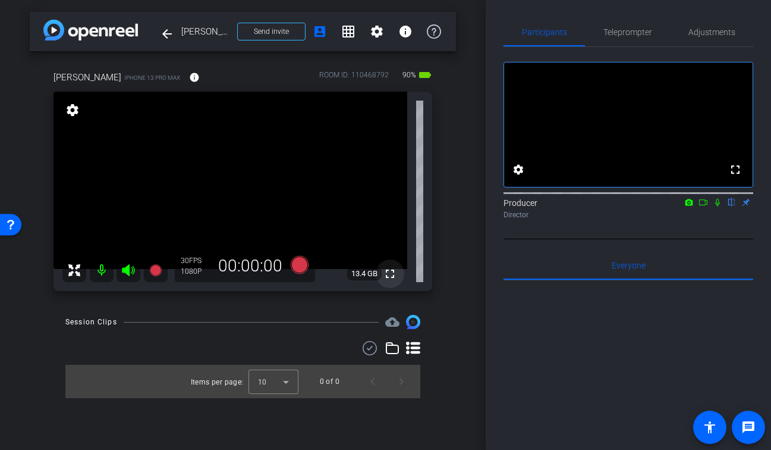
click at [392, 277] on mat-icon "fullscreen" at bounding box center [390, 273] width 14 height 14
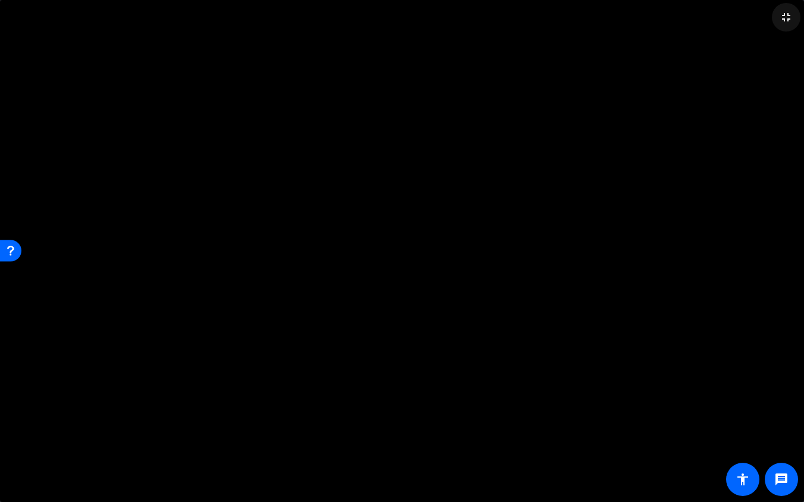
click at [771, 21] on mat-icon "fullscreen_exit" at bounding box center [786, 17] width 14 height 14
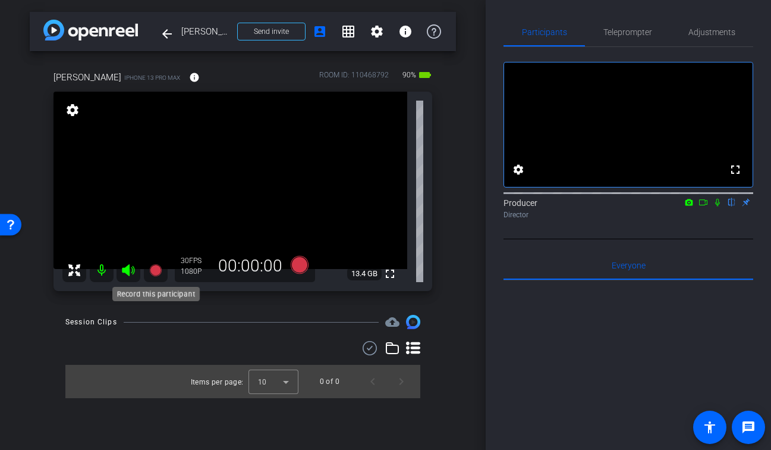
click at [156, 268] on icon at bounding box center [155, 270] width 12 height 12
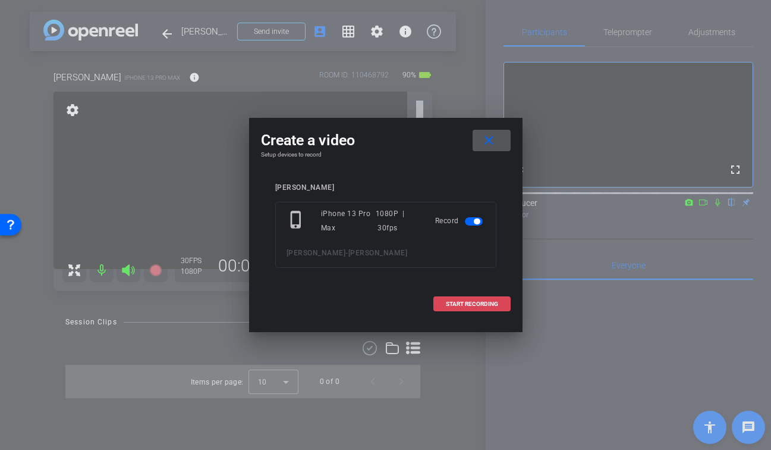
click at [490, 303] on span "START RECORDING" at bounding box center [472, 304] width 52 height 6
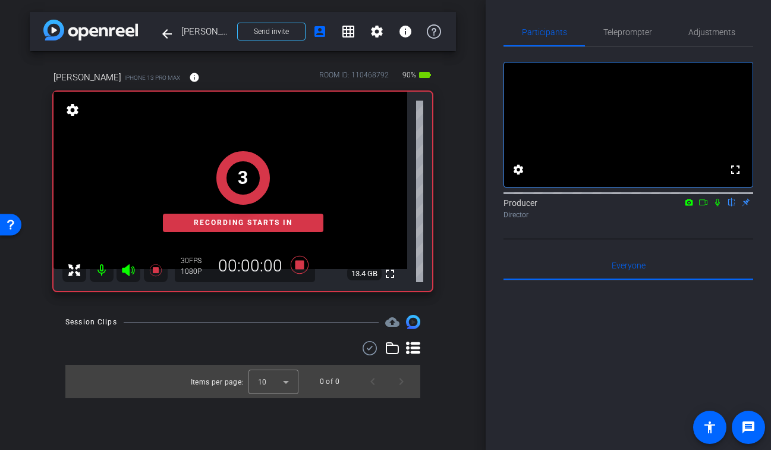
click at [718, 206] on icon at bounding box center [718, 202] width 10 height 8
click at [707, 206] on icon at bounding box center [704, 202] width 10 height 8
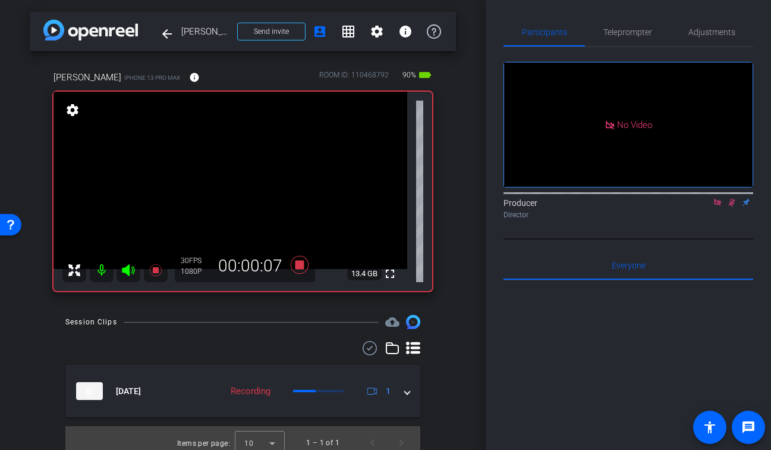
click at [731, 206] on icon at bounding box center [732, 202] width 10 height 8
click at [716, 206] on icon at bounding box center [718, 202] width 10 height 8
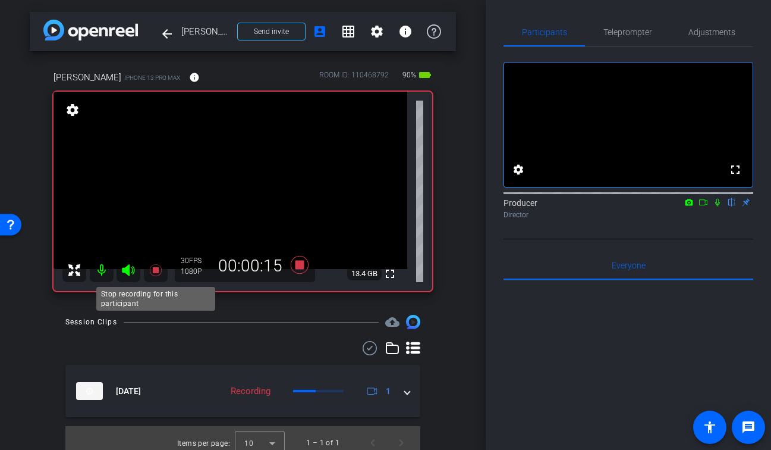
click at [159, 265] on icon at bounding box center [156, 270] width 14 height 14
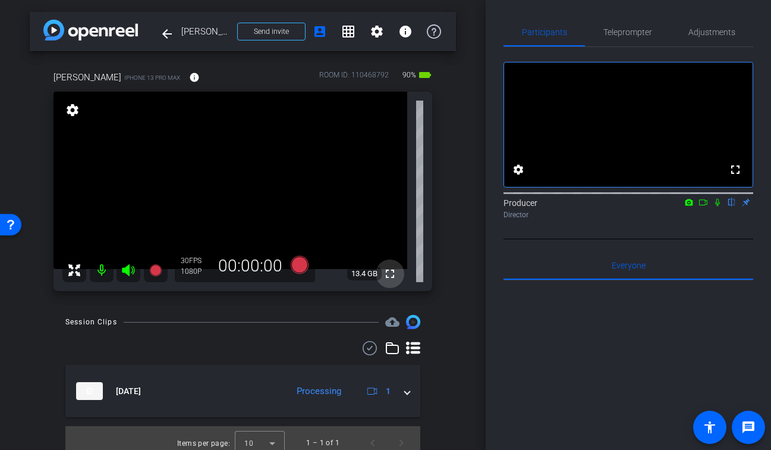
click at [390, 279] on mat-icon "fullscreen" at bounding box center [390, 273] width 14 height 14
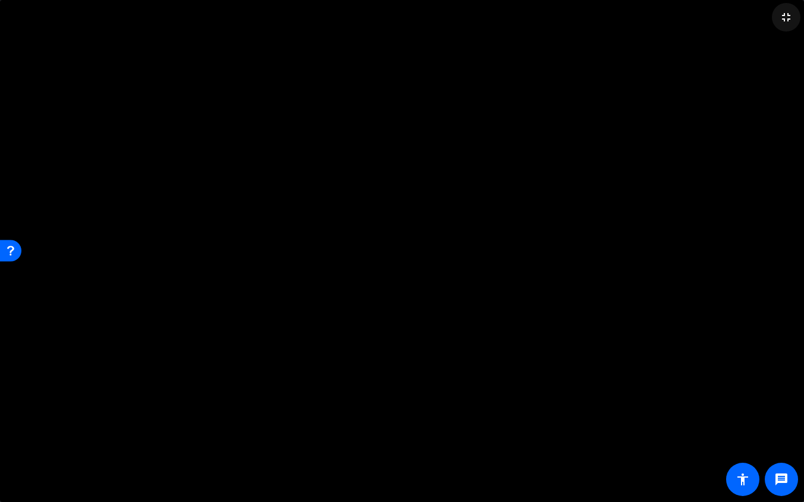
click at [771, 25] on span at bounding box center [786, 17] width 29 height 29
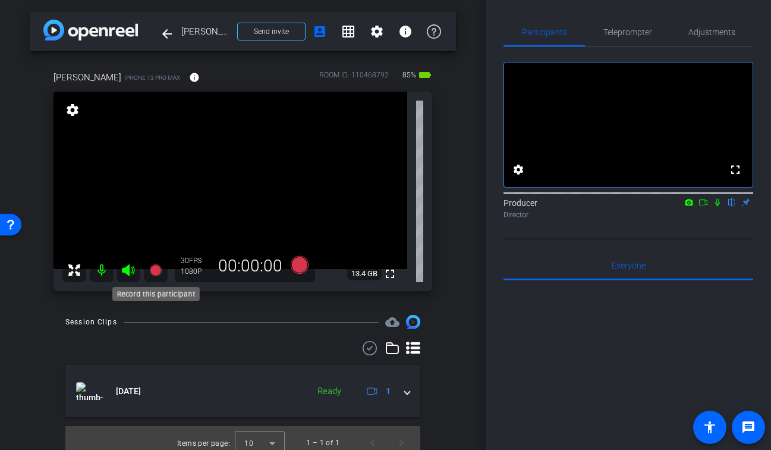
click at [156, 274] on icon at bounding box center [155, 270] width 12 height 12
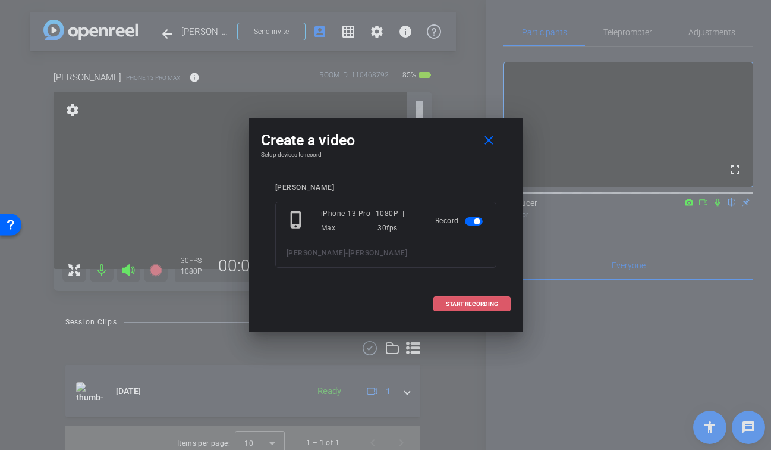
click at [494, 302] on span "START RECORDING" at bounding box center [472, 304] width 52 height 6
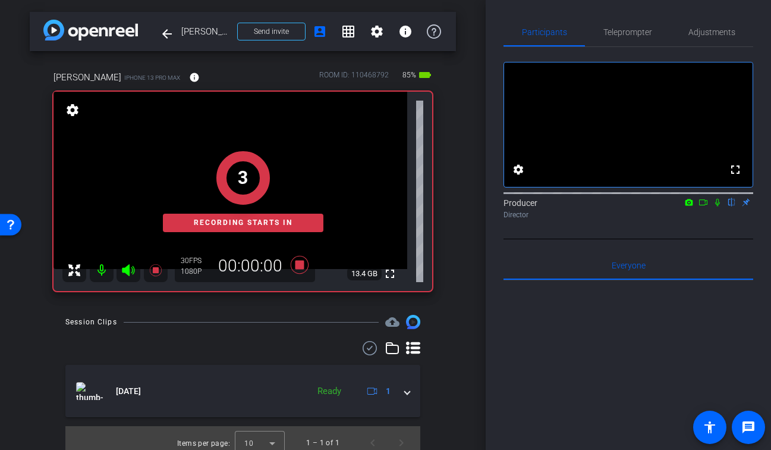
click at [718, 206] on icon at bounding box center [718, 202] width 10 height 8
click at [702, 206] on icon at bounding box center [704, 202] width 10 height 8
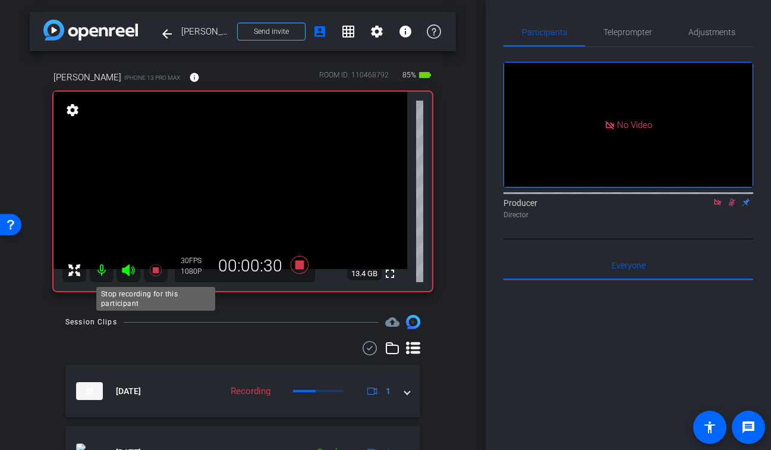
click at [155, 271] on icon at bounding box center [155, 270] width 12 height 12
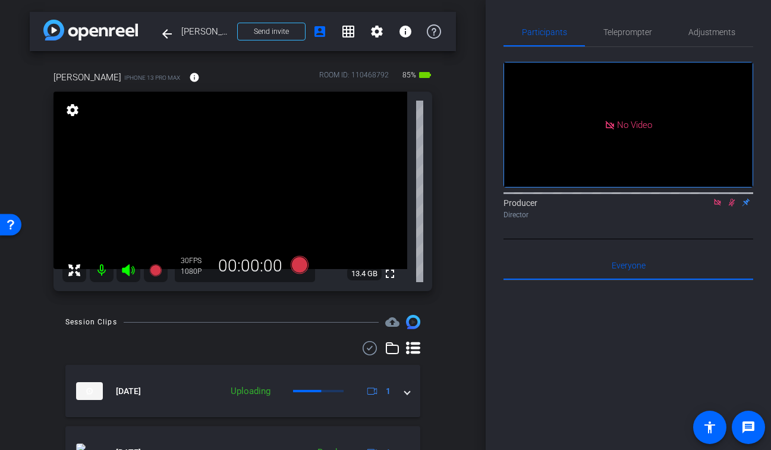
click at [736, 206] on icon at bounding box center [732, 202] width 10 height 8
click at [718, 205] on icon at bounding box center [717, 202] width 7 height 7
click at [459, 146] on div "arrow_back [PERSON_NAME] Back to project Send invite account_box grid_on settin…" at bounding box center [243, 225] width 486 height 450
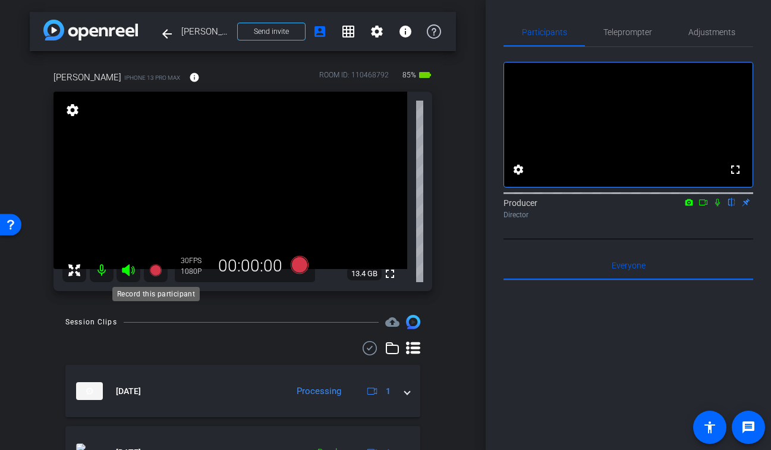
click at [157, 265] on icon at bounding box center [156, 270] width 14 height 14
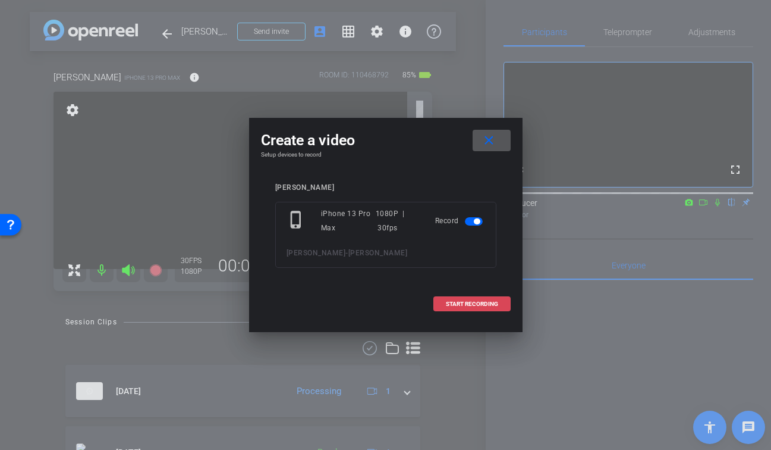
click at [488, 301] on span "START RECORDING" at bounding box center [472, 304] width 52 height 6
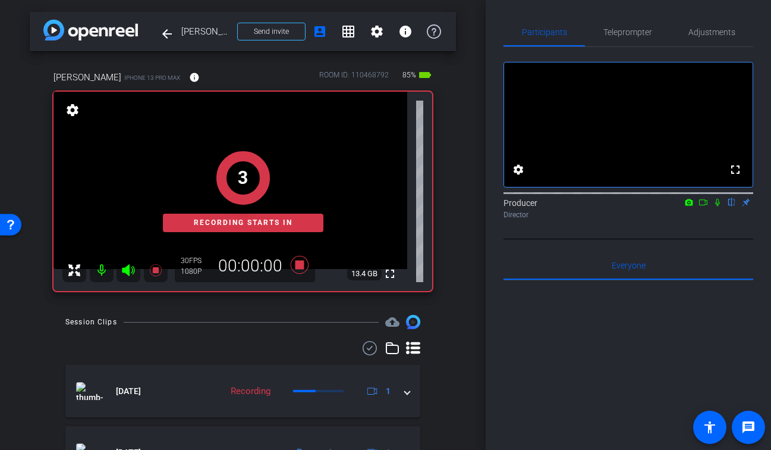
click at [716, 206] on icon at bounding box center [718, 202] width 10 height 8
click at [707, 206] on icon at bounding box center [704, 202] width 10 height 8
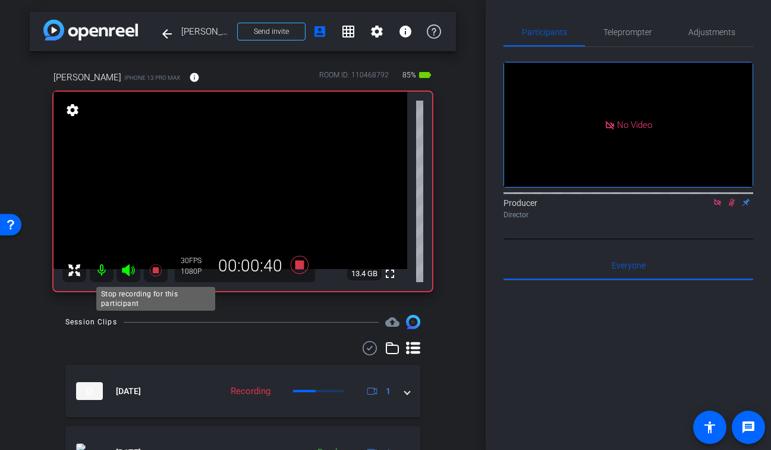
click at [155, 266] on icon at bounding box center [156, 270] width 14 height 14
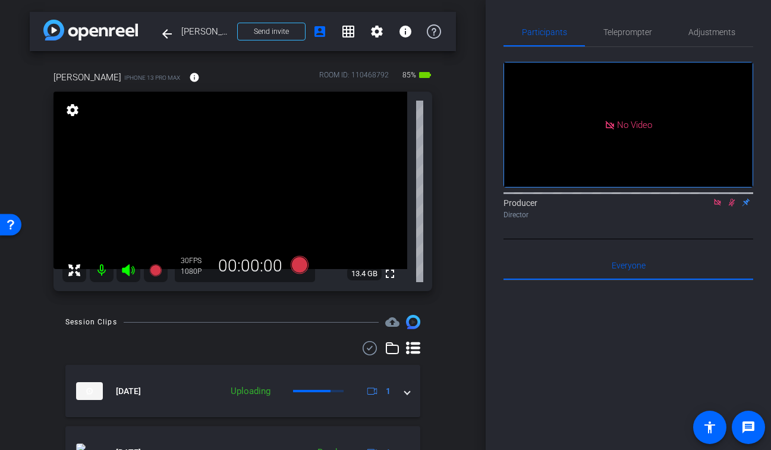
click at [728, 206] on icon at bounding box center [732, 202] width 10 height 8
click at [720, 206] on icon at bounding box center [718, 202] width 10 height 8
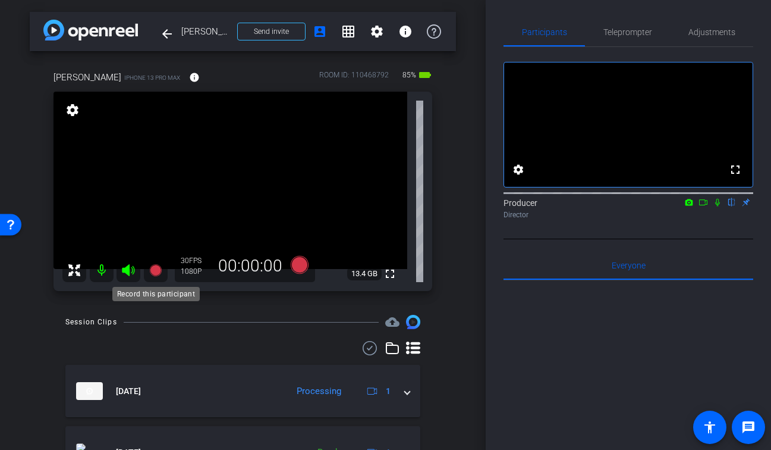
click at [156, 271] on icon at bounding box center [155, 270] width 12 height 12
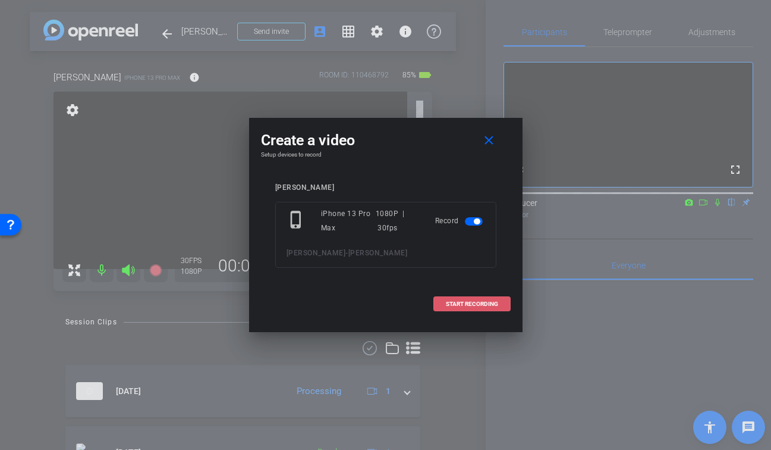
click at [449, 303] on span "START RECORDING" at bounding box center [472, 304] width 52 height 6
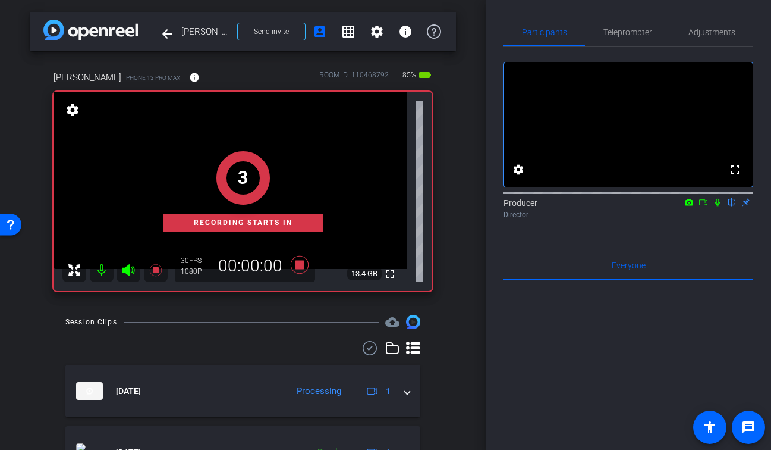
click at [718, 206] on icon at bounding box center [717, 203] width 5 height 8
click at [705, 205] on icon at bounding box center [703, 202] width 8 height 6
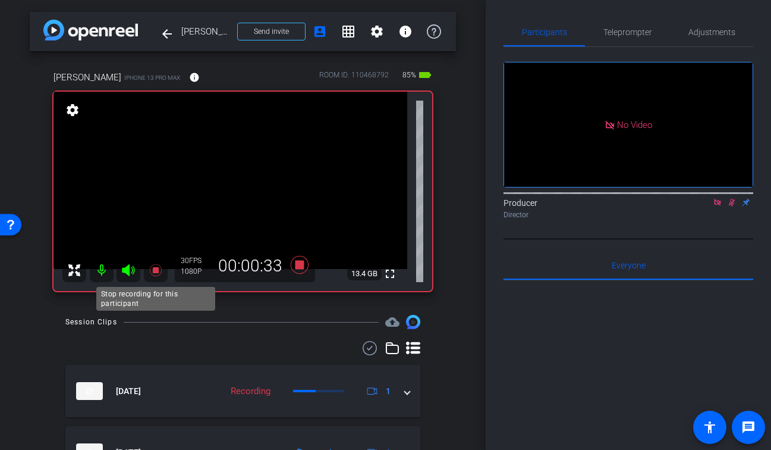
click at [156, 271] on icon at bounding box center [155, 270] width 12 height 12
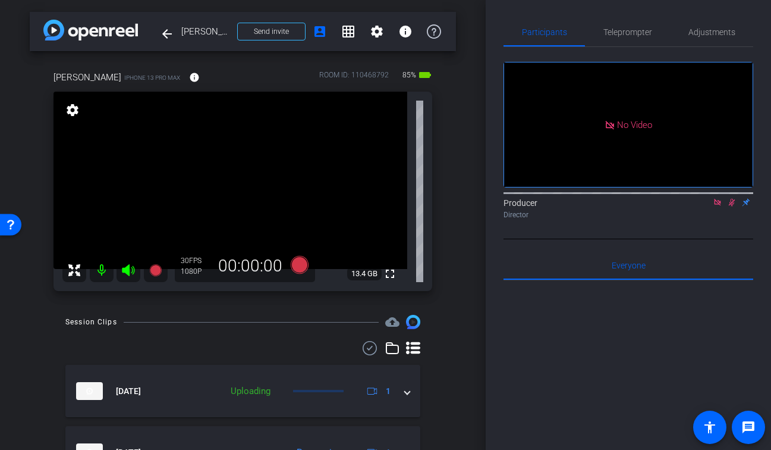
click at [733, 206] on icon at bounding box center [732, 203] width 7 height 8
click at [720, 205] on icon at bounding box center [717, 202] width 7 height 7
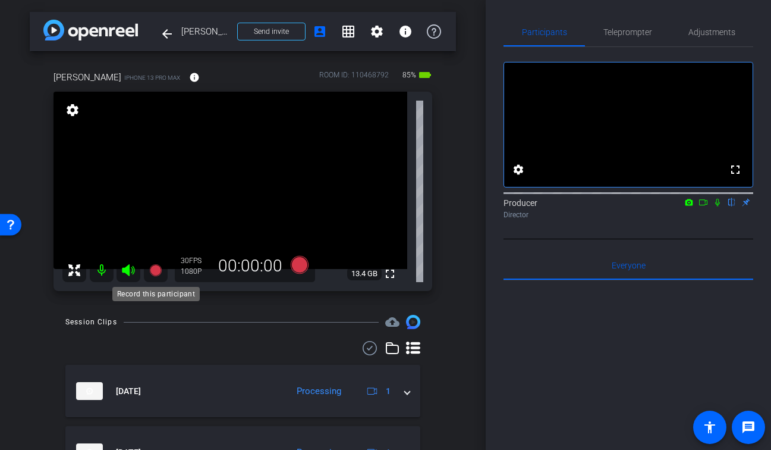
click at [155, 272] on icon at bounding box center [155, 270] width 12 height 12
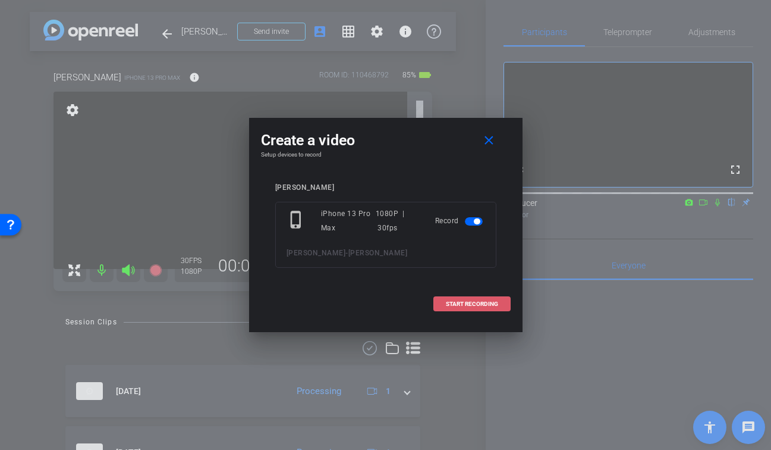
click at [494, 304] on span "START RECORDING" at bounding box center [472, 304] width 52 height 6
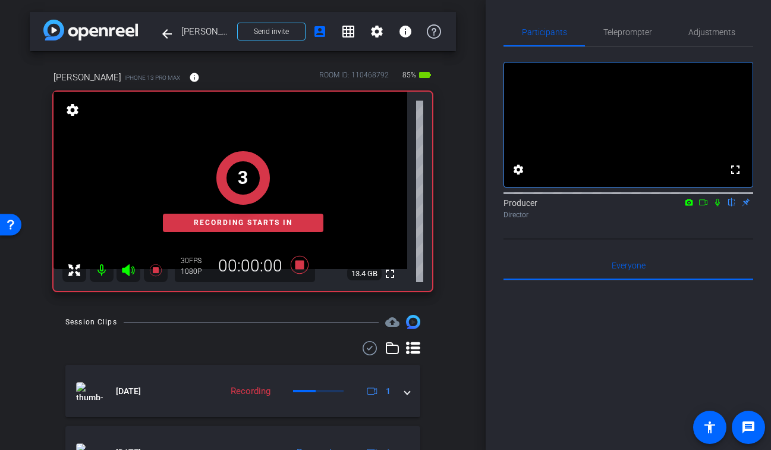
click at [714, 206] on icon at bounding box center [718, 202] width 10 height 8
click at [705, 206] on icon at bounding box center [704, 202] width 10 height 8
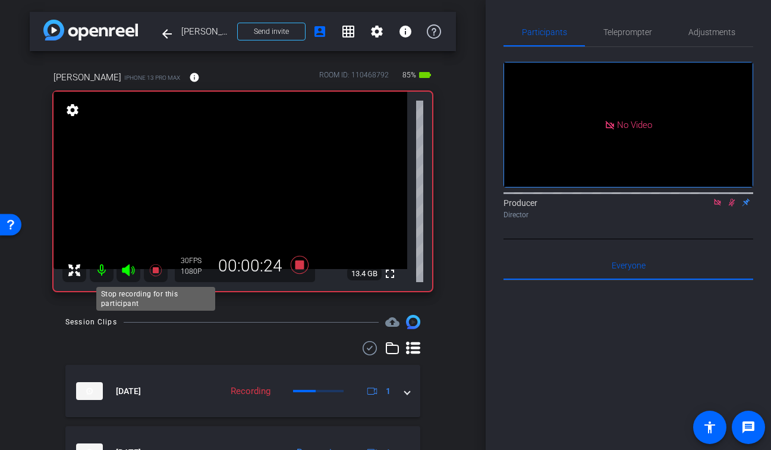
click at [156, 266] on icon at bounding box center [156, 270] width 14 height 14
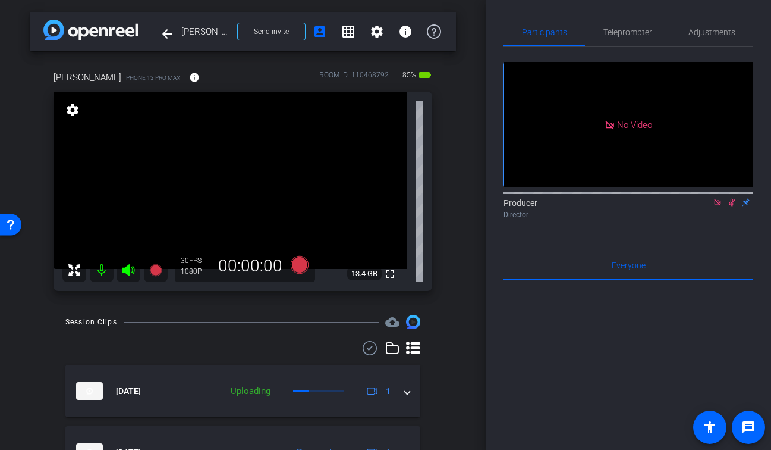
click at [729, 206] on icon at bounding box center [732, 202] width 10 height 8
click at [714, 206] on icon at bounding box center [718, 202] width 10 height 8
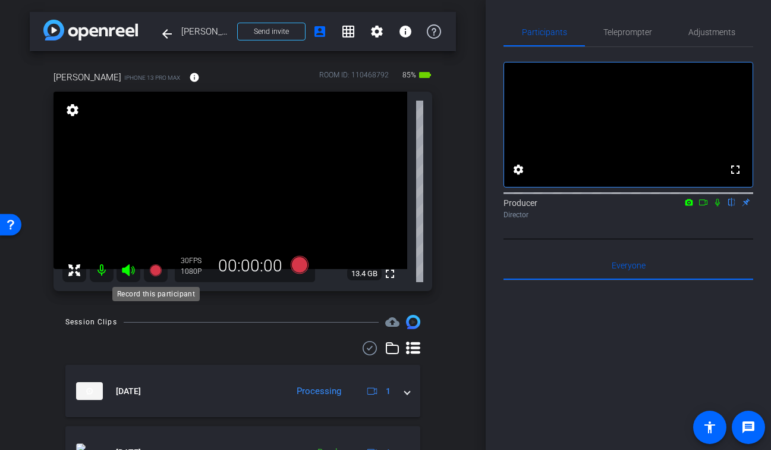
click at [156, 274] on icon at bounding box center [155, 270] width 12 height 12
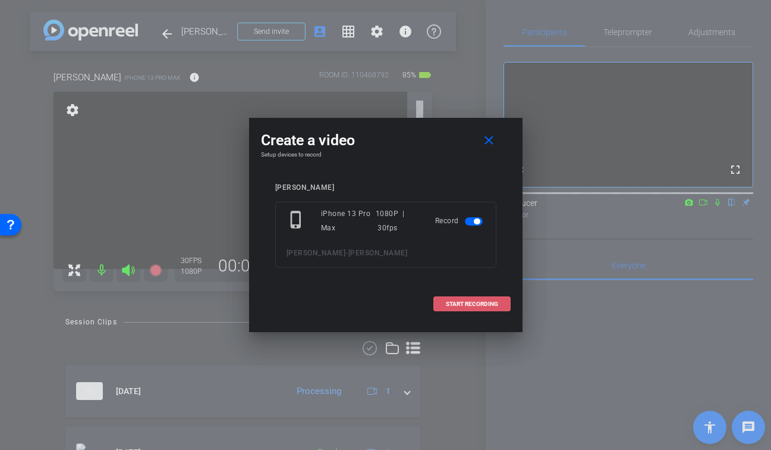
click at [475, 303] on span "START RECORDING" at bounding box center [472, 304] width 52 height 6
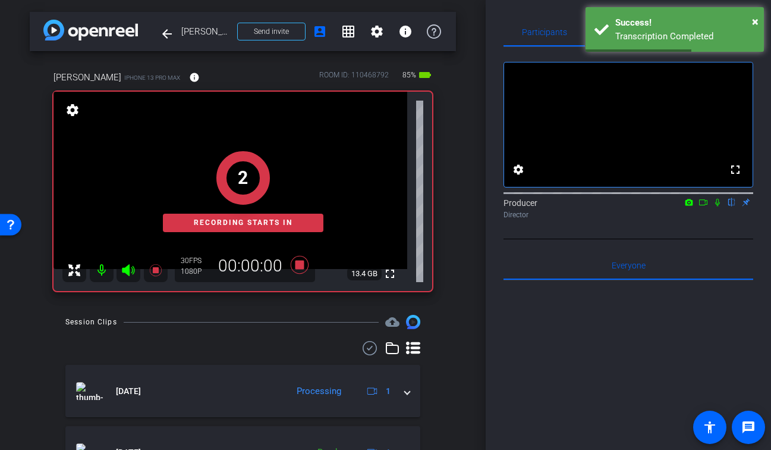
click at [720, 206] on icon at bounding box center [718, 202] width 10 height 8
click at [707, 206] on icon at bounding box center [704, 202] width 10 height 8
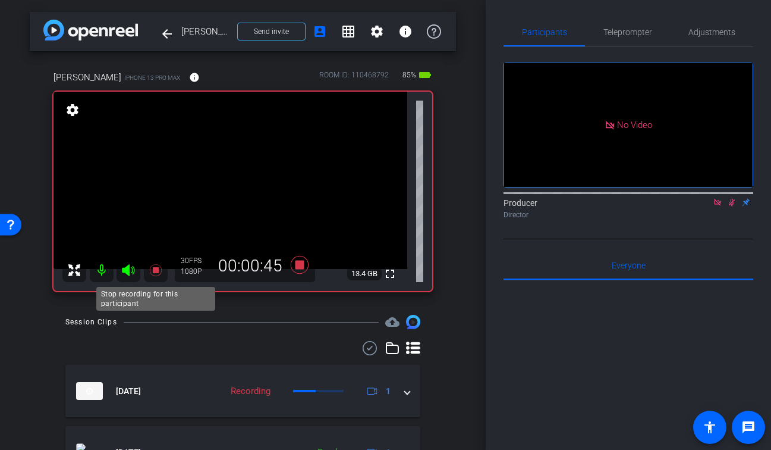
click at [157, 269] on icon at bounding box center [155, 270] width 12 height 12
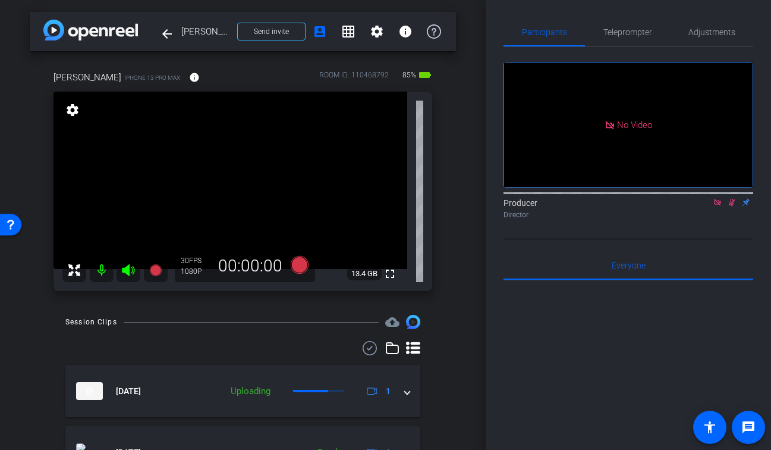
click at [731, 206] on icon at bounding box center [732, 202] width 10 height 8
click at [720, 206] on icon at bounding box center [718, 202] width 10 height 8
click at [467, 246] on div "arrow_back [PERSON_NAME] Back to project Send invite account_box grid_on settin…" at bounding box center [243, 225] width 486 height 450
click at [244, 354] on div at bounding box center [242, 348] width 355 height 14
click at [392, 271] on mat-icon "fullscreen" at bounding box center [390, 273] width 14 height 14
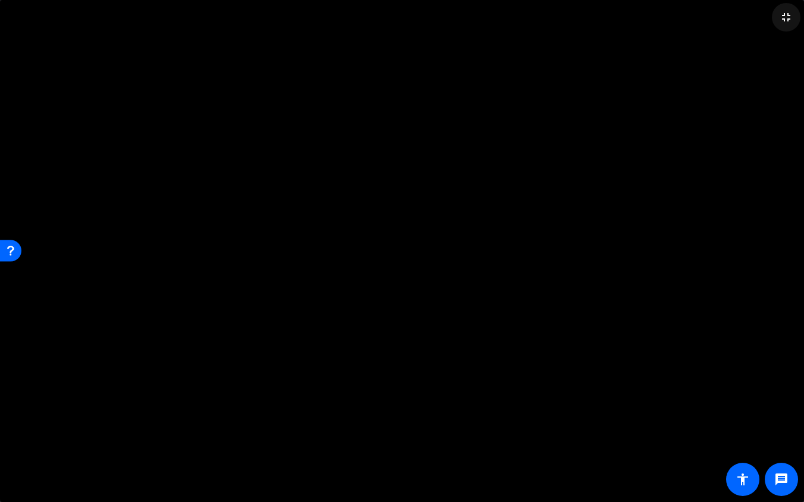
click at [771, 22] on mat-icon "fullscreen_exit" at bounding box center [786, 17] width 14 height 14
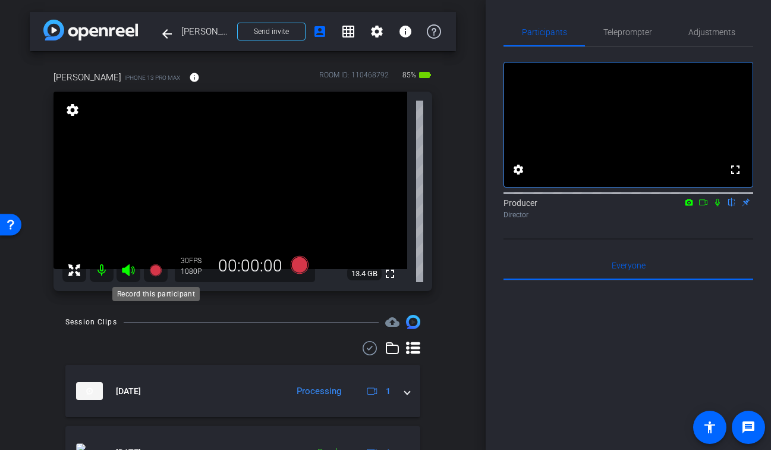
click at [153, 268] on icon at bounding box center [155, 270] width 12 height 12
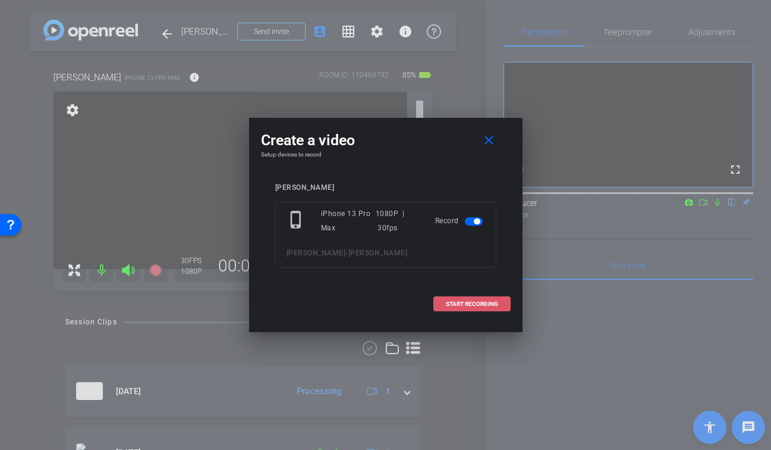
click at [488, 306] on span "START RECORDING" at bounding box center [472, 304] width 52 height 6
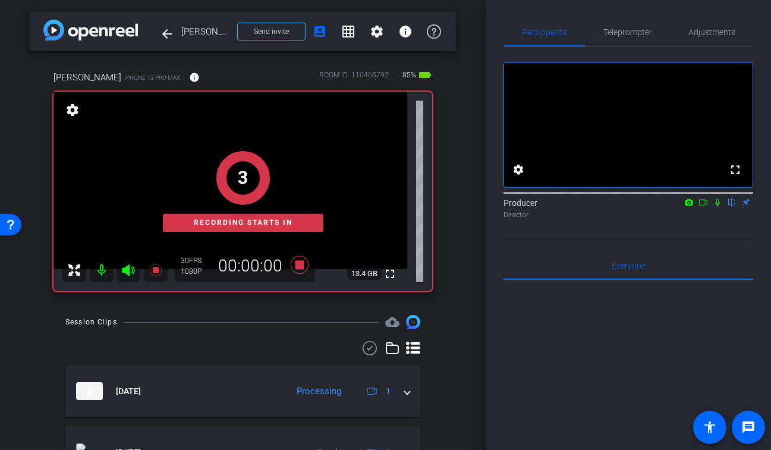
click at [720, 206] on icon at bounding box center [718, 202] width 10 height 8
click at [707, 206] on icon at bounding box center [704, 202] width 10 height 8
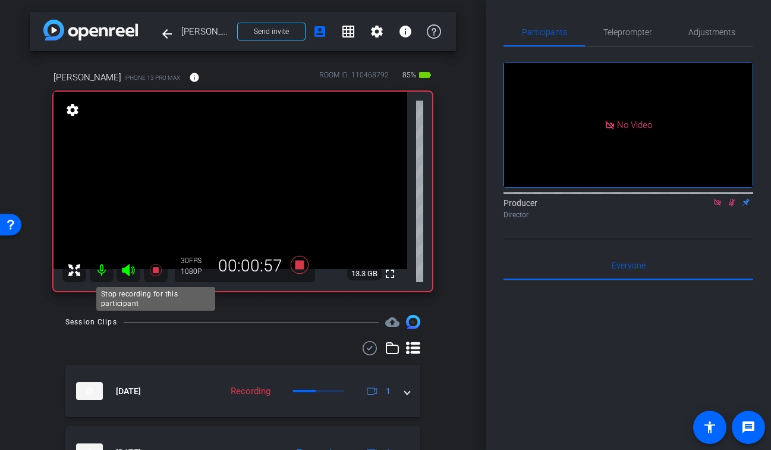
click at [157, 273] on icon at bounding box center [156, 270] width 14 height 14
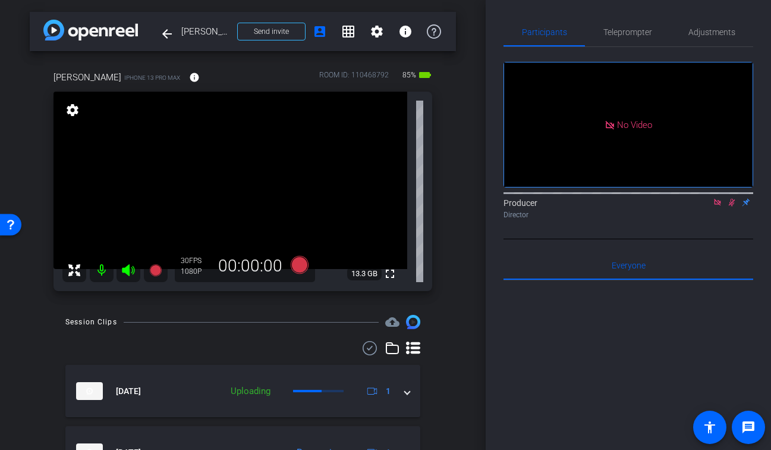
click at [730, 206] on icon at bounding box center [732, 202] width 10 height 8
click at [720, 206] on icon at bounding box center [718, 202] width 10 height 8
click at [394, 277] on mat-icon "fullscreen" at bounding box center [391, 273] width 14 height 14
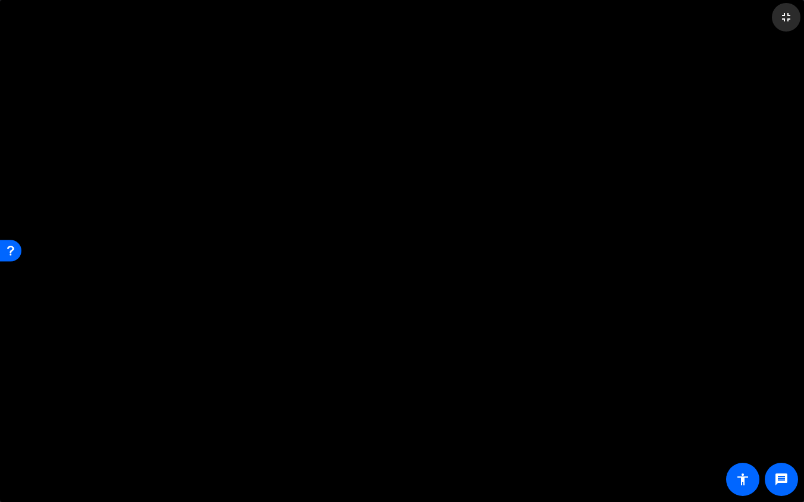
click at [771, 17] on mat-icon "fullscreen_exit" at bounding box center [786, 17] width 14 height 14
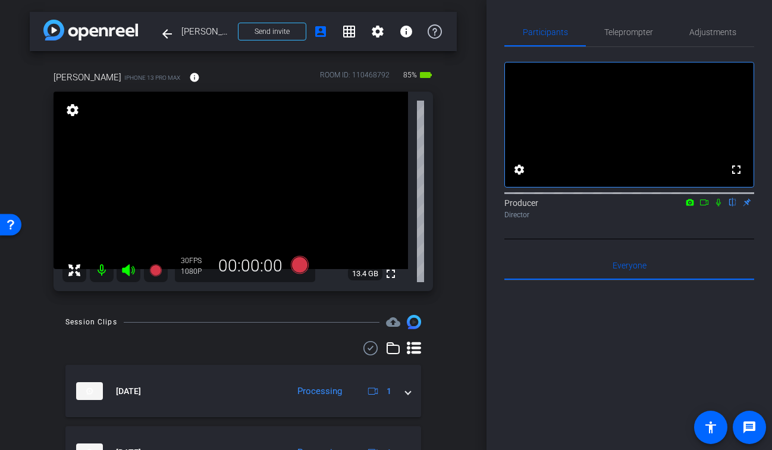
click at [153, 270] on icon at bounding box center [155, 270] width 12 height 12
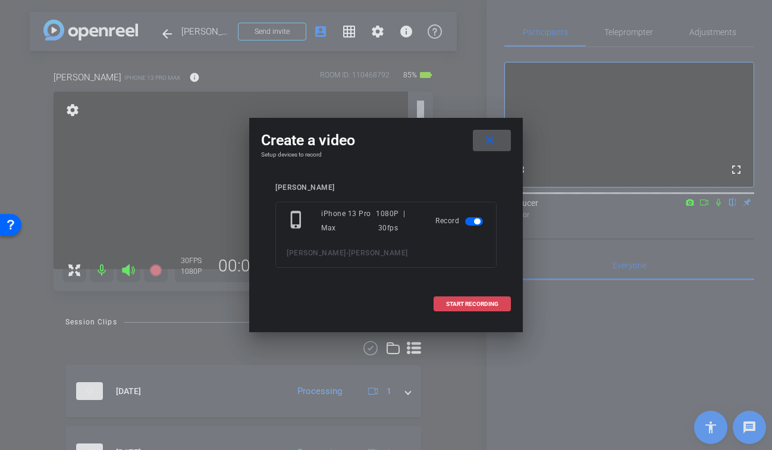
click at [492, 305] on span "START RECORDING" at bounding box center [472, 304] width 52 height 6
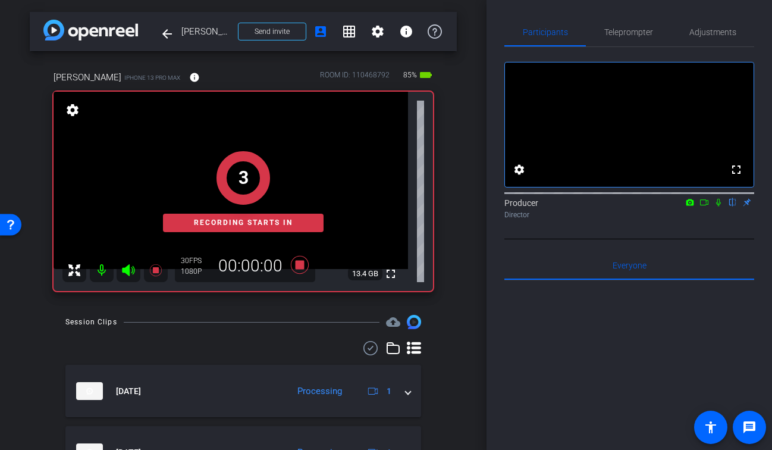
click at [714, 206] on icon at bounding box center [719, 202] width 10 height 8
click at [701, 206] on icon at bounding box center [704, 202] width 10 height 8
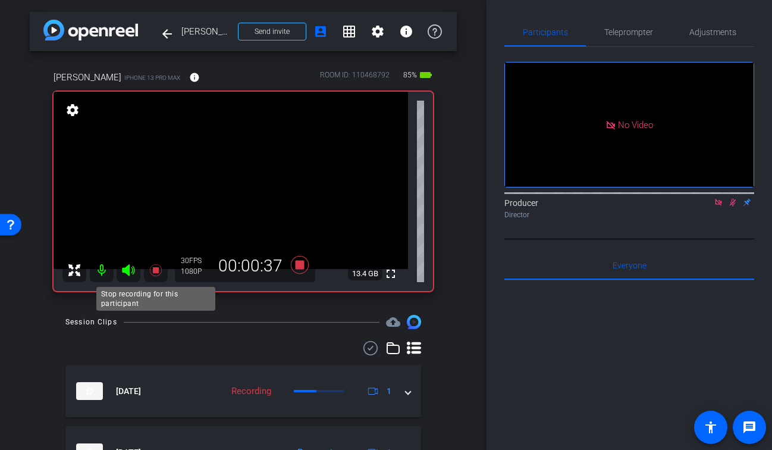
click at [156, 272] on icon at bounding box center [155, 270] width 12 height 12
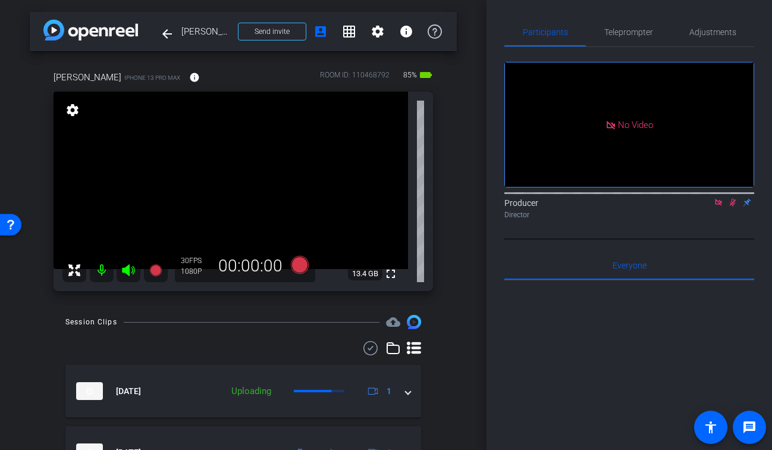
click at [734, 206] on icon at bounding box center [733, 202] width 10 height 8
click at [717, 206] on icon at bounding box center [719, 202] width 10 height 8
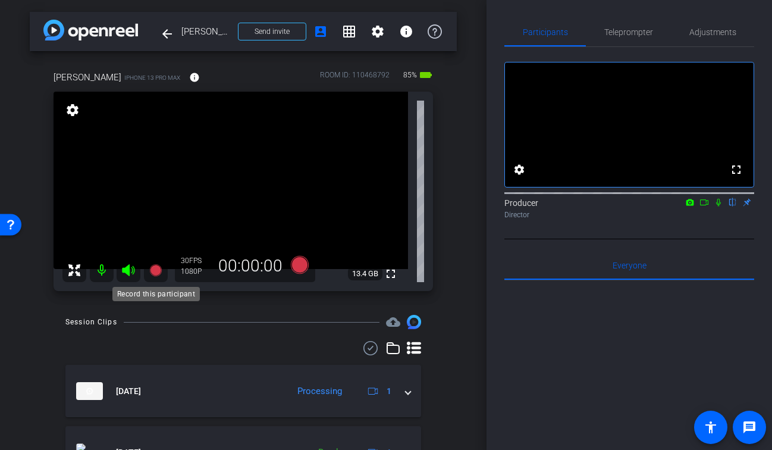
click at [153, 268] on icon at bounding box center [155, 270] width 12 height 12
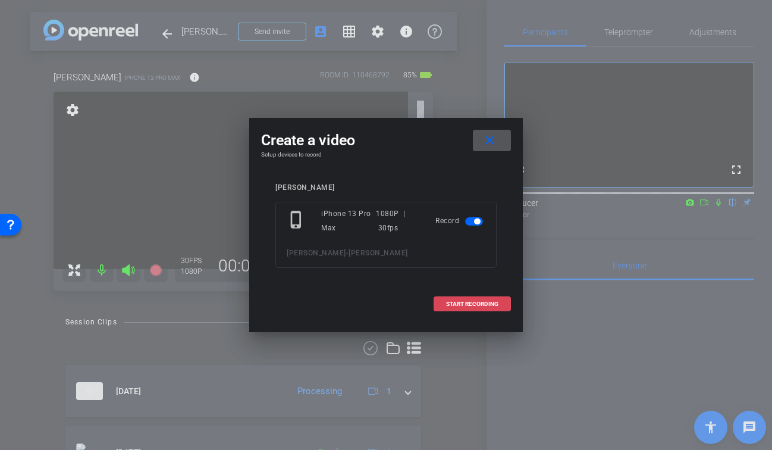
click at [451, 304] on span "START RECORDING" at bounding box center [472, 304] width 52 height 6
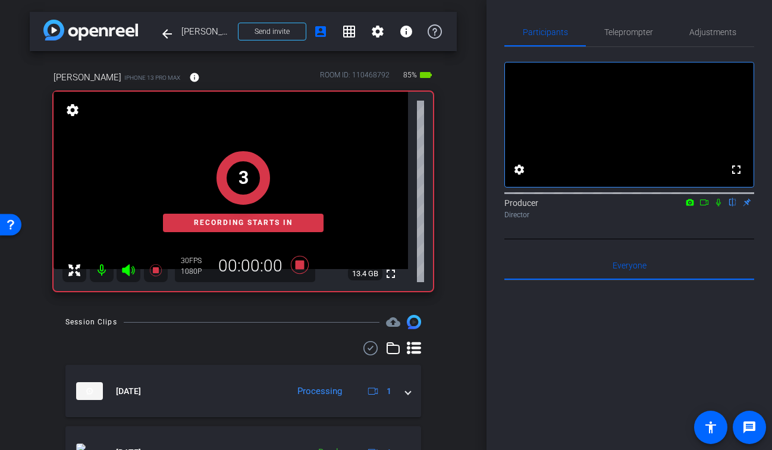
click at [718, 208] on mat-icon at bounding box center [718, 202] width 14 height 11
click at [701, 206] on icon at bounding box center [704, 202] width 10 height 8
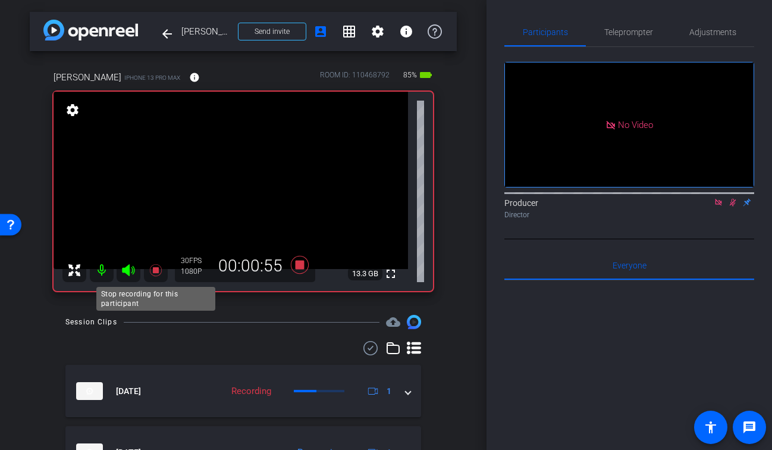
click at [156, 269] on icon at bounding box center [155, 270] width 12 height 12
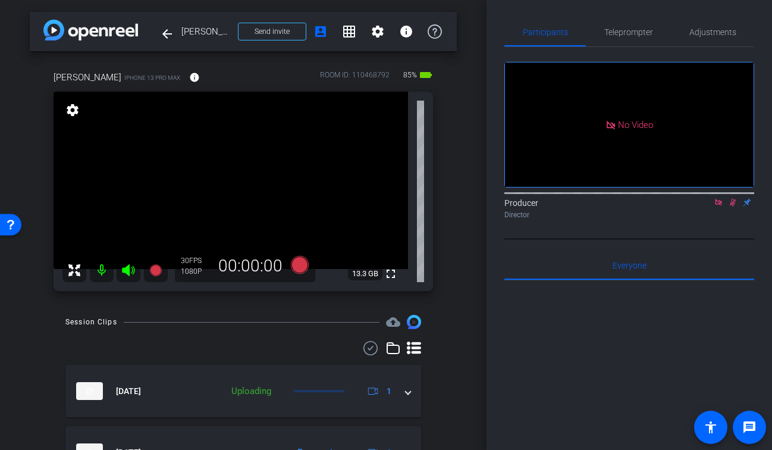
click at [731, 206] on icon at bounding box center [733, 202] width 10 height 8
click at [718, 206] on icon at bounding box center [719, 202] width 10 height 8
click at [391, 274] on mat-icon "fullscreen" at bounding box center [391, 273] width 14 height 14
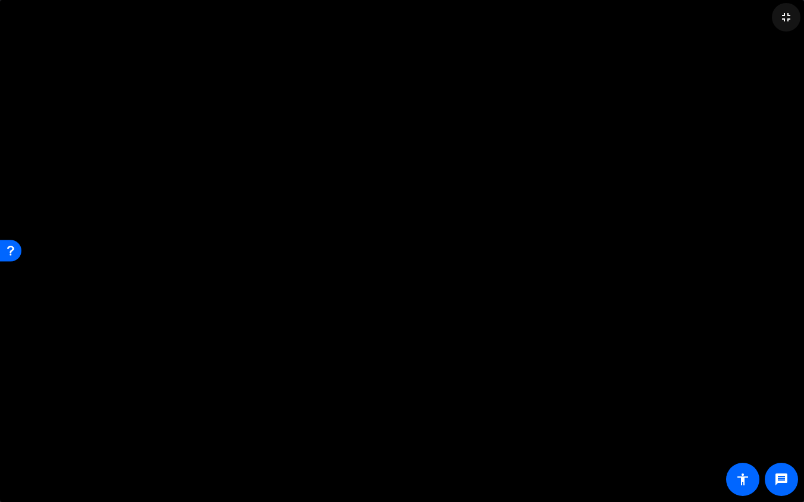
click at [771, 23] on mat-icon "fullscreen_exit" at bounding box center [786, 17] width 14 height 14
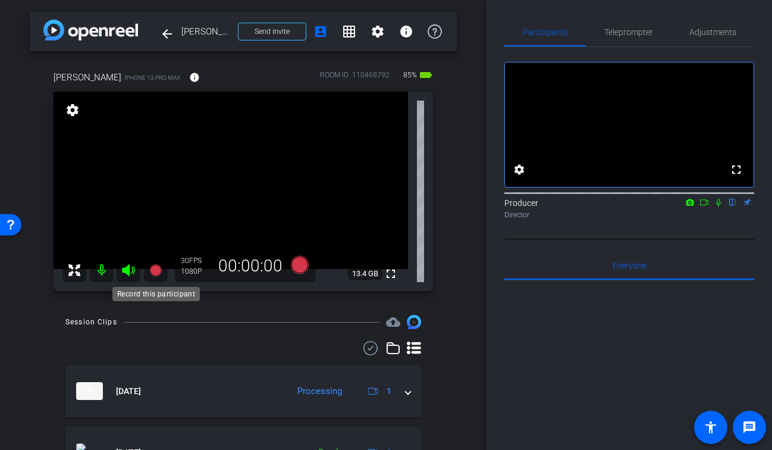
click at [162, 269] on icon at bounding box center [156, 270] width 14 height 14
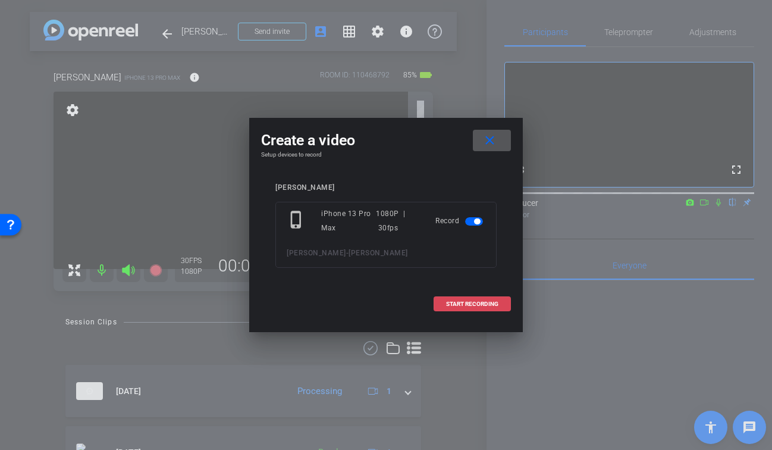
click at [495, 302] on span "START RECORDING" at bounding box center [472, 304] width 52 height 6
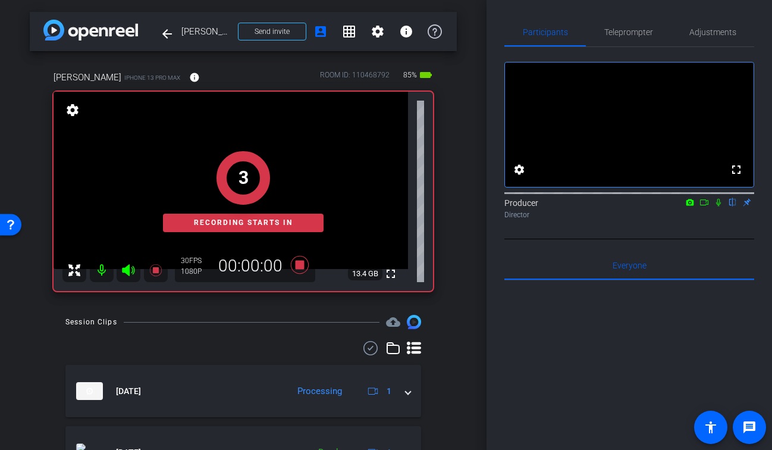
click at [723, 208] on mat-icon at bounding box center [718, 202] width 14 height 11
click at [705, 205] on icon at bounding box center [704, 202] width 8 height 6
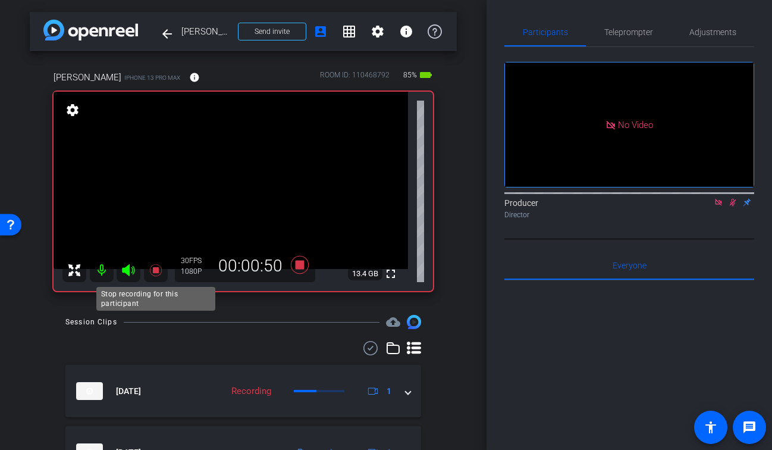
click at [155, 267] on icon at bounding box center [156, 270] width 14 height 14
click at [731, 206] on icon at bounding box center [733, 202] width 10 height 8
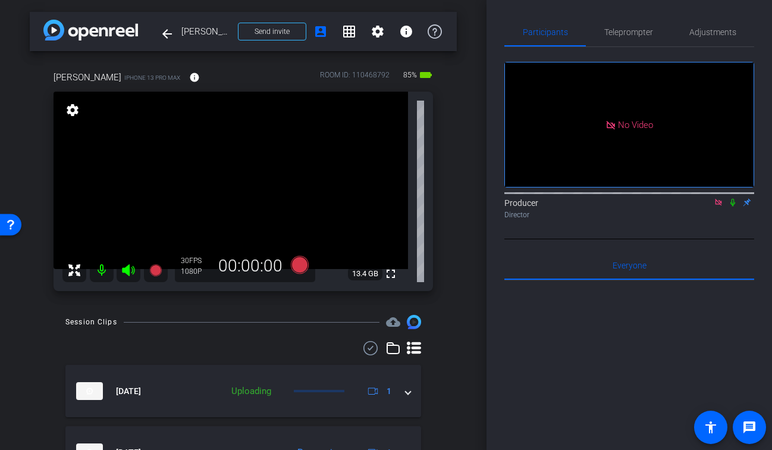
click at [719, 205] on icon at bounding box center [718, 202] width 7 height 7
click at [396, 277] on mat-icon "fullscreen" at bounding box center [391, 273] width 14 height 14
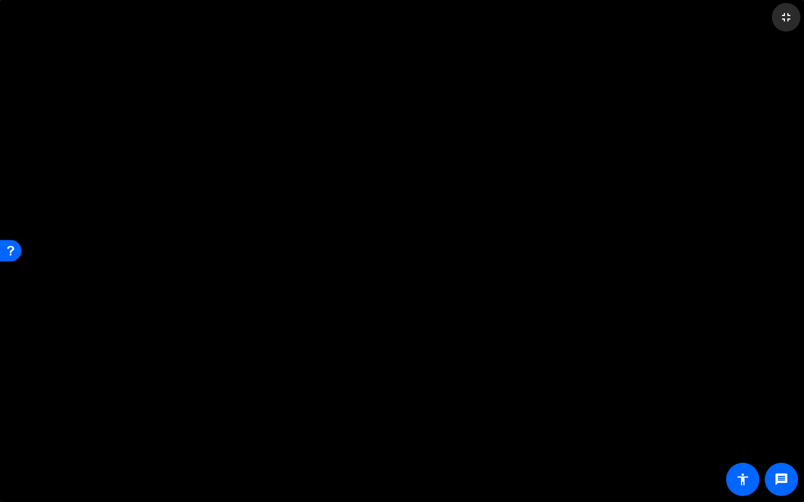
click at [771, 17] on mat-icon "fullscreen_exit" at bounding box center [786, 17] width 14 height 14
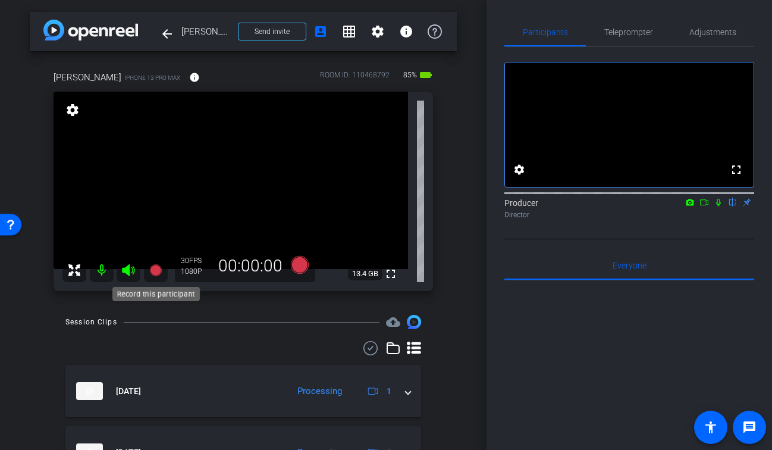
click at [158, 264] on icon at bounding box center [156, 270] width 14 height 14
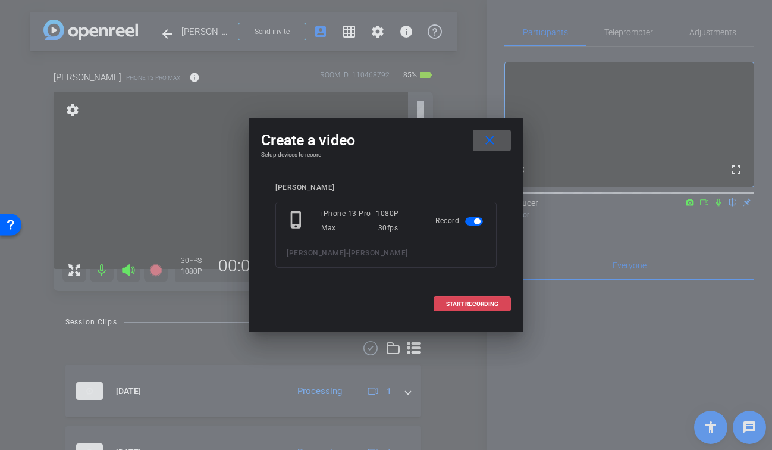
click at [494, 307] on span at bounding box center [472, 304] width 76 height 29
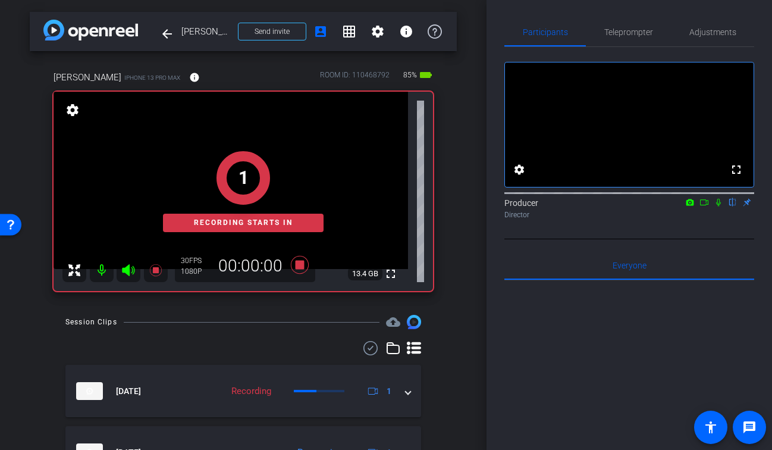
click at [717, 206] on icon at bounding box center [718, 203] width 5 height 8
click at [705, 206] on icon at bounding box center [704, 202] width 10 height 8
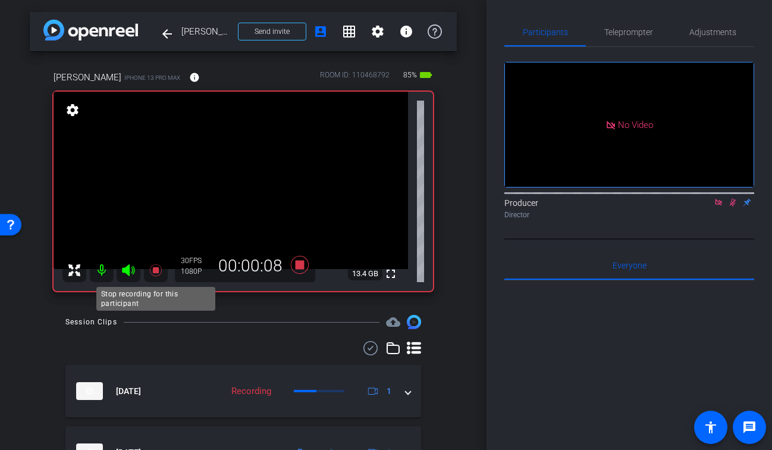
click at [155, 270] on icon at bounding box center [155, 270] width 12 height 12
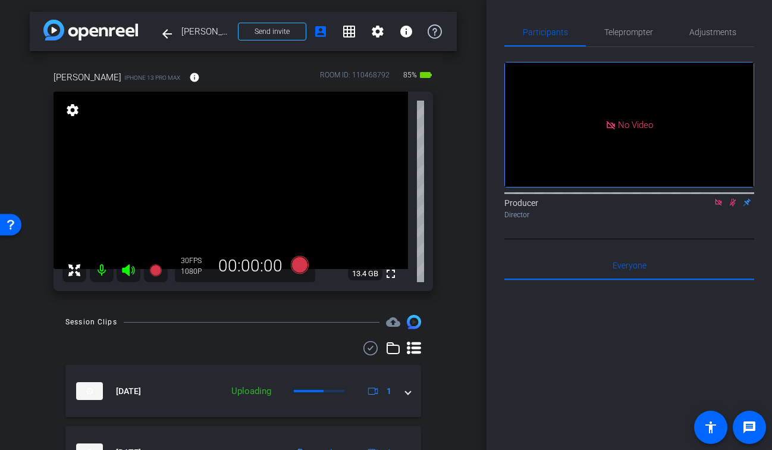
click at [729, 206] on icon at bounding box center [733, 202] width 10 height 8
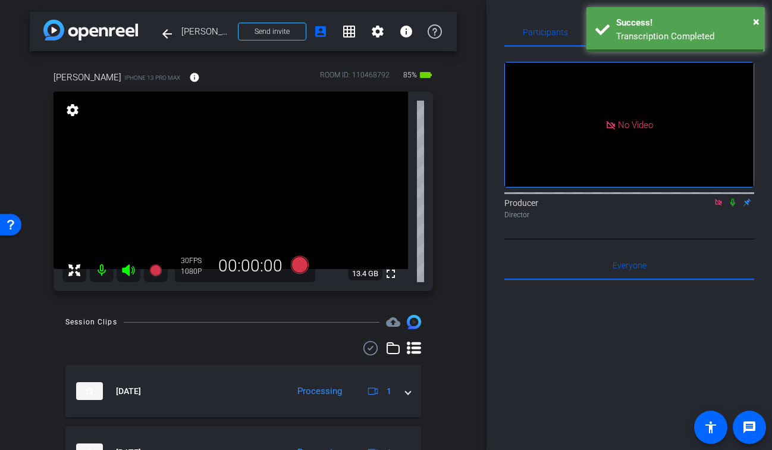
click at [718, 206] on icon at bounding box center [719, 202] width 10 height 8
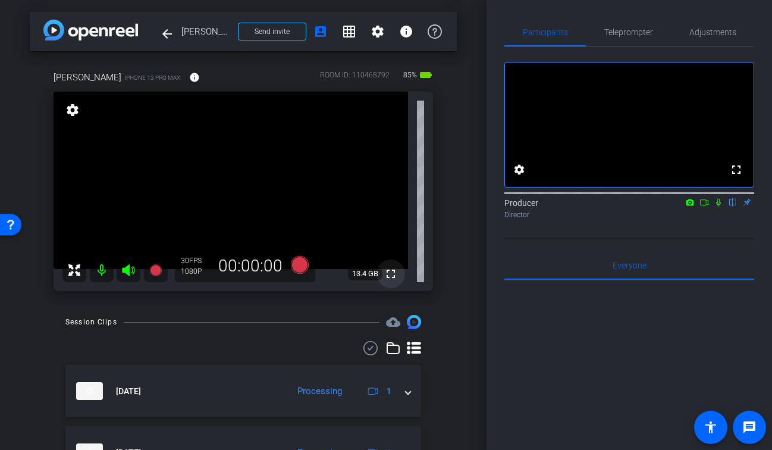
click at [394, 270] on mat-icon "fullscreen" at bounding box center [391, 273] width 14 height 14
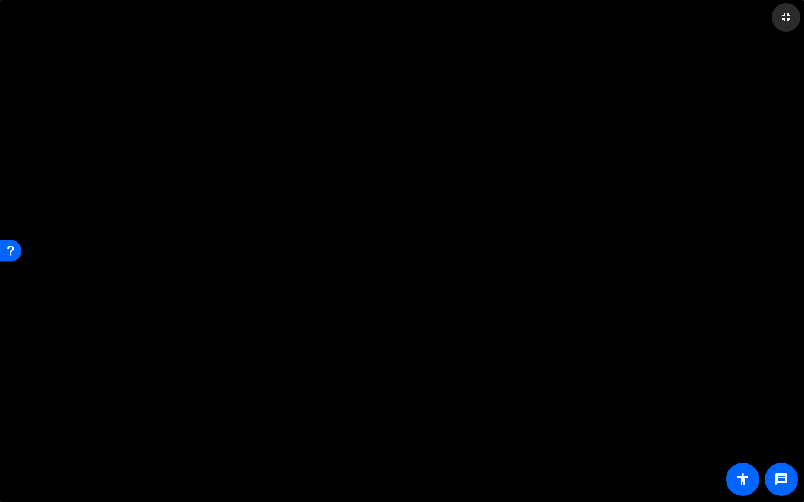
click at [771, 10] on mat-icon "fullscreen_exit" at bounding box center [786, 17] width 14 height 14
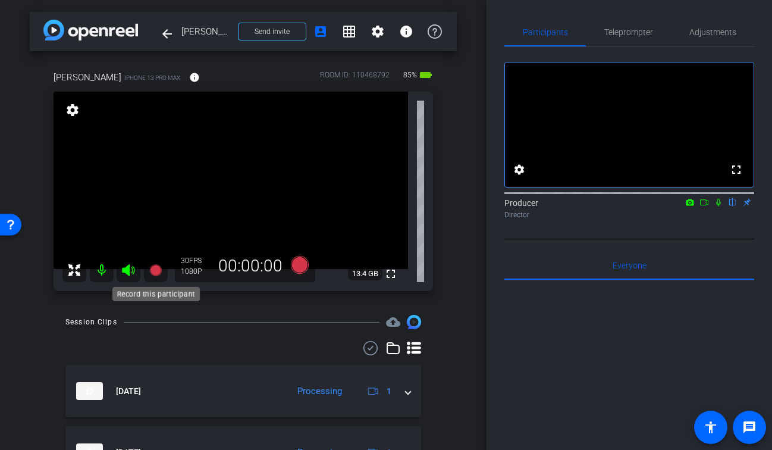
click at [159, 267] on icon at bounding box center [155, 270] width 12 height 12
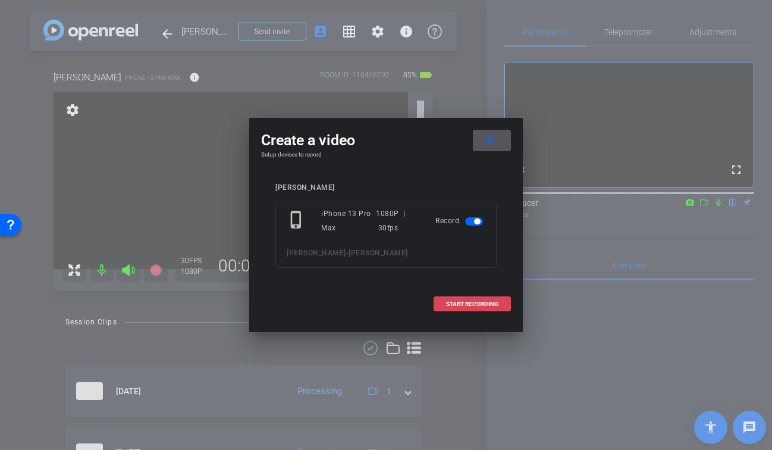
click at [485, 294] on span at bounding box center [472, 304] width 76 height 29
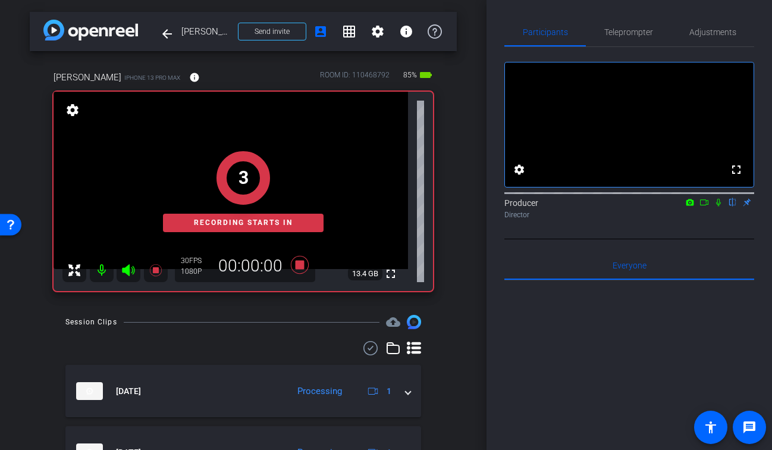
click at [714, 208] on mat-icon at bounding box center [718, 202] width 14 height 11
click at [698, 208] on mat-icon at bounding box center [704, 202] width 14 height 11
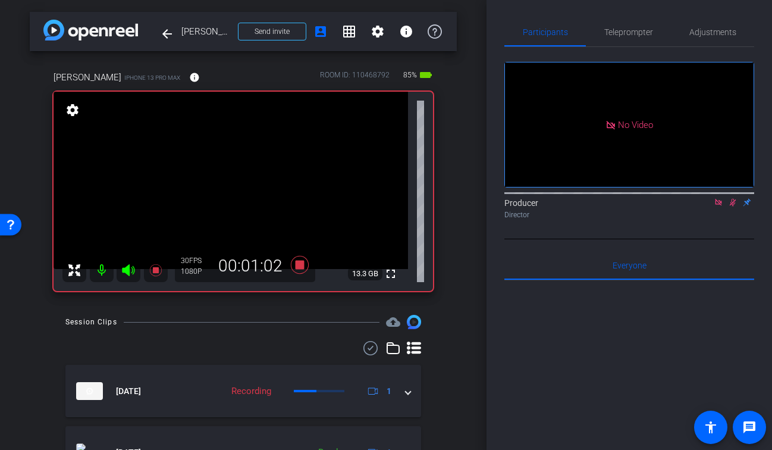
click at [159, 267] on icon at bounding box center [156, 270] width 14 height 14
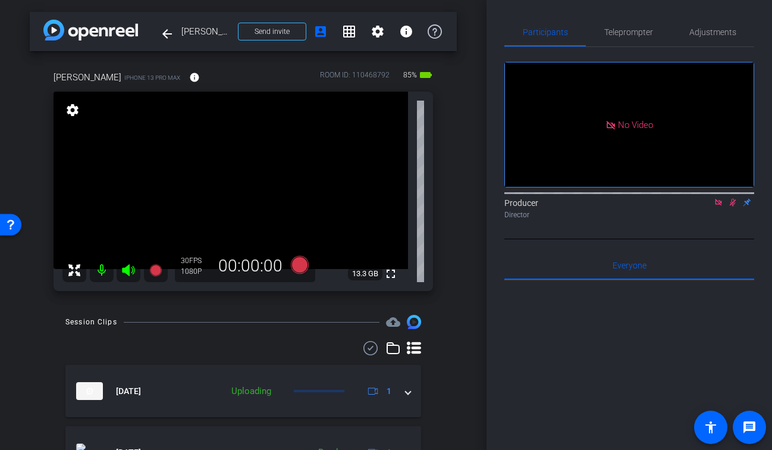
click at [733, 206] on icon at bounding box center [733, 203] width 7 height 8
click at [713, 208] on mat-icon at bounding box center [718, 202] width 14 height 11
click at [155, 269] on icon at bounding box center [155, 270] width 12 height 12
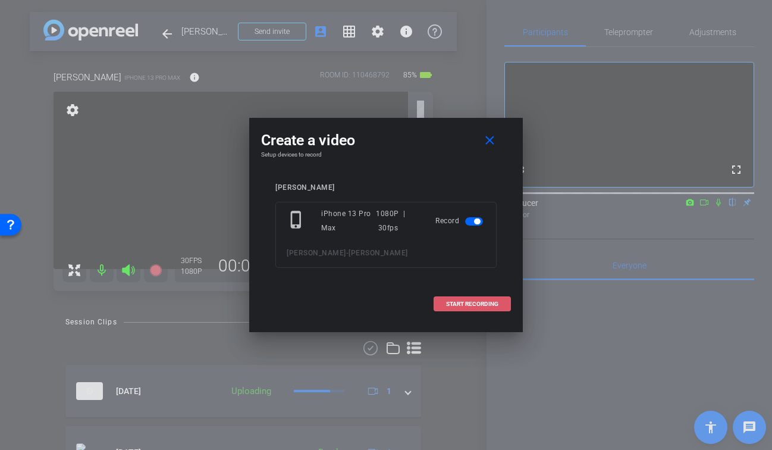
click at [489, 302] on span "START RECORDING" at bounding box center [472, 304] width 52 height 6
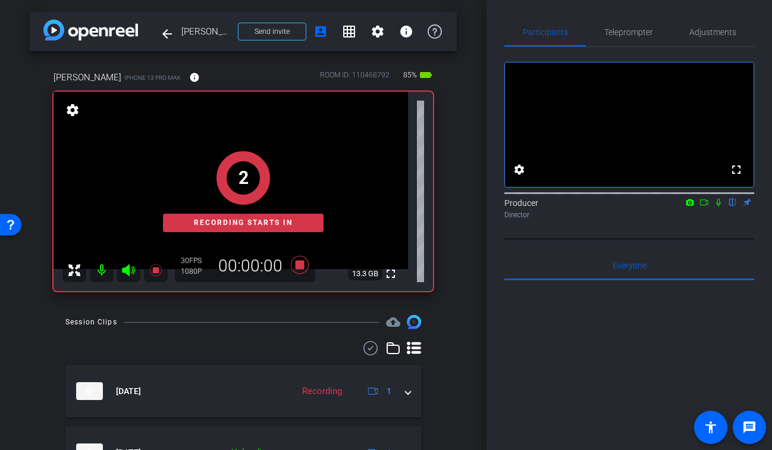
click at [720, 206] on icon at bounding box center [718, 203] width 5 height 8
click at [709, 208] on mat-icon at bounding box center [704, 202] width 14 height 11
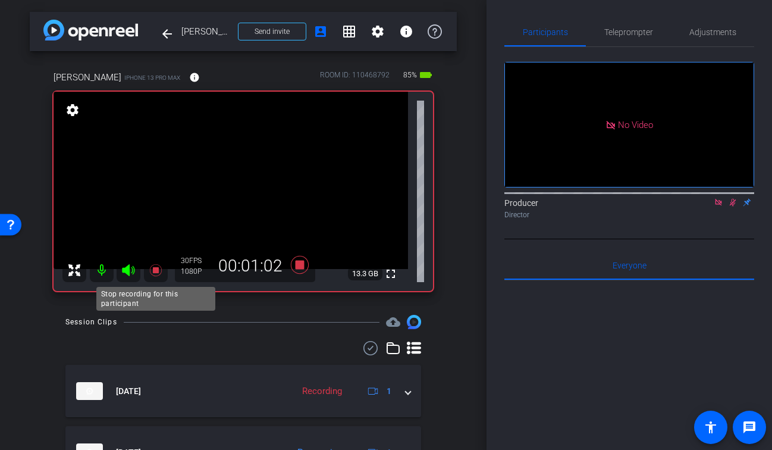
click at [161, 266] on icon at bounding box center [156, 270] width 14 height 14
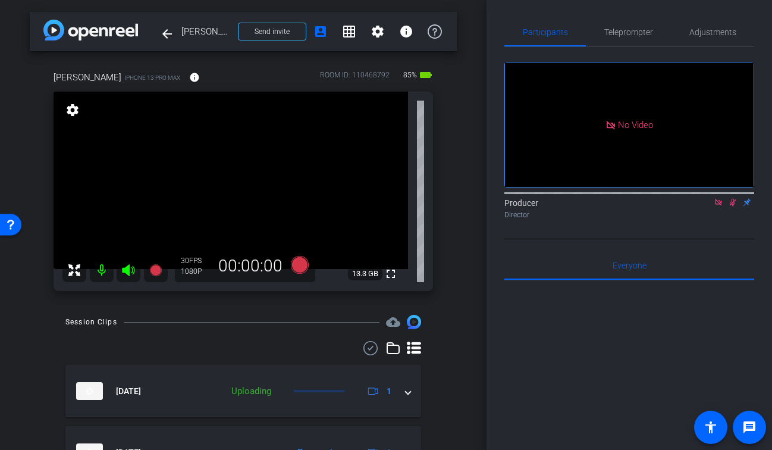
click at [731, 206] on icon at bounding box center [733, 202] width 10 height 8
click at [714, 206] on icon at bounding box center [719, 202] width 10 height 8
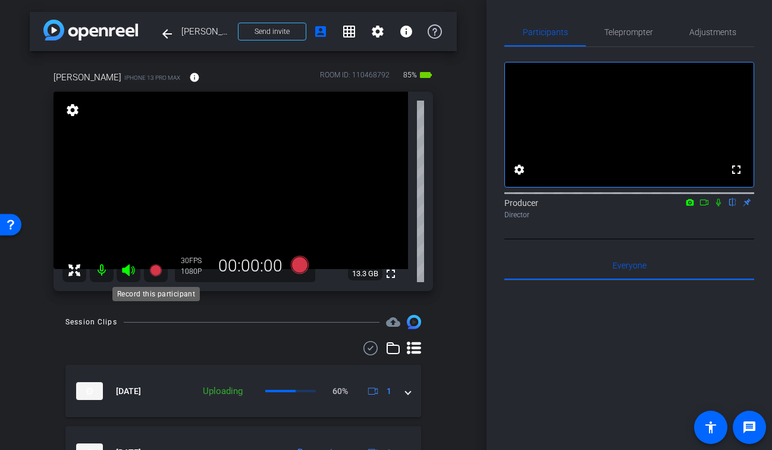
click at [153, 269] on icon at bounding box center [155, 270] width 12 height 12
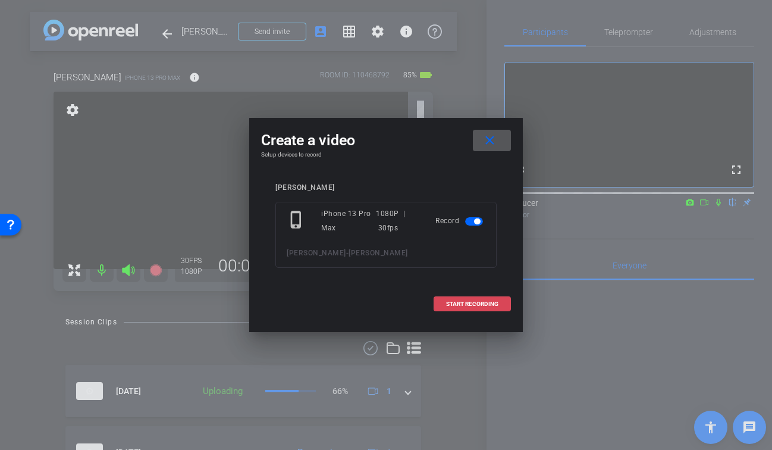
click at [492, 304] on span "START RECORDING" at bounding box center [472, 304] width 52 height 6
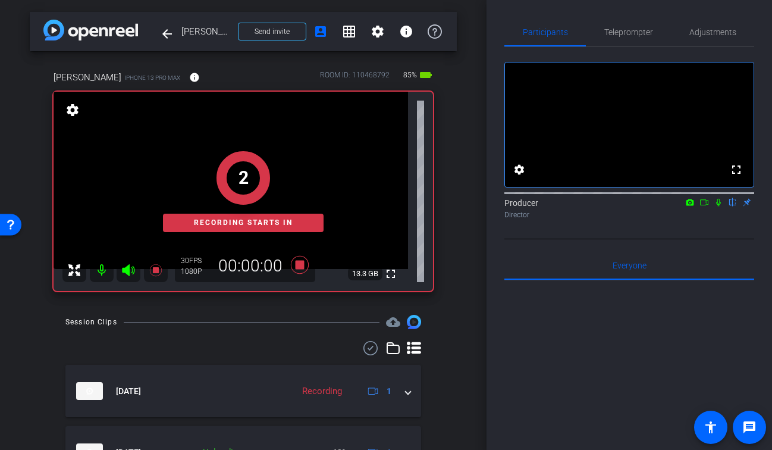
click at [710, 208] on mat-icon at bounding box center [704, 202] width 14 height 11
click at [735, 206] on icon at bounding box center [733, 202] width 10 height 8
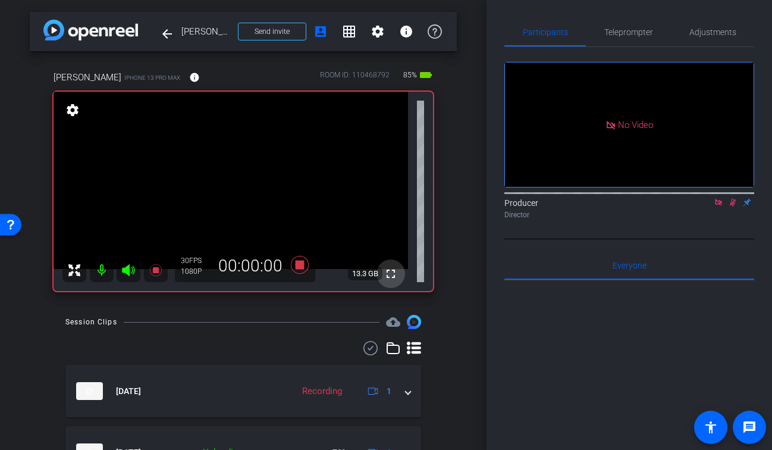
click at [393, 271] on mat-icon "fullscreen" at bounding box center [391, 273] width 14 height 14
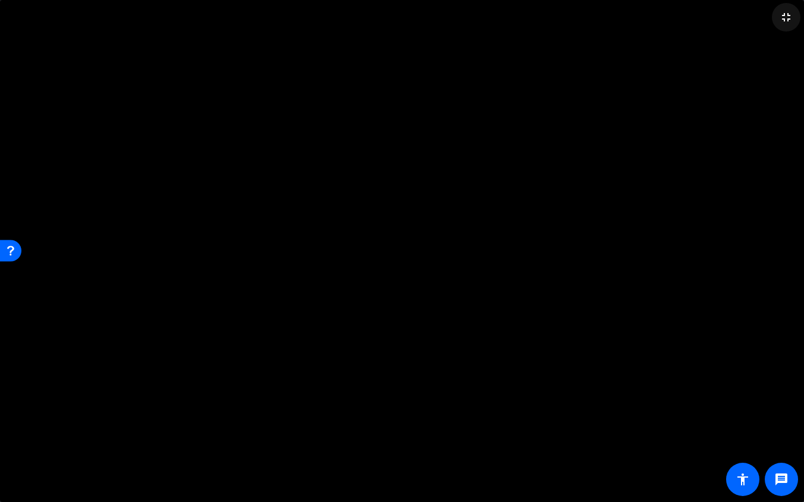
click at [771, 20] on mat-icon "fullscreen_exit" at bounding box center [786, 17] width 14 height 14
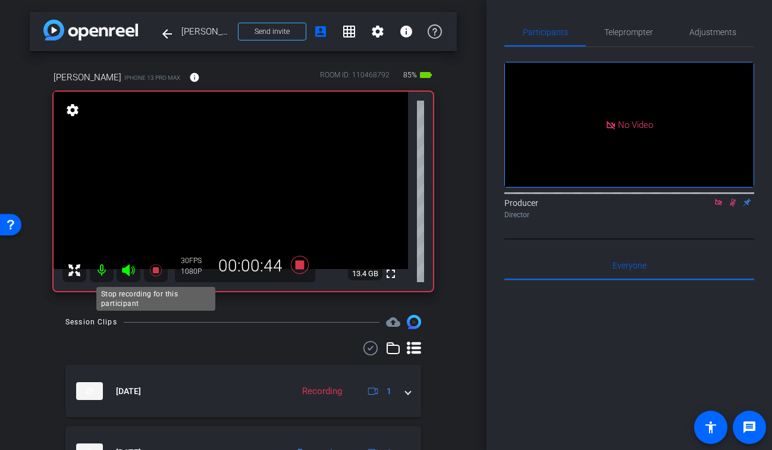
click at [159, 267] on icon at bounding box center [156, 270] width 14 height 14
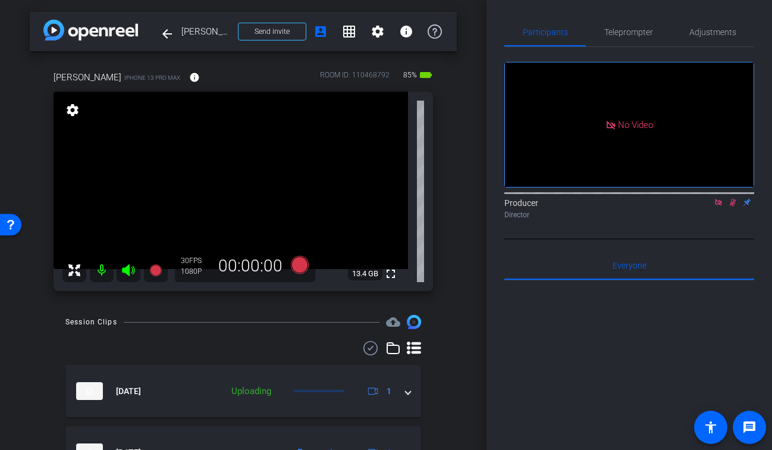
click at [734, 206] on icon at bounding box center [733, 202] width 10 height 8
click at [720, 205] on icon at bounding box center [718, 202] width 7 height 7
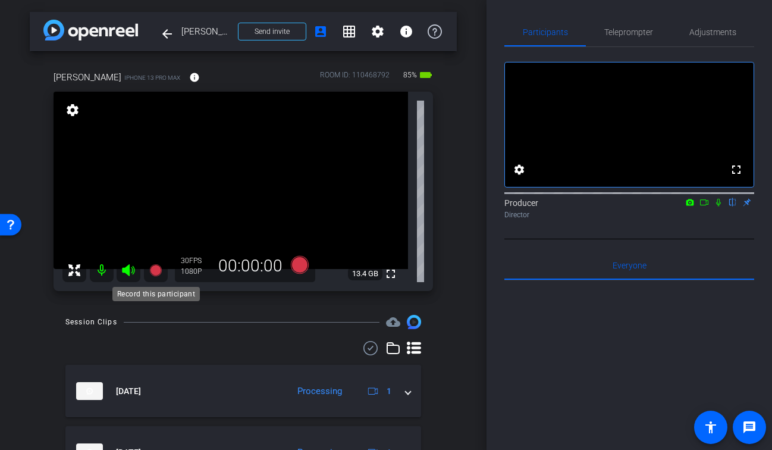
click at [157, 268] on icon at bounding box center [155, 270] width 12 height 12
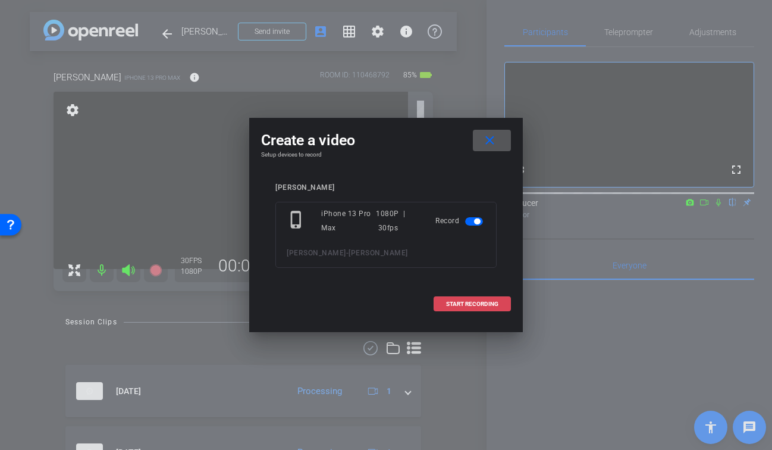
click at [472, 302] on span "START RECORDING" at bounding box center [472, 304] width 52 height 6
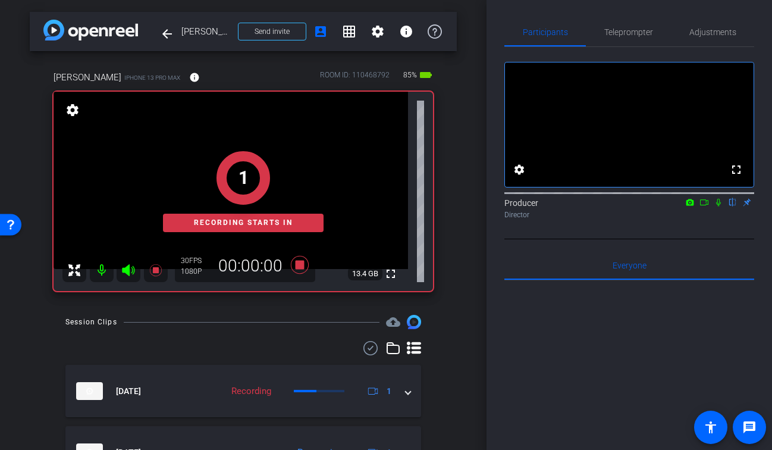
click at [719, 206] on icon at bounding box center [718, 203] width 5 height 8
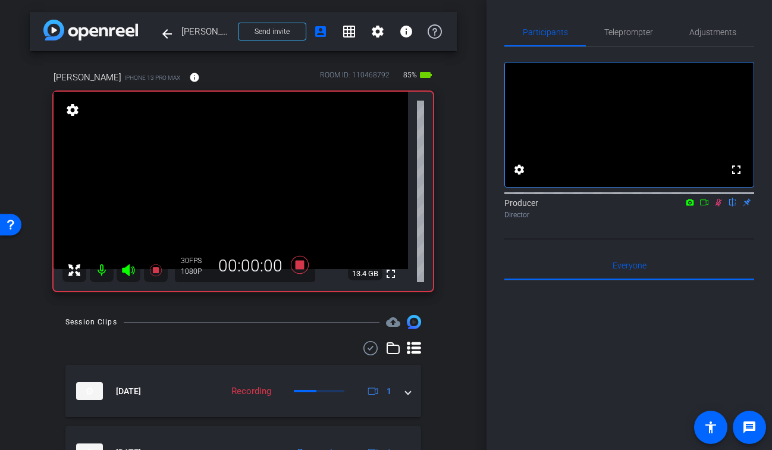
click at [704, 206] on icon at bounding box center [704, 202] width 10 height 8
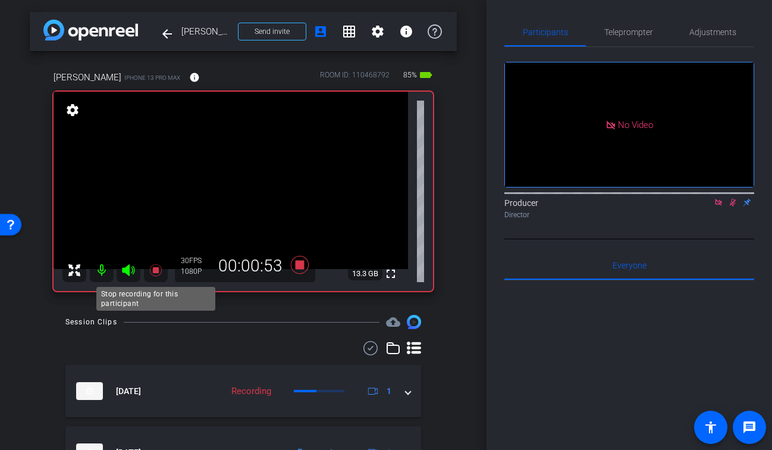
click at [156, 272] on icon at bounding box center [155, 270] width 12 height 12
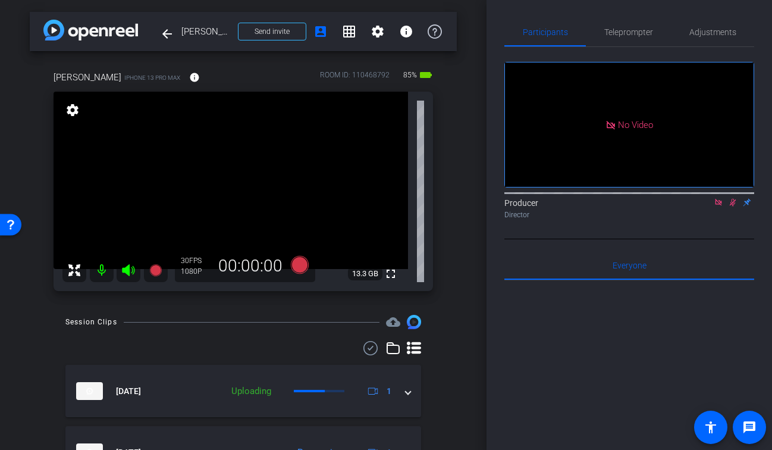
click at [729, 206] on icon at bounding box center [733, 202] width 10 height 8
click at [723, 206] on icon at bounding box center [719, 202] width 10 height 8
click at [155, 266] on icon at bounding box center [155, 270] width 12 height 12
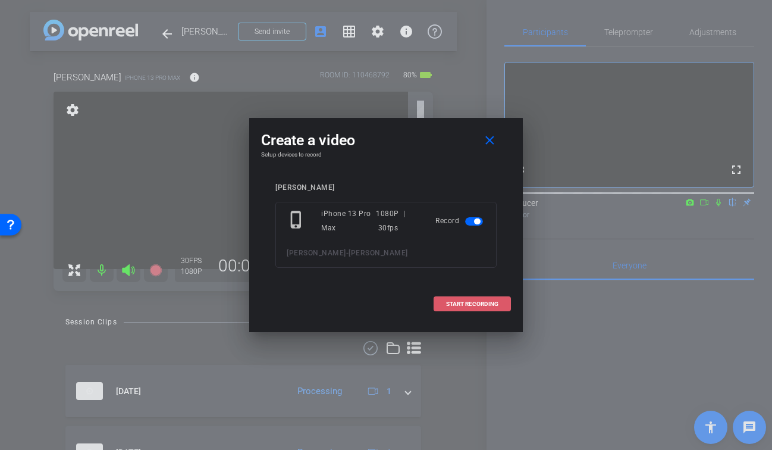
click at [478, 306] on span "START RECORDING" at bounding box center [472, 304] width 52 height 6
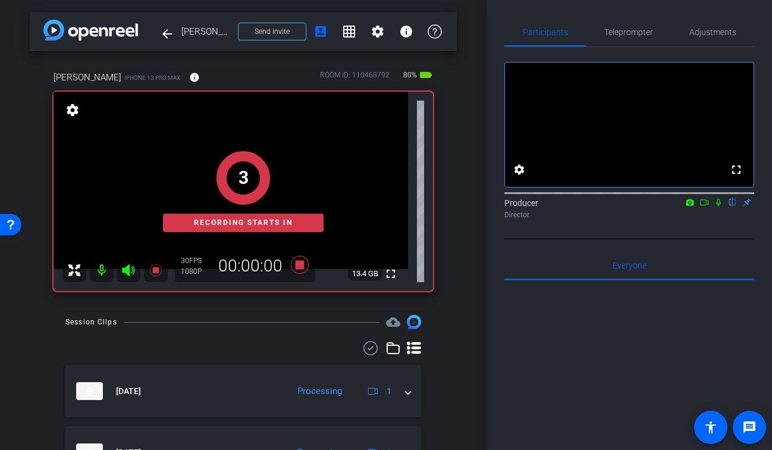
click at [718, 206] on icon at bounding box center [719, 202] width 10 height 8
click at [699, 208] on mat-icon at bounding box center [704, 202] width 14 height 11
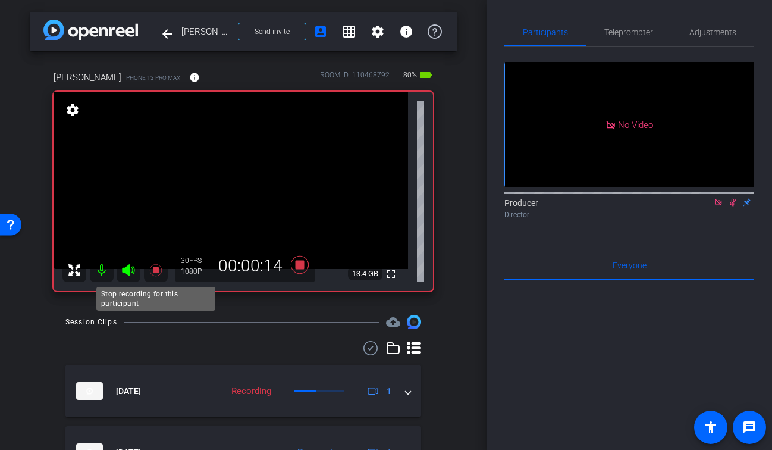
click at [158, 266] on icon at bounding box center [156, 270] width 14 height 14
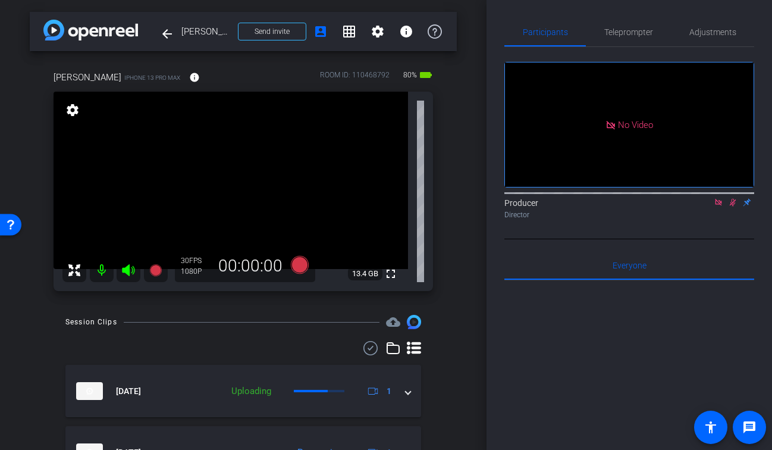
click at [732, 206] on icon at bounding box center [733, 203] width 7 height 8
click at [720, 206] on icon at bounding box center [719, 202] width 10 height 8
click at [231, 343] on div at bounding box center [243, 348] width 356 height 14
click at [396, 278] on mat-icon "fullscreen" at bounding box center [391, 273] width 14 height 14
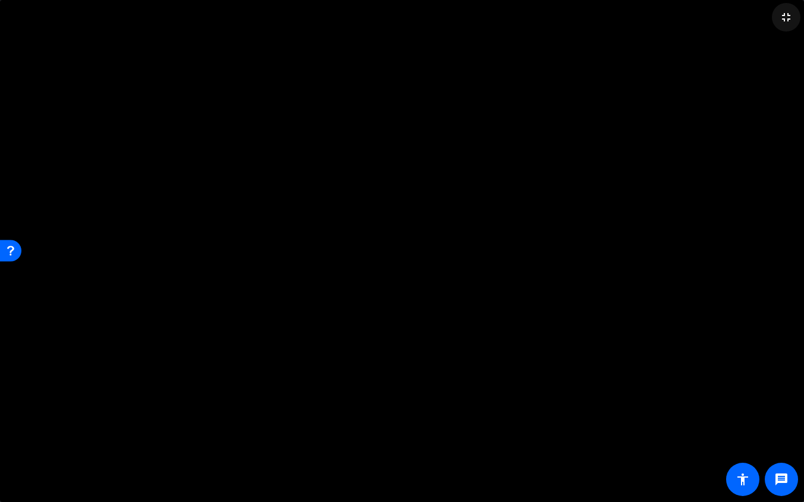
click at [771, 18] on mat-icon "fullscreen_exit" at bounding box center [786, 17] width 14 height 14
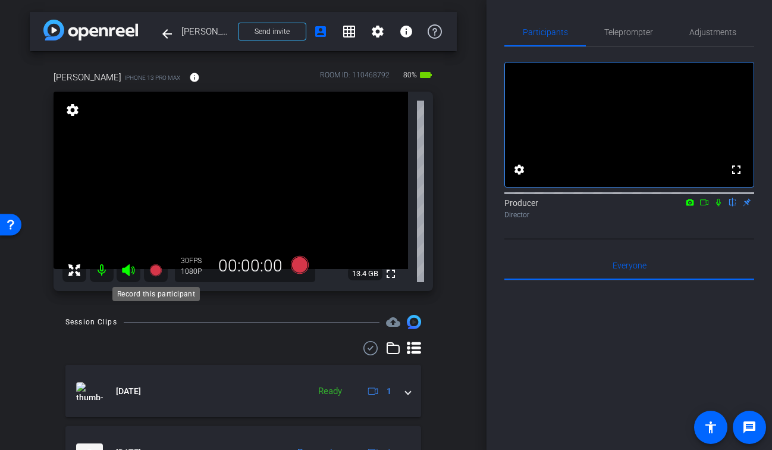
click at [159, 273] on icon at bounding box center [155, 270] width 12 height 12
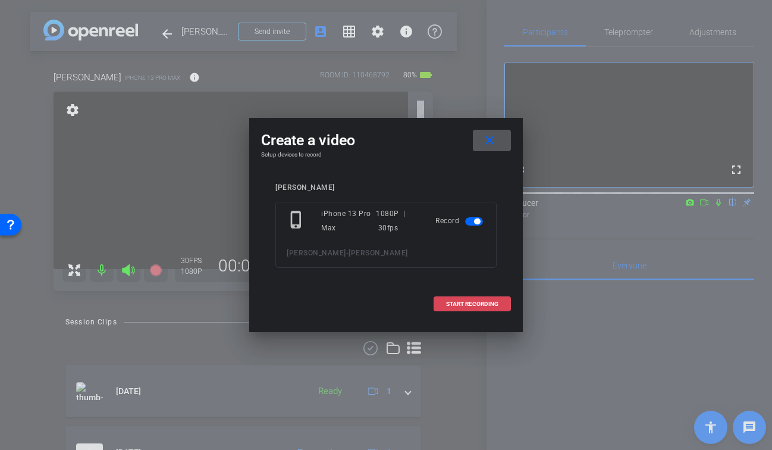
click at [488, 304] on span "START RECORDING" at bounding box center [472, 304] width 52 height 6
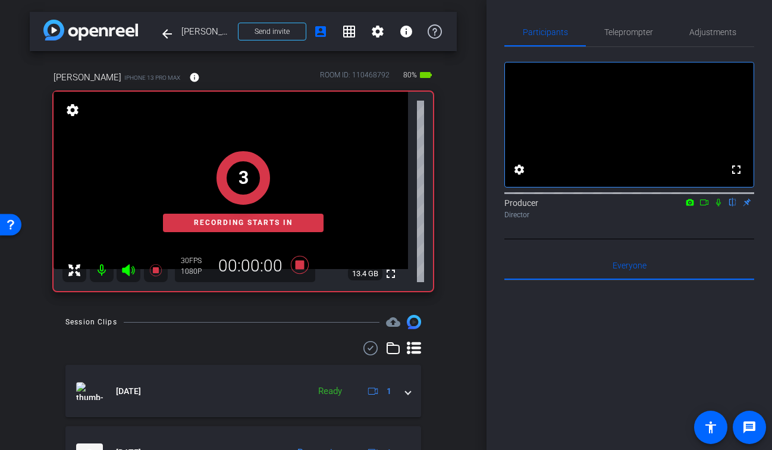
click at [712, 208] on mat-icon at bounding box center [718, 202] width 14 height 11
click at [705, 206] on icon at bounding box center [704, 202] width 10 height 8
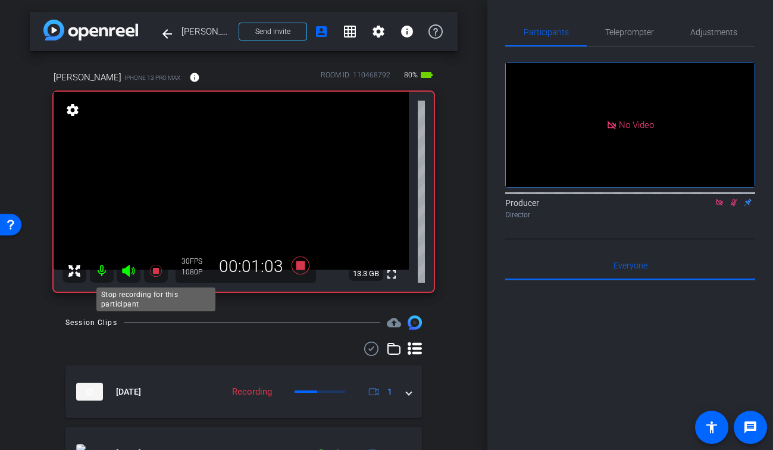
click at [158, 269] on icon at bounding box center [156, 270] width 14 height 14
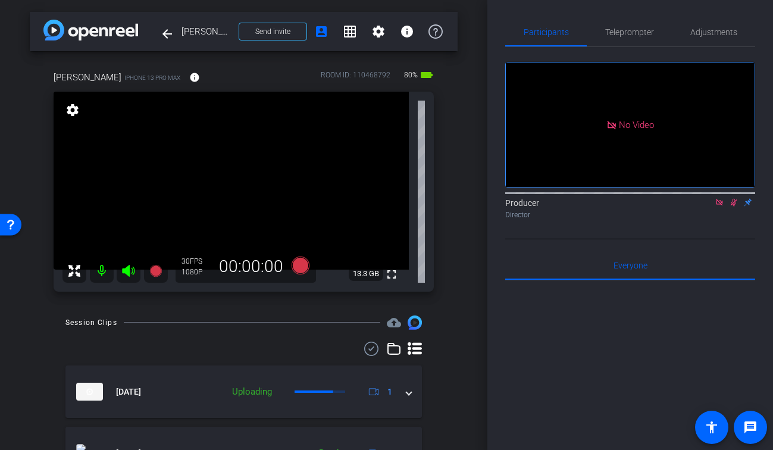
click at [733, 206] on icon at bounding box center [734, 202] width 10 height 8
click at [721, 206] on icon at bounding box center [719, 202] width 10 height 8
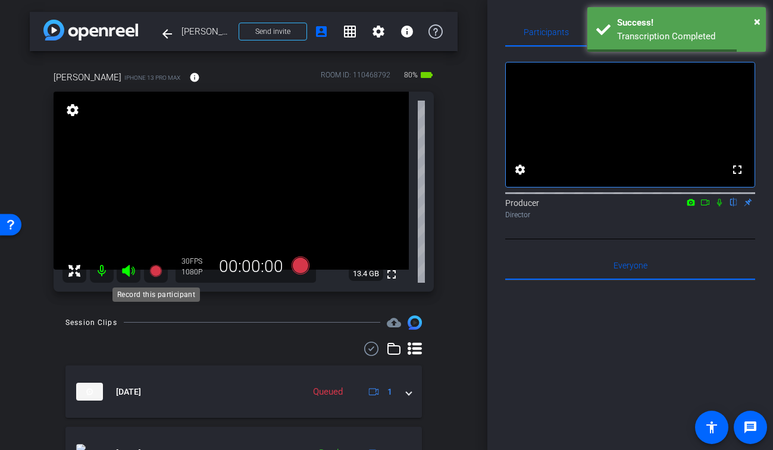
click at [154, 269] on icon at bounding box center [155, 271] width 12 height 12
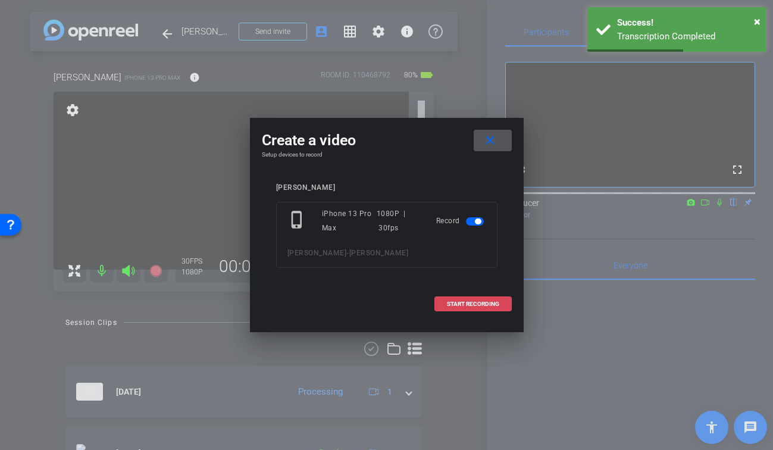
click at [454, 304] on span "START RECORDING" at bounding box center [473, 304] width 52 height 6
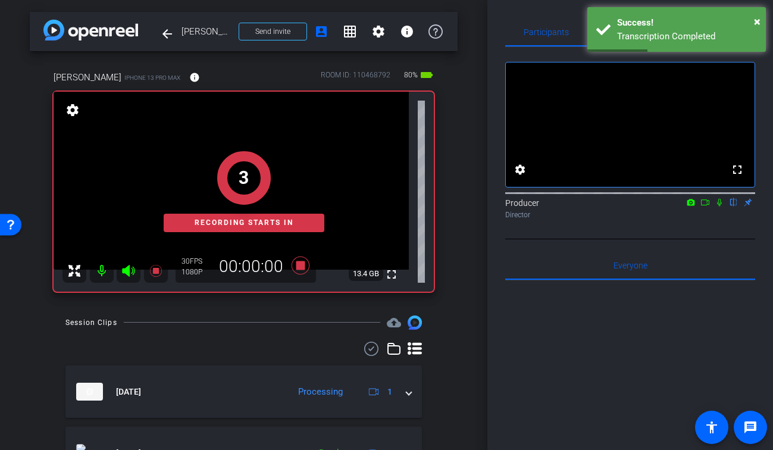
click at [714, 206] on icon at bounding box center [719, 202] width 10 height 8
click at [703, 206] on icon at bounding box center [705, 202] width 10 height 8
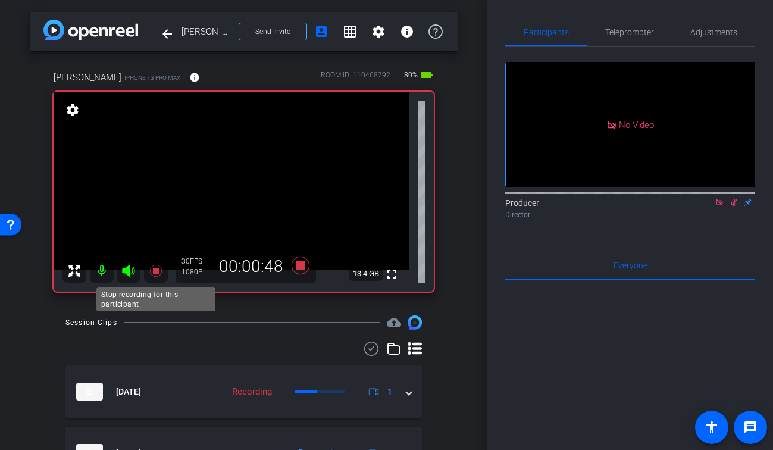
click at [150, 268] on icon at bounding box center [156, 270] width 14 height 14
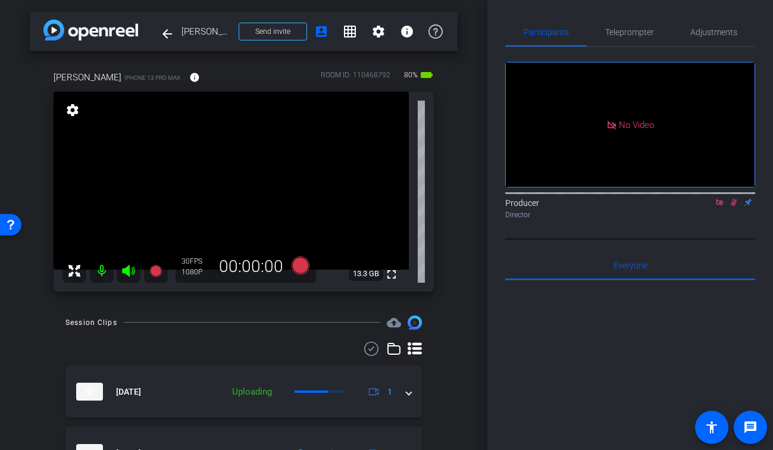
click at [734, 206] on icon at bounding box center [734, 202] width 10 height 8
click at [718, 205] on icon at bounding box center [718, 202] width 7 height 7
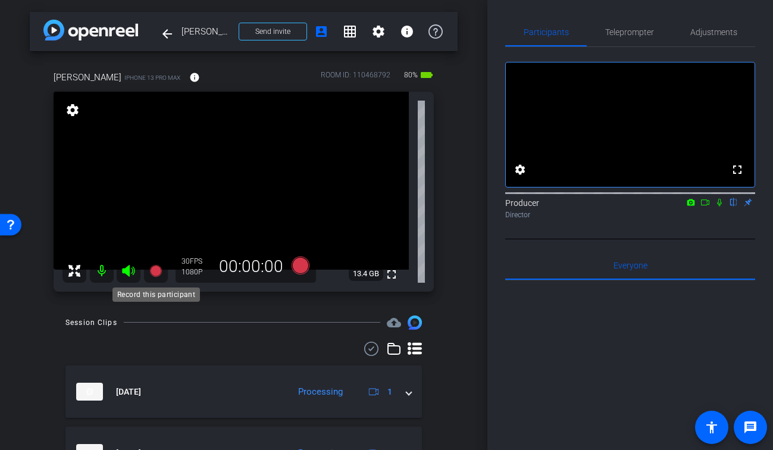
click at [150, 274] on icon at bounding box center [156, 270] width 14 height 14
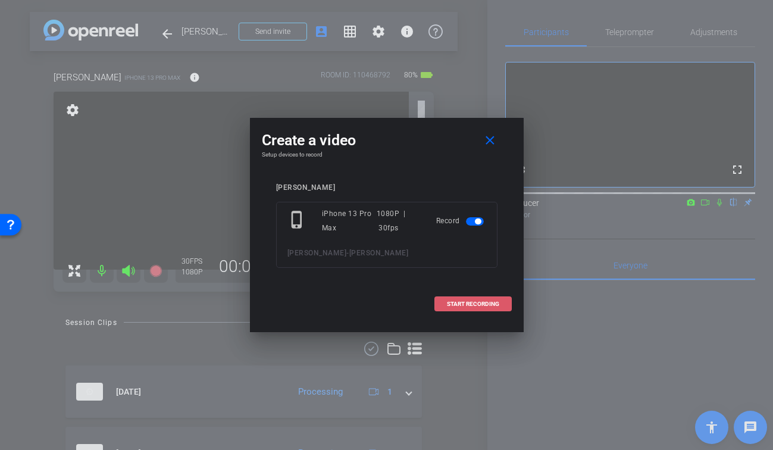
click at [472, 304] on span "START RECORDING" at bounding box center [473, 304] width 52 height 6
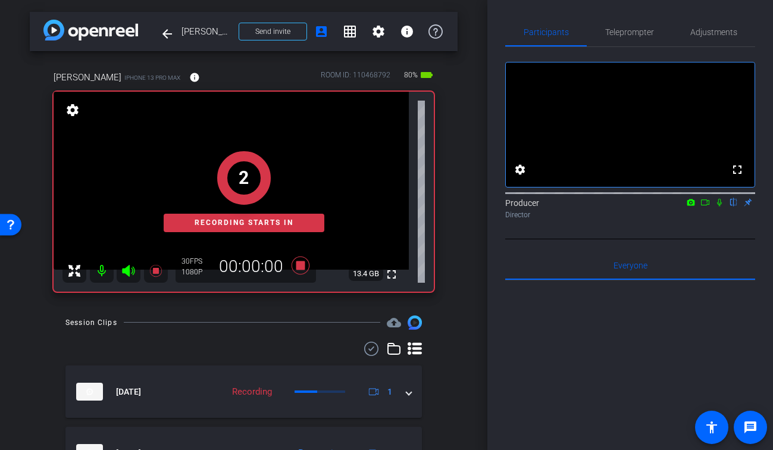
click at [718, 208] on mat-icon at bounding box center [719, 202] width 14 height 11
click at [709, 208] on mat-icon at bounding box center [705, 202] width 14 height 11
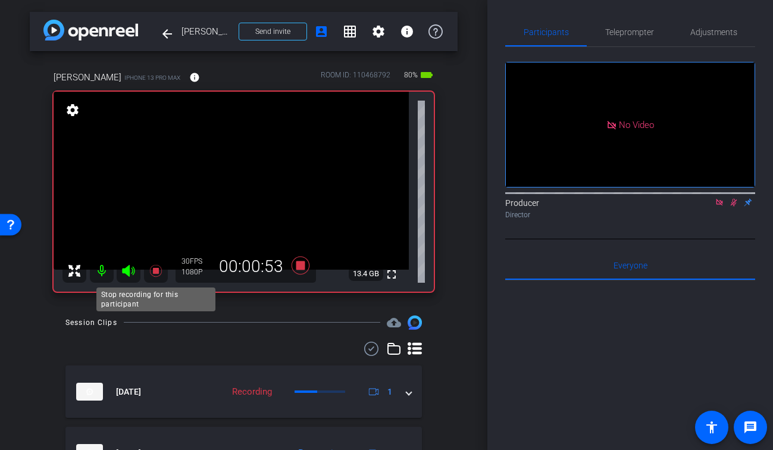
click at [156, 272] on icon at bounding box center [155, 271] width 12 height 12
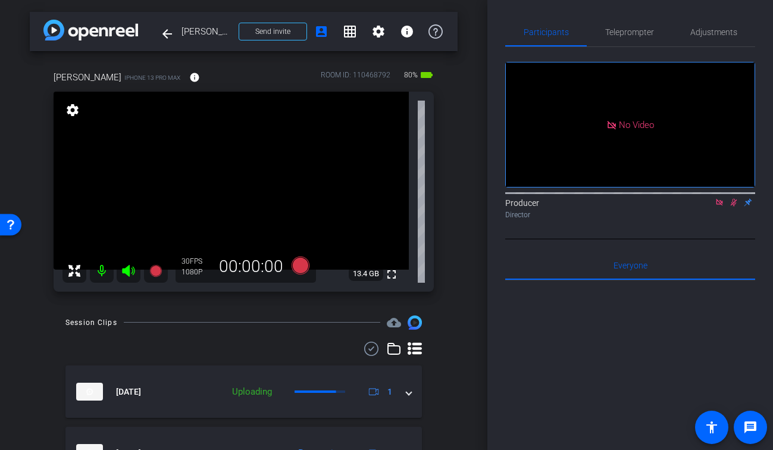
click at [732, 206] on icon at bounding box center [733, 203] width 7 height 8
click at [721, 205] on icon at bounding box center [718, 202] width 7 height 7
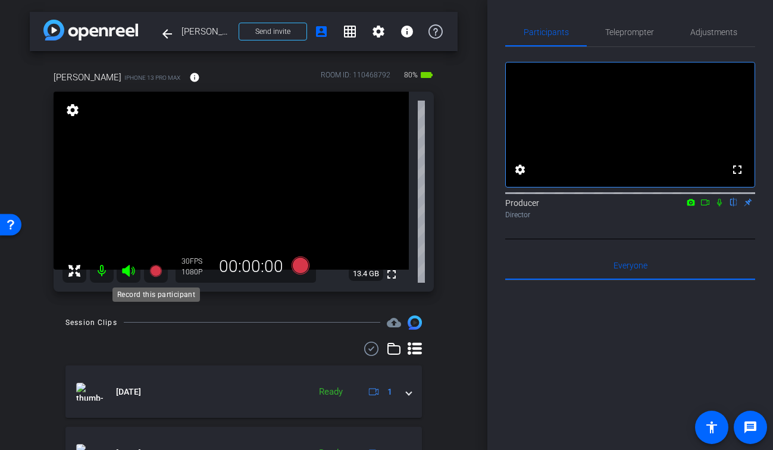
click at [153, 272] on icon at bounding box center [155, 271] width 12 height 12
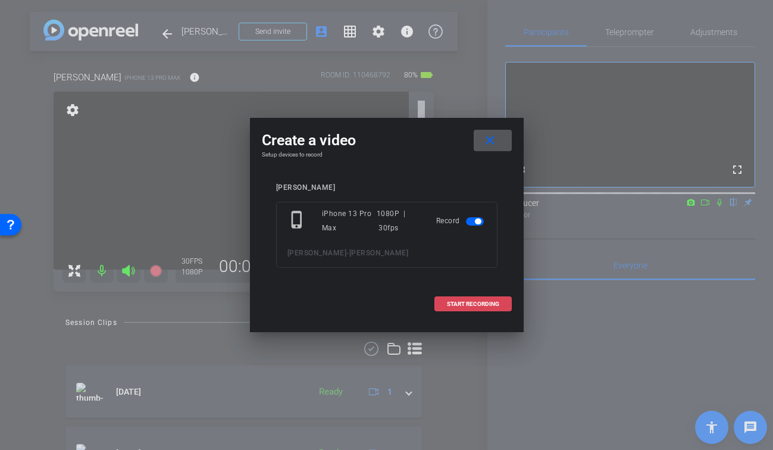
click at [462, 304] on span "START RECORDING" at bounding box center [473, 304] width 52 height 6
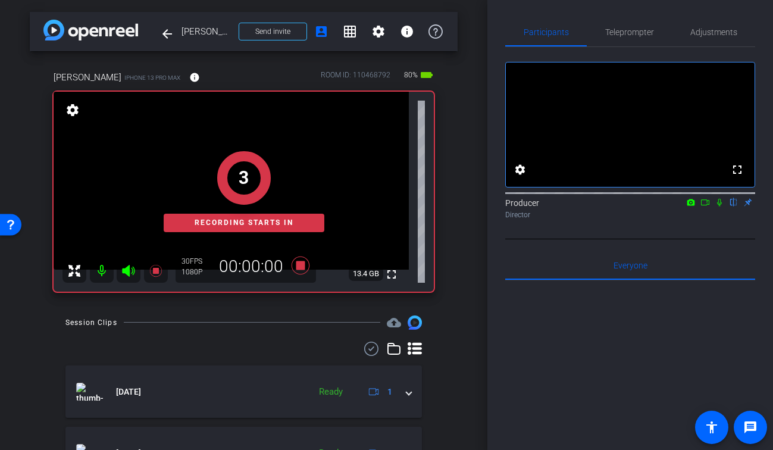
click at [719, 206] on icon at bounding box center [719, 202] width 10 height 8
click at [701, 205] on icon at bounding box center [705, 202] width 8 height 6
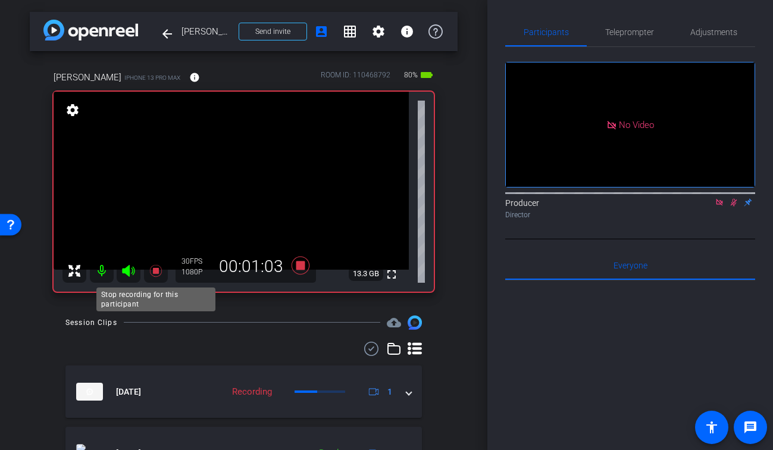
click at [150, 269] on icon at bounding box center [156, 270] width 14 height 14
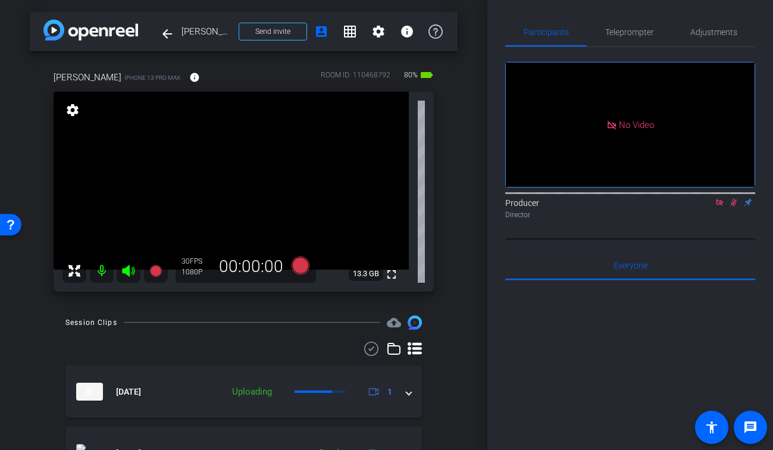
click at [730, 206] on icon at bounding box center [734, 202] width 10 height 8
click at [722, 206] on icon at bounding box center [719, 202] width 10 height 8
click at [158, 272] on icon at bounding box center [155, 271] width 12 height 12
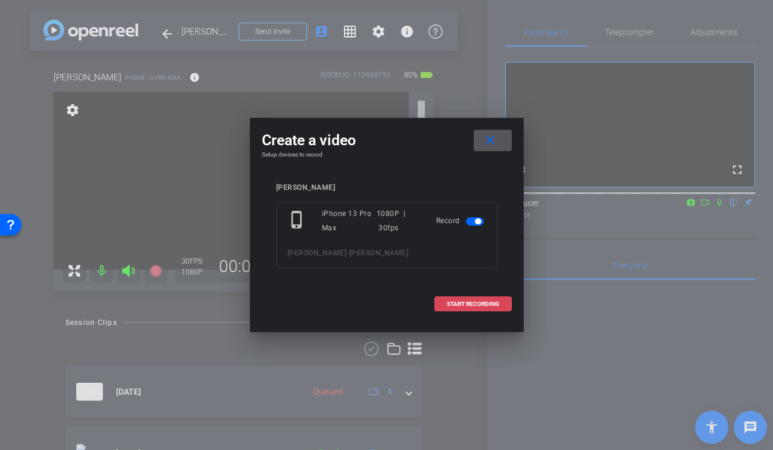
click at [473, 304] on span "START RECORDING" at bounding box center [473, 304] width 52 height 6
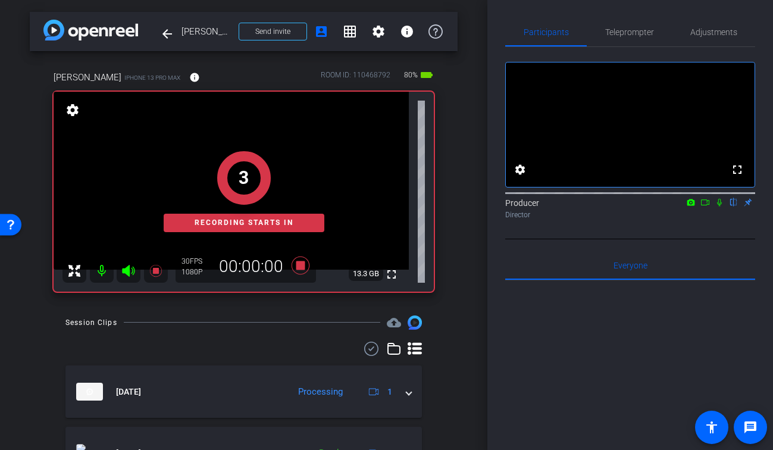
click at [718, 206] on icon at bounding box center [719, 203] width 5 height 8
click at [711, 208] on mat-icon at bounding box center [705, 202] width 14 height 11
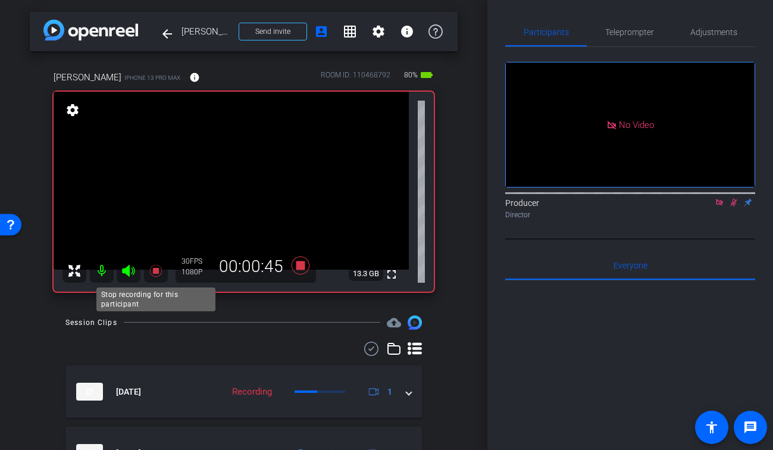
click at [153, 268] on icon at bounding box center [155, 271] width 12 height 12
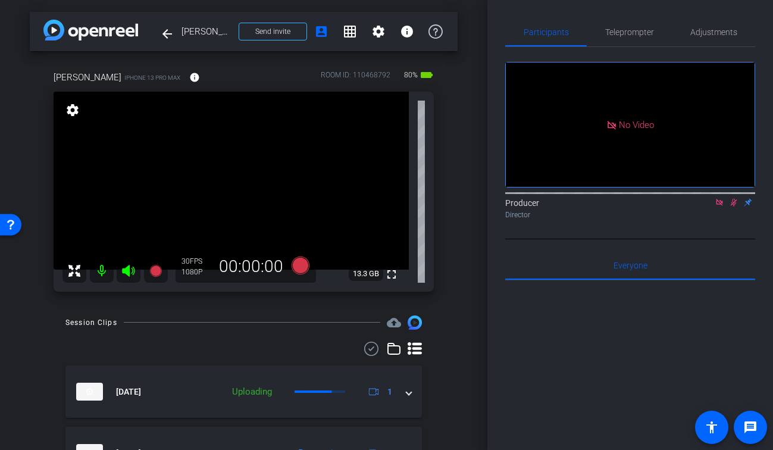
click at [732, 206] on icon at bounding box center [734, 202] width 10 height 8
click at [719, 205] on icon at bounding box center [718, 202] width 7 height 7
click at [396, 272] on mat-icon "fullscreen" at bounding box center [391, 274] width 14 height 14
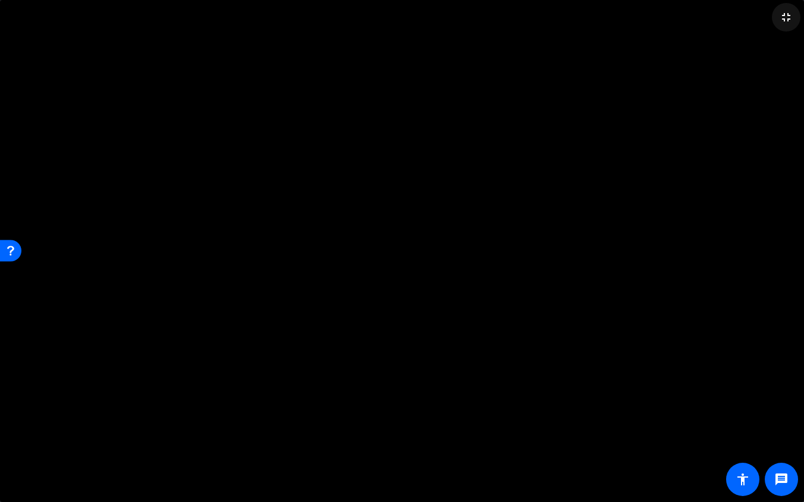
click at [771, 17] on mat-icon "fullscreen_exit" at bounding box center [786, 17] width 14 height 14
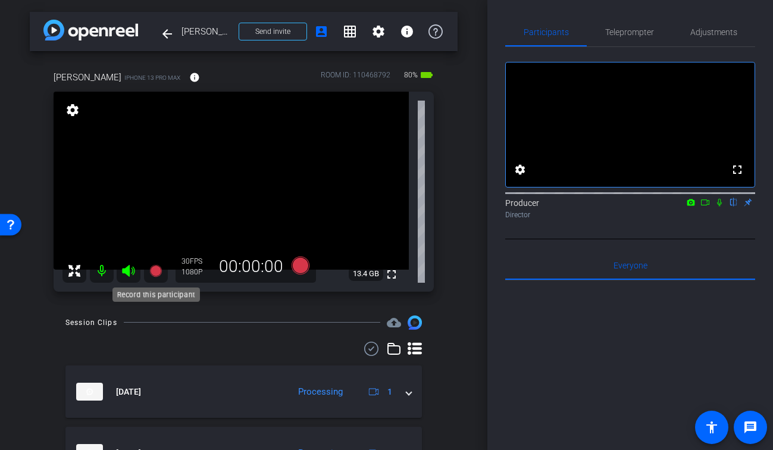
click at [150, 270] on icon at bounding box center [155, 271] width 12 height 12
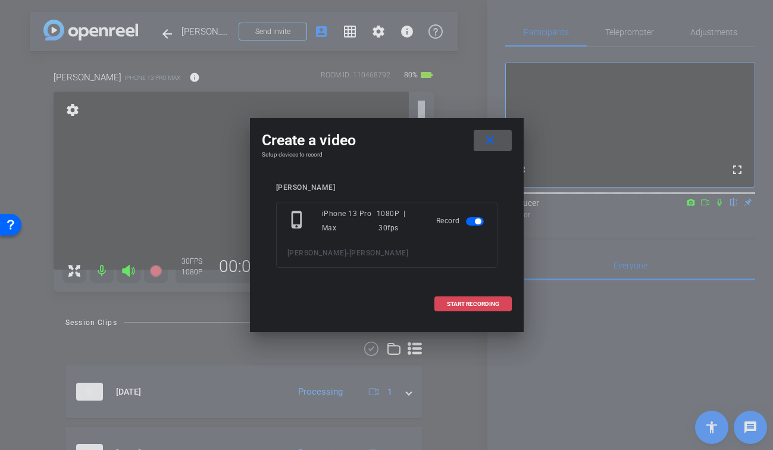
click at [456, 308] on span at bounding box center [473, 304] width 76 height 29
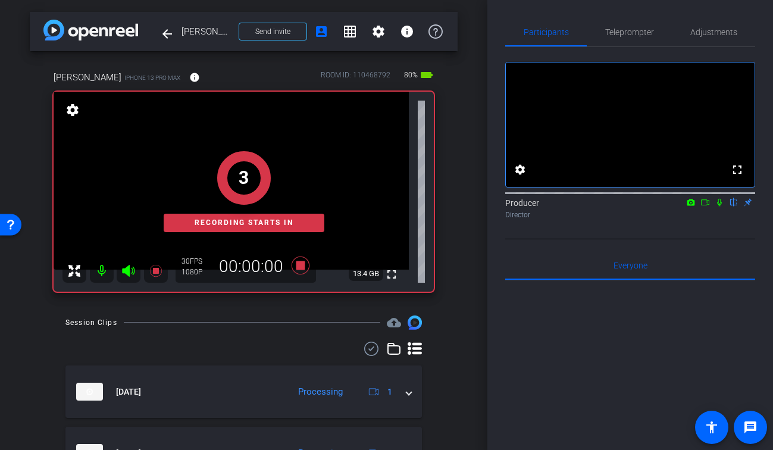
click at [715, 206] on icon at bounding box center [719, 202] width 10 height 8
click at [702, 206] on icon at bounding box center [705, 202] width 10 height 8
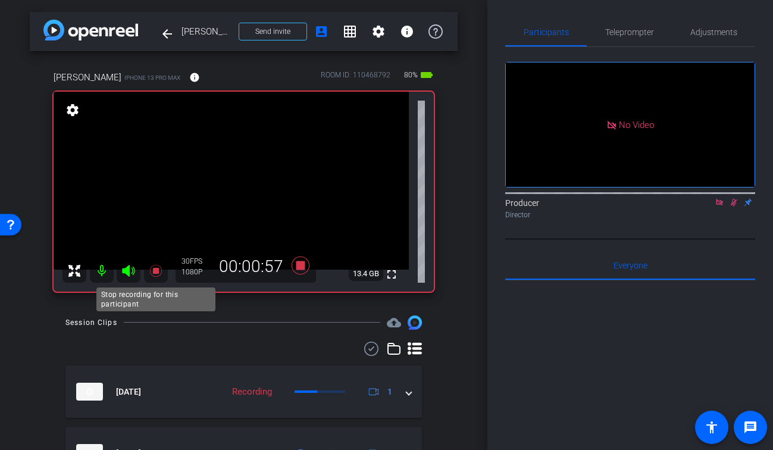
click at [154, 268] on icon at bounding box center [156, 270] width 14 height 14
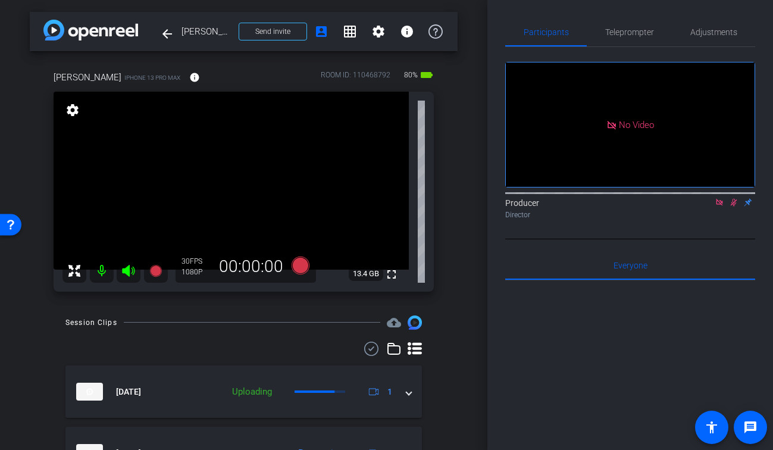
click at [735, 206] on icon at bounding box center [734, 202] width 10 height 8
click at [722, 206] on icon at bounding box center [719, 202] width 10 height 8
click at [459, 351] on div "arrow_back [PERSON_NAME] Back to project Send invite account_box grid_on settin…" at bounding box center [243, 225] width 487 height 450
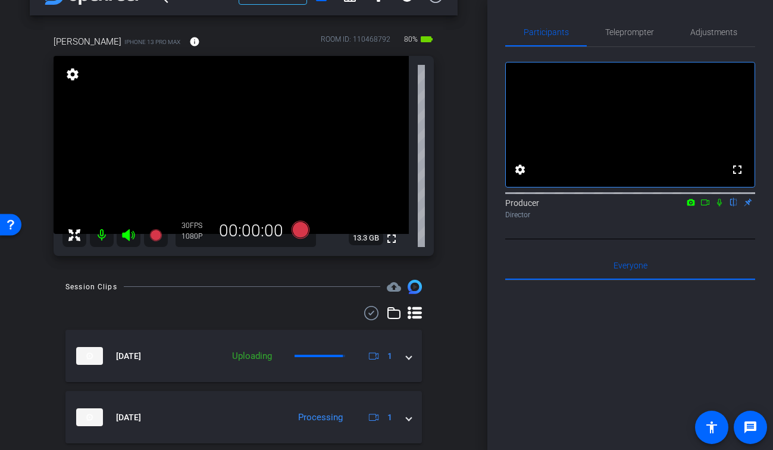
scroll to position [36, 0]
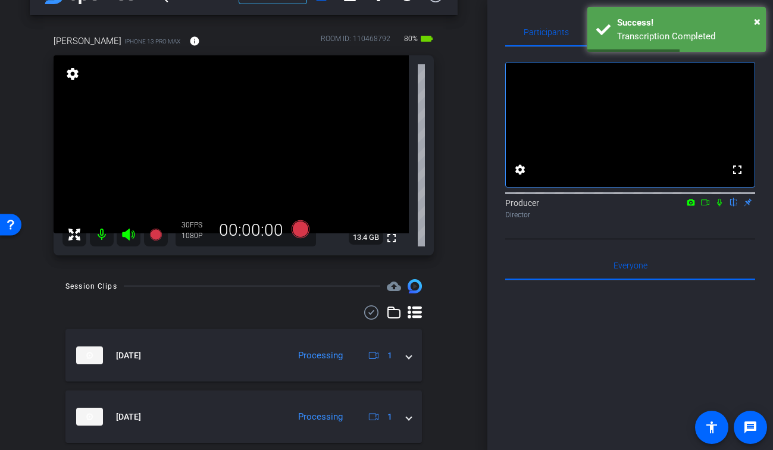
click at [288, 306] on div at bounding box center [243, 312] width 356 height 14
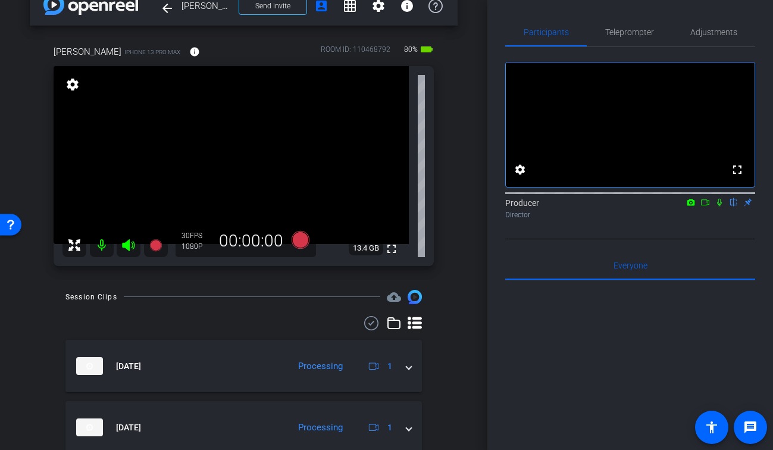
scroll to position [20, 0]
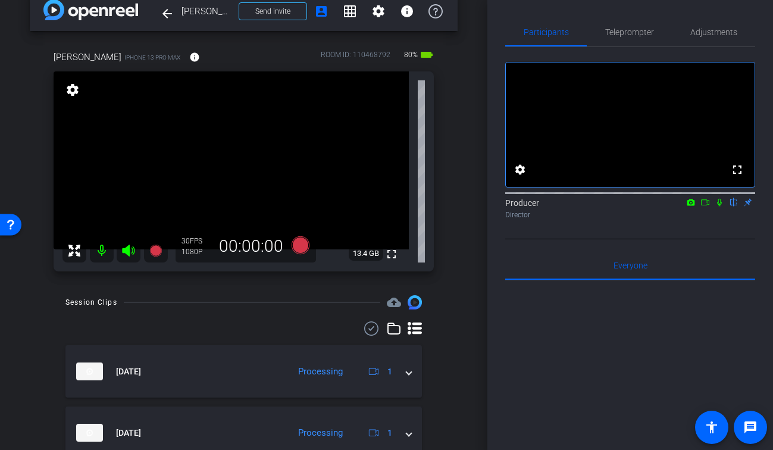
click at [282, 321] on div at bounding box center [243, 328] width 356 height 14
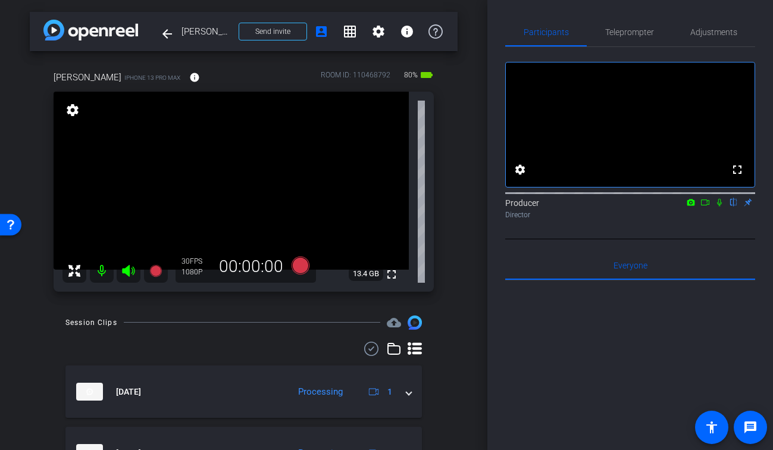
click at [469, 312] on div "arrow_back [PERSON_NAME] Back to project Send invite account_box grid_on settin…" at bounding box center [243, 225] width 487 height 450
click at [702, 206] on icon at bounding box center [705, 202] width 10 height 8
click at [733, 206] on icon at bounding box center [734, 202] width 10 height 8
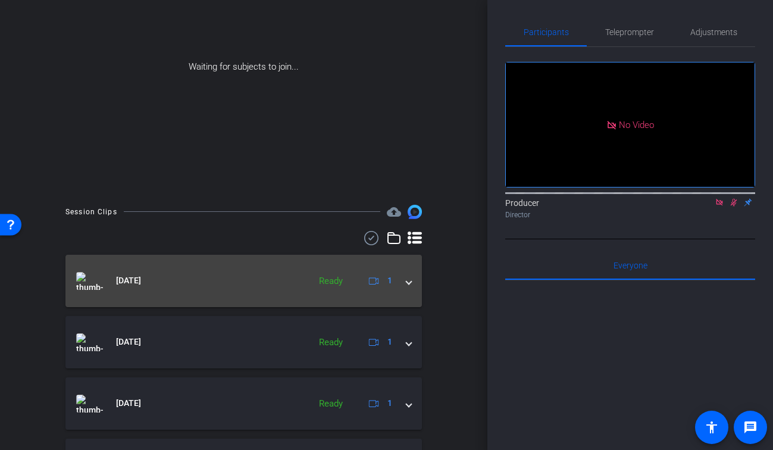
scroll to position [128, 0]
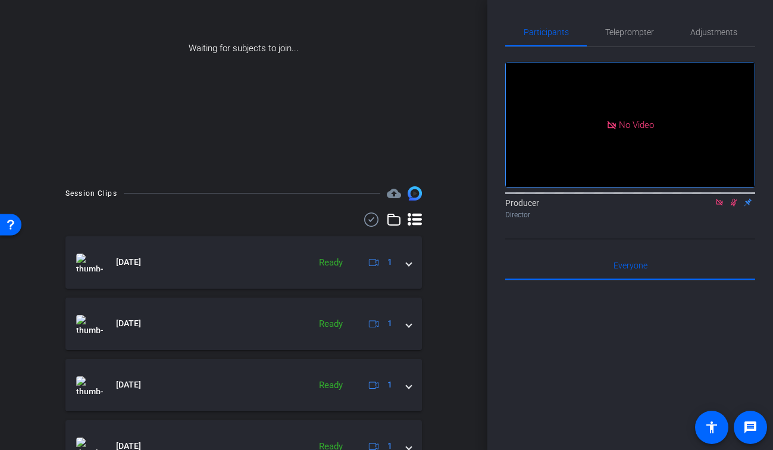
click at [372, 222] on icon at bounding box center [371, 219] width 18 height 14
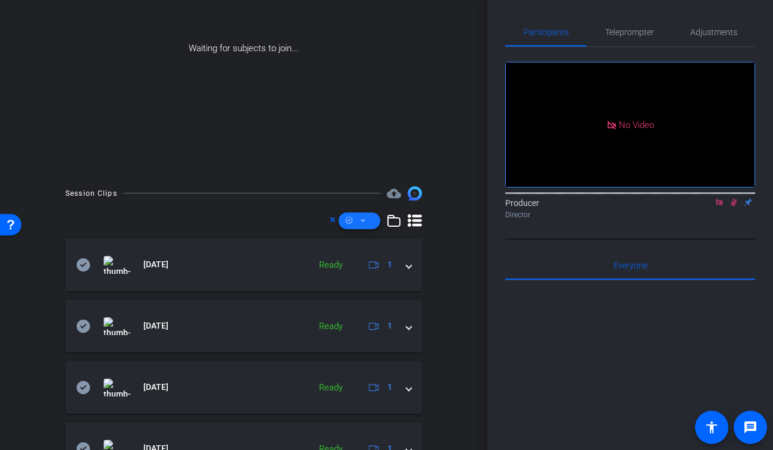
click at [359, 219] on span at bounding box center [359, 220] width 42 height 29
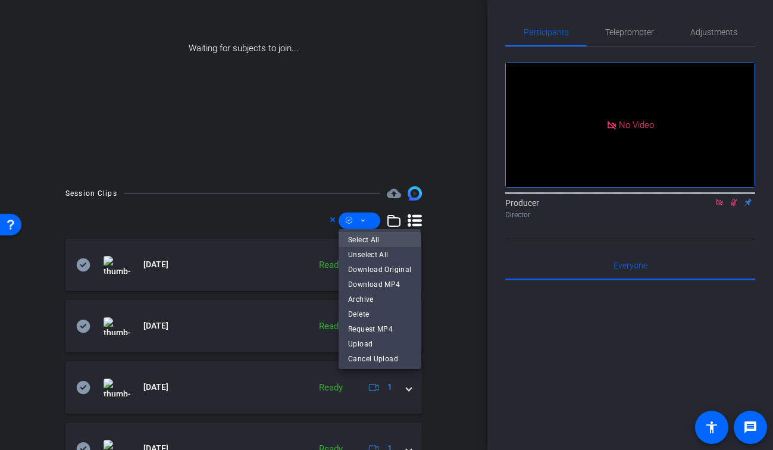
click at [366, 234] on span "Select All" at bounding box center [379, 240] width 63 height 14
click at [376, 280] on span "Download MP4" at bounding box center [379, 284] width 63 height 14
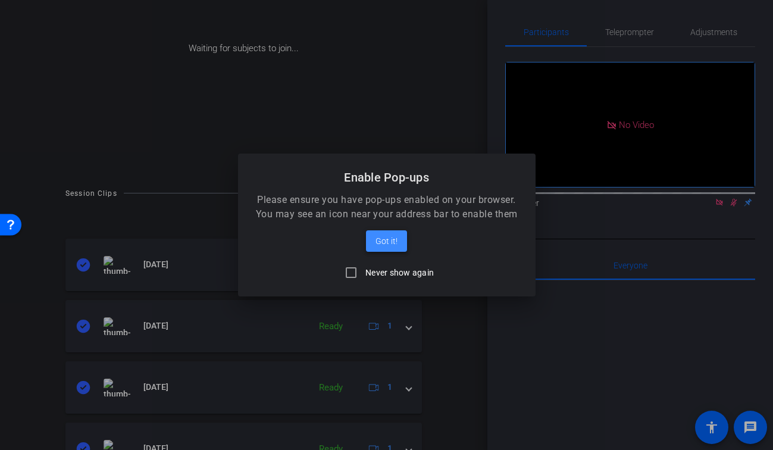
click at [376, 250] on span at bounding box center [386, 241] width 41 height 29
